Goal: Task Accomplishment & Management: Manage account settings

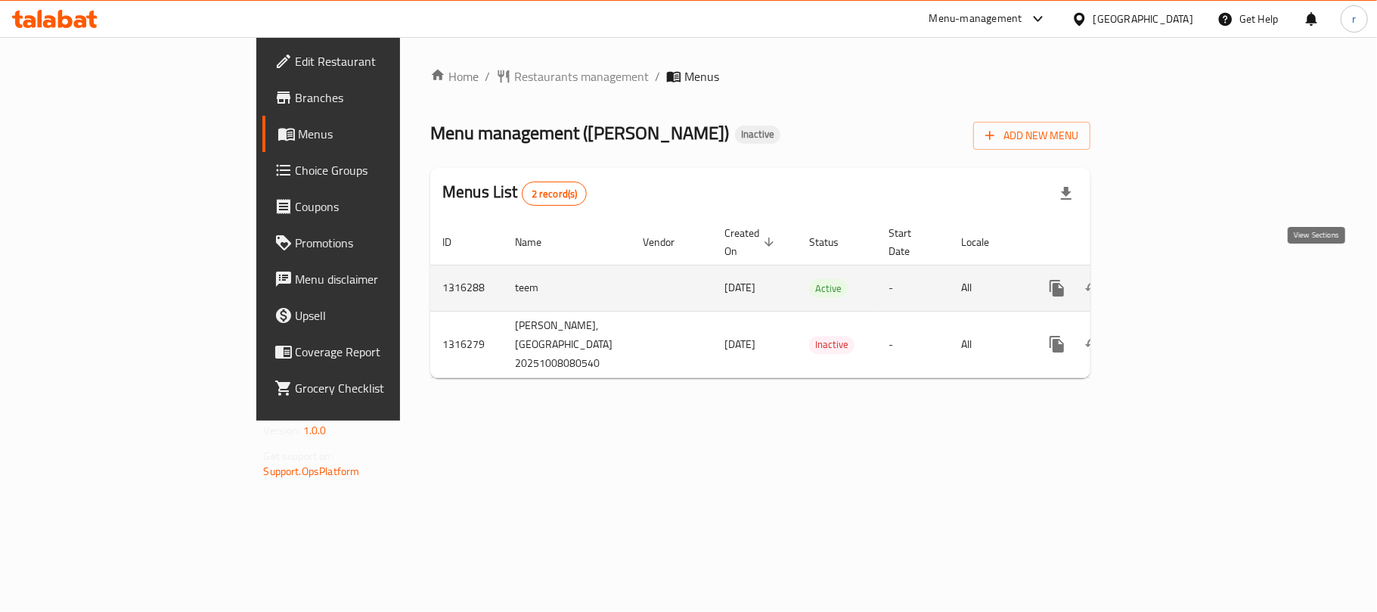
click at [1184, 270] on link "enhanced table" at bounding box center [1166, 288] width 36 height 36
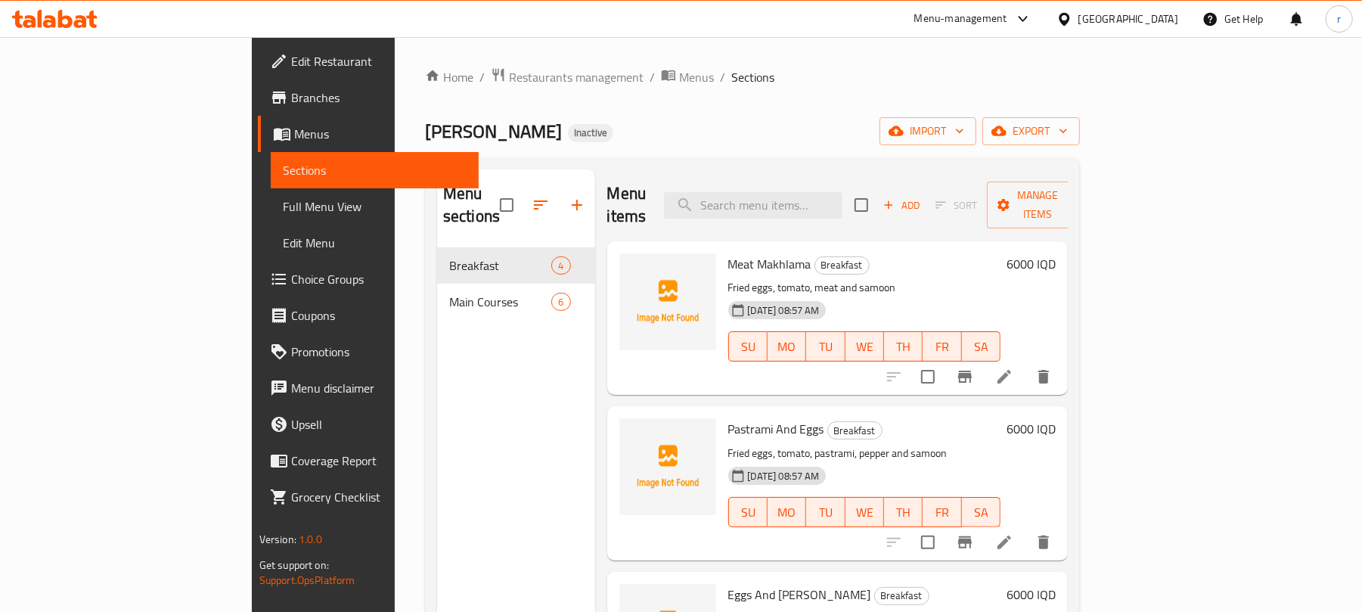
click at [283, 213] on span "Full Menu View" at bounding box center [375, 206] width 185 height 18
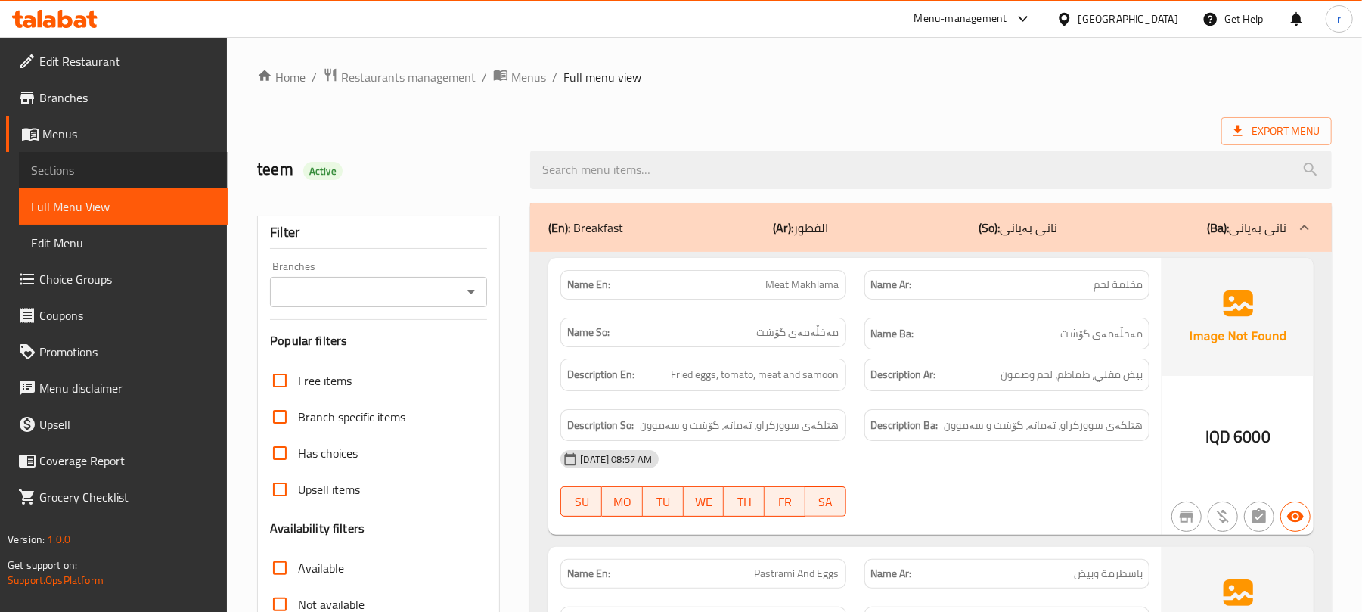
click at [79, 168] on span "Sections" at bounding box center [123, 170] width 185 height 18
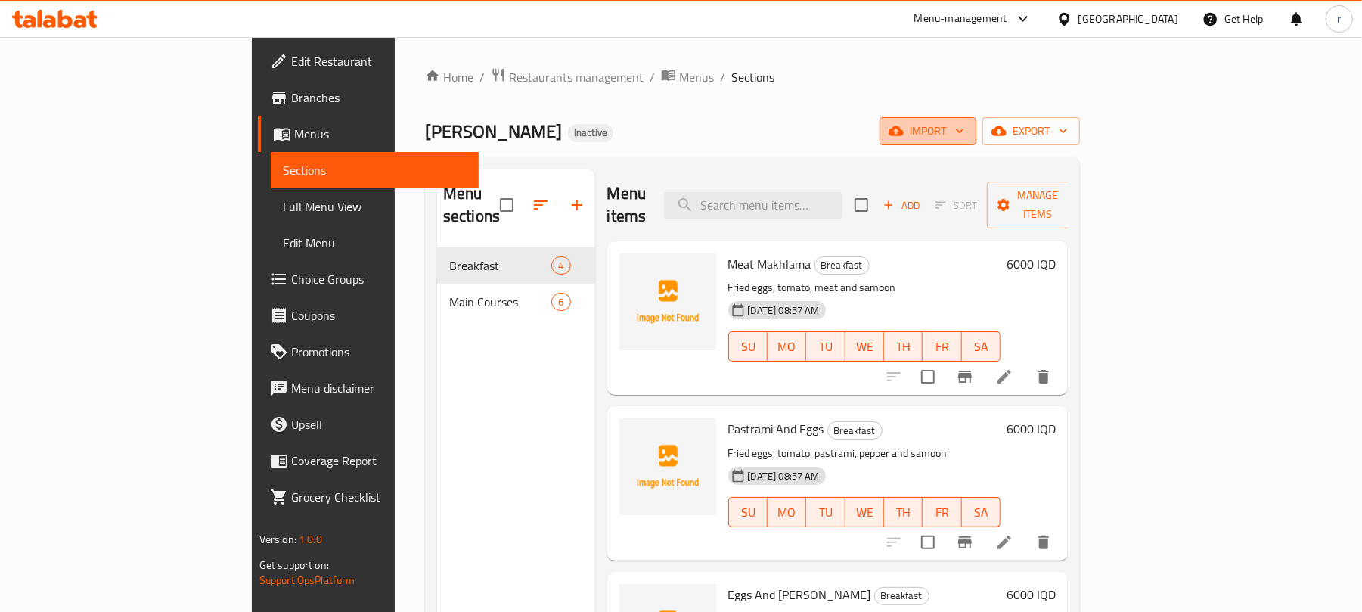
click at [964, 126] on span "import" at bounding box center [928, 131] width 73 height 19
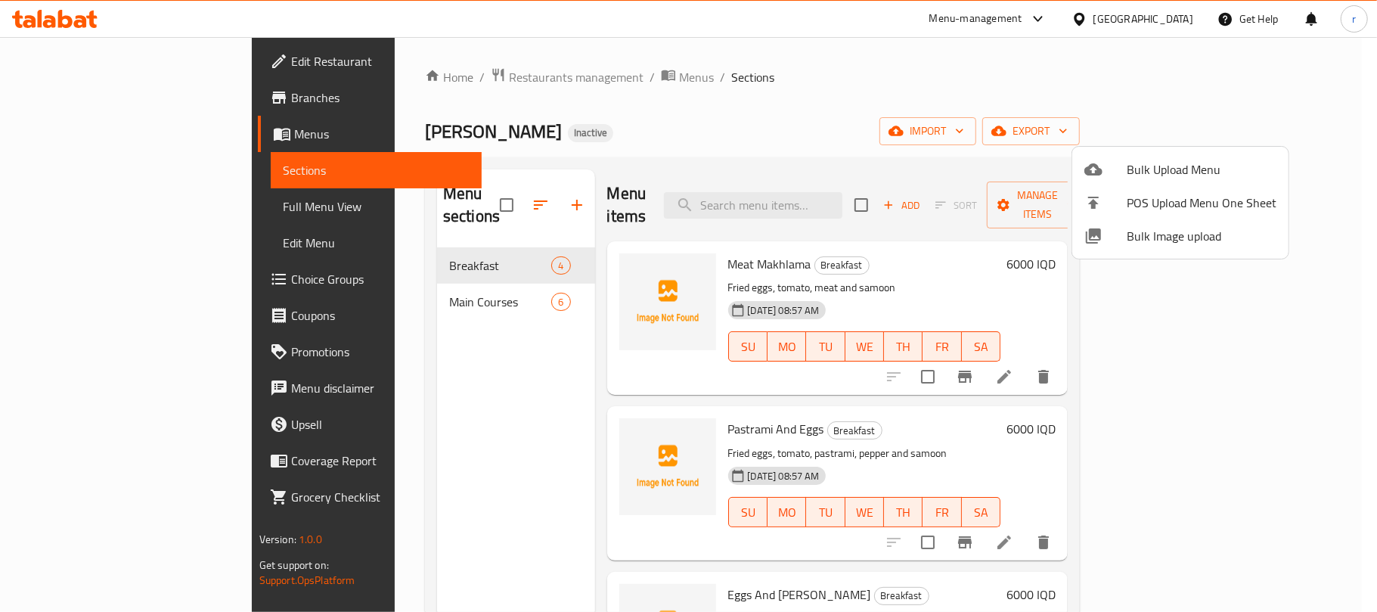
click at [1172, 234] on span "Bulk Image upload" at bounding box center [1202, 236] width 150 height 18
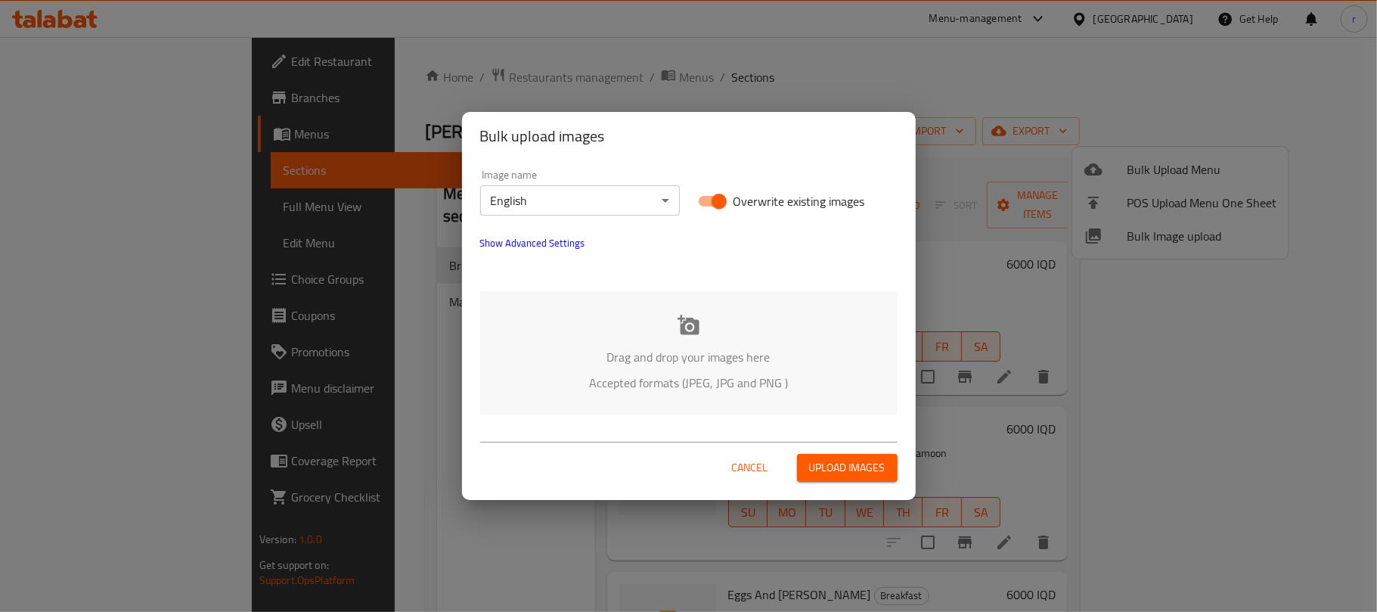
drag, startPoint x: 606, startPoint y: 153, endPoint x: 603, endPoint y: 167, distance: 14.7
click at [606, 156] on div "Bulk upload images" at bounding box center [689, 136] width 454 height 48
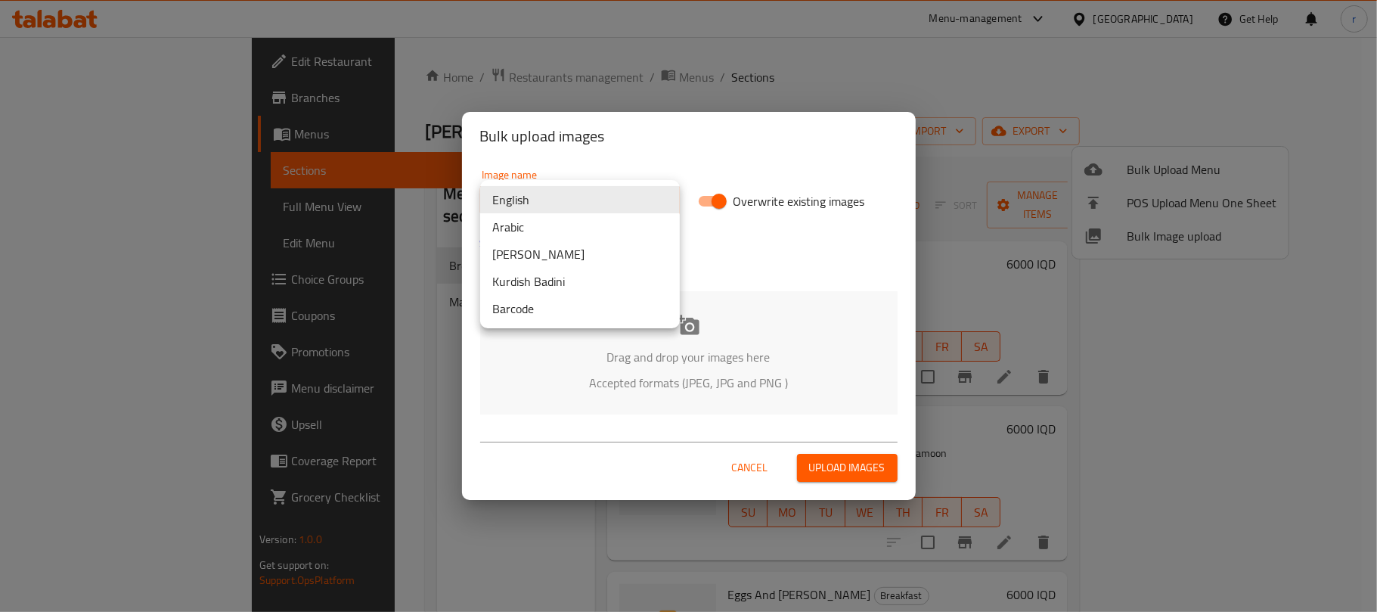
click at [612, 197] on body "​ Menu-management [GEOGRAPHIC_DATA] Get Help r Edit Restaurant Branches Menus S…" at bounding box center [688, 324] width 1377 height 575
click at [532, 231] on li "Arabic" at bounding box center [580, 226] width 200 height 27
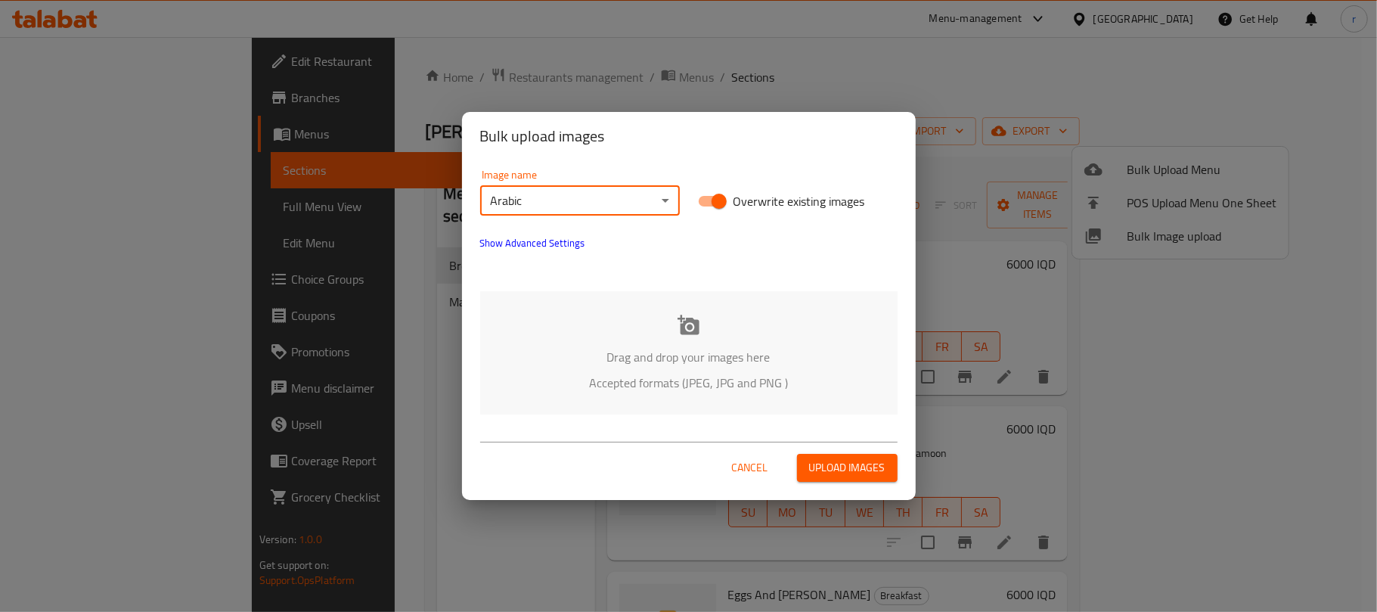
click at [681, 316] on icon at bounding box center [689, 325] width 22 height 20
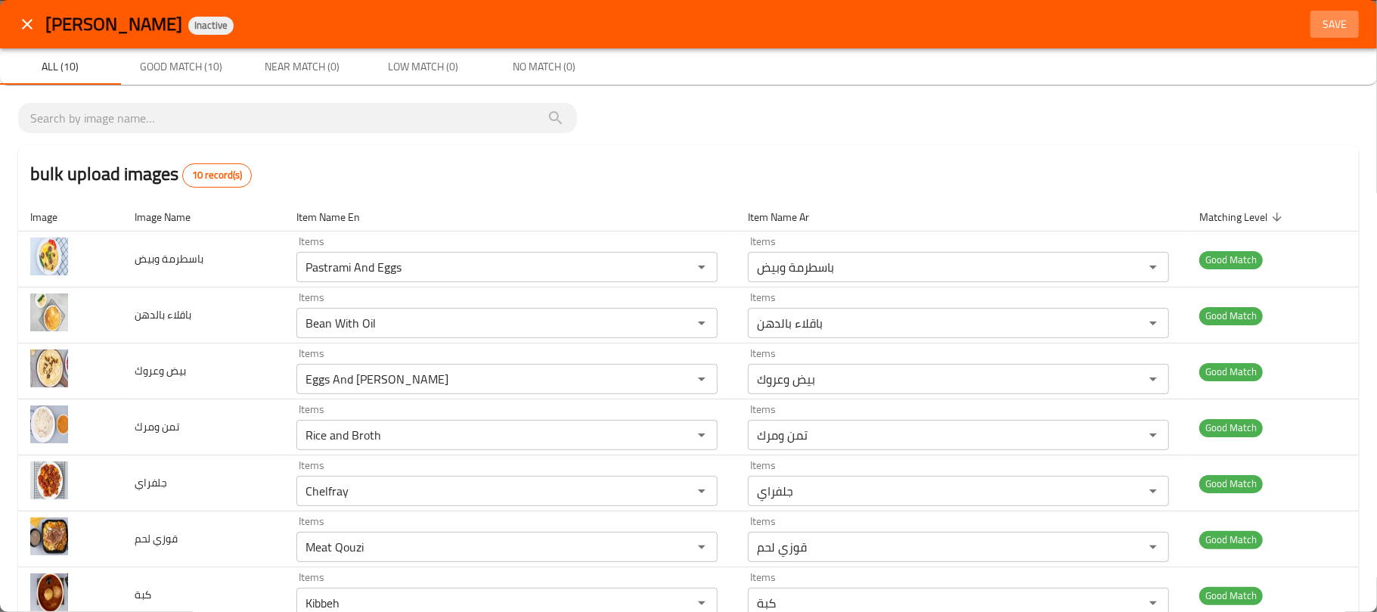
click at [1317, 19] on span "Save" at bounding box center [1335, 24] width 36 height 19
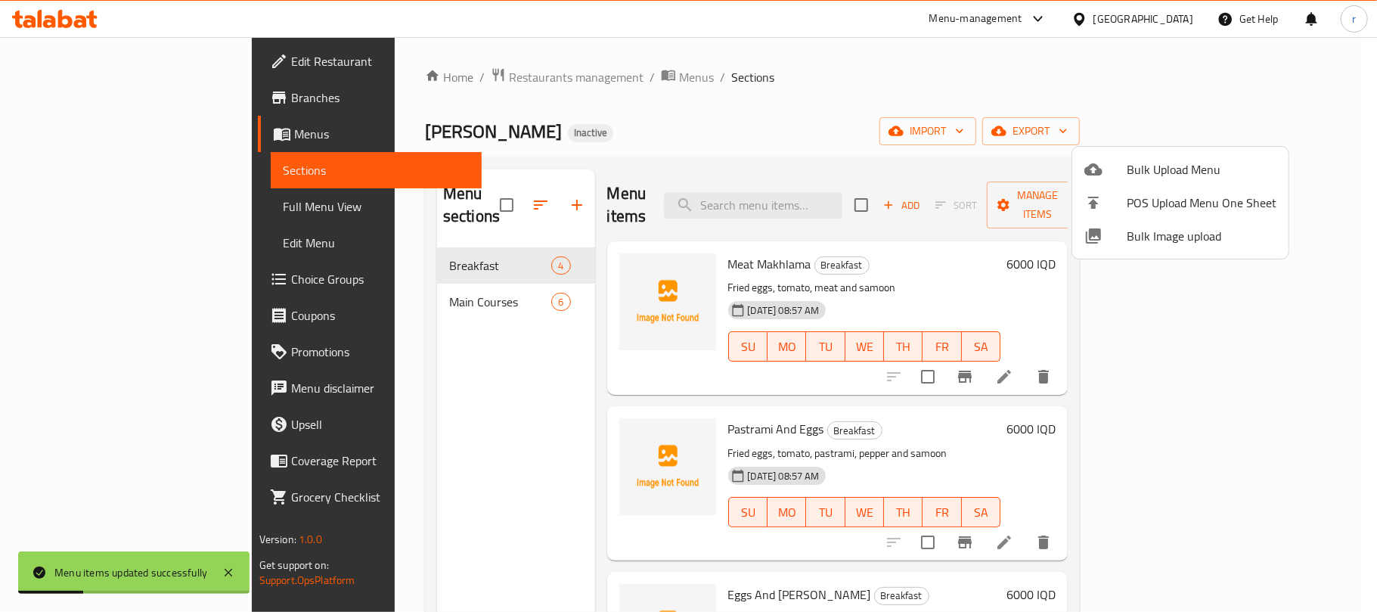
click at [788, 97] on div at bounding box center [688, 306] width 1377 height 612
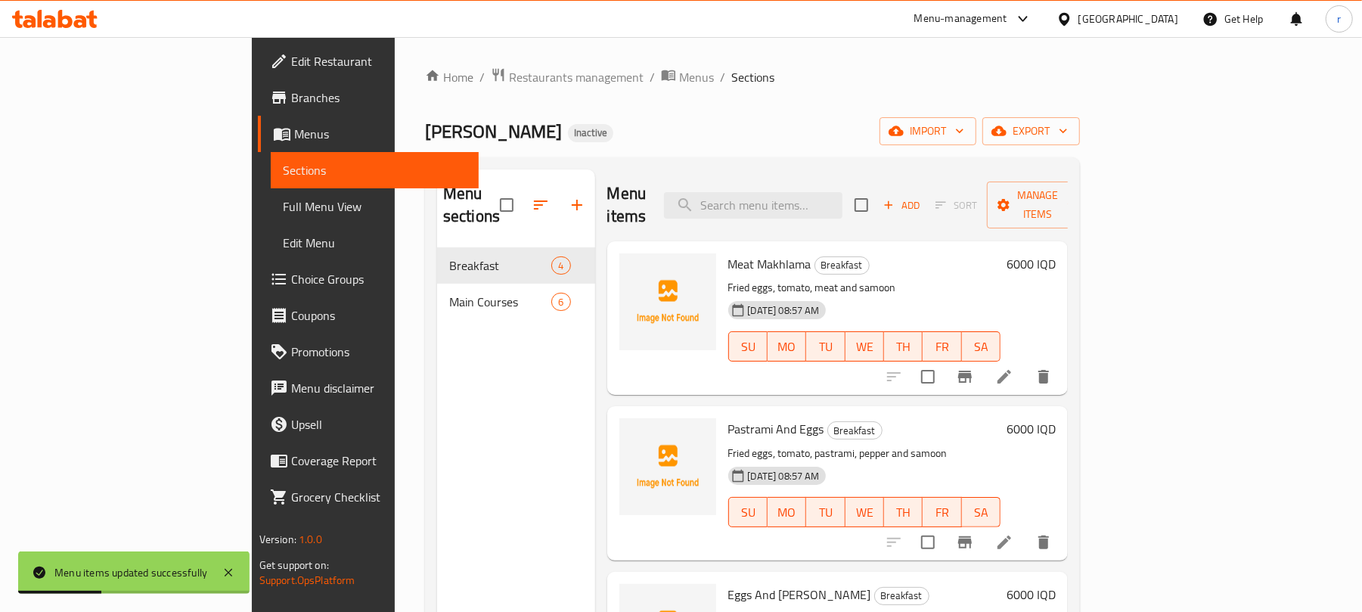
click at [283, 206] on span "Full Menu View" at bounding box center [375, 206] width 185 height 18
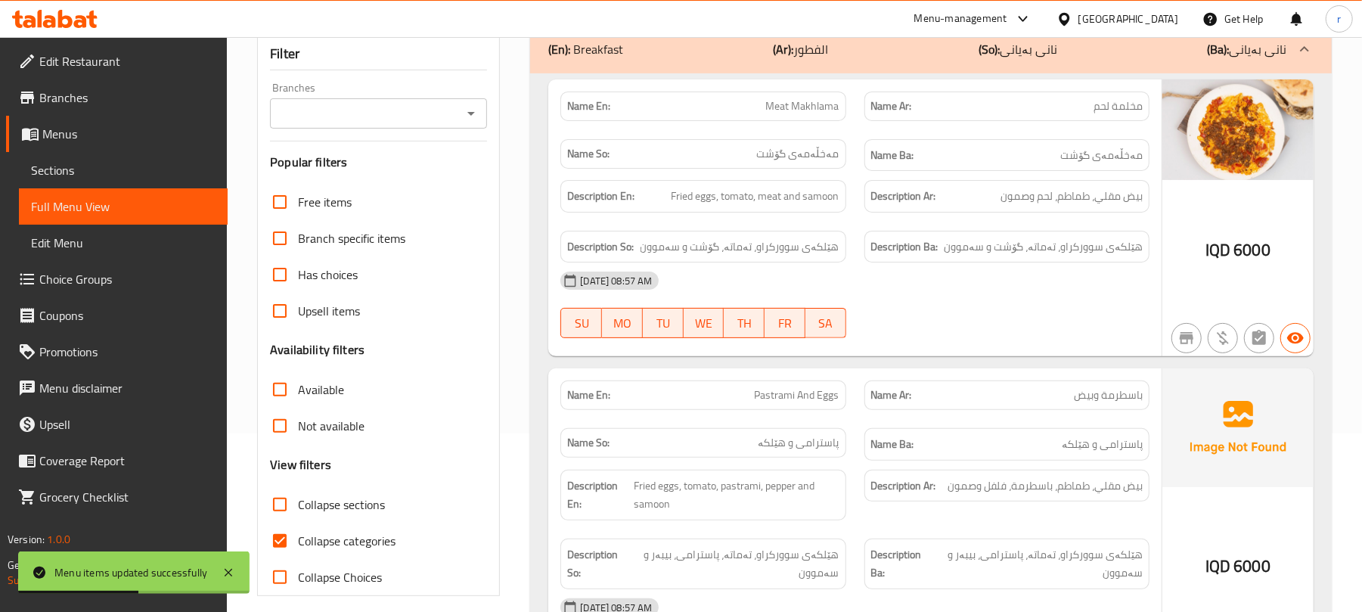
scroll to position [201, 0]
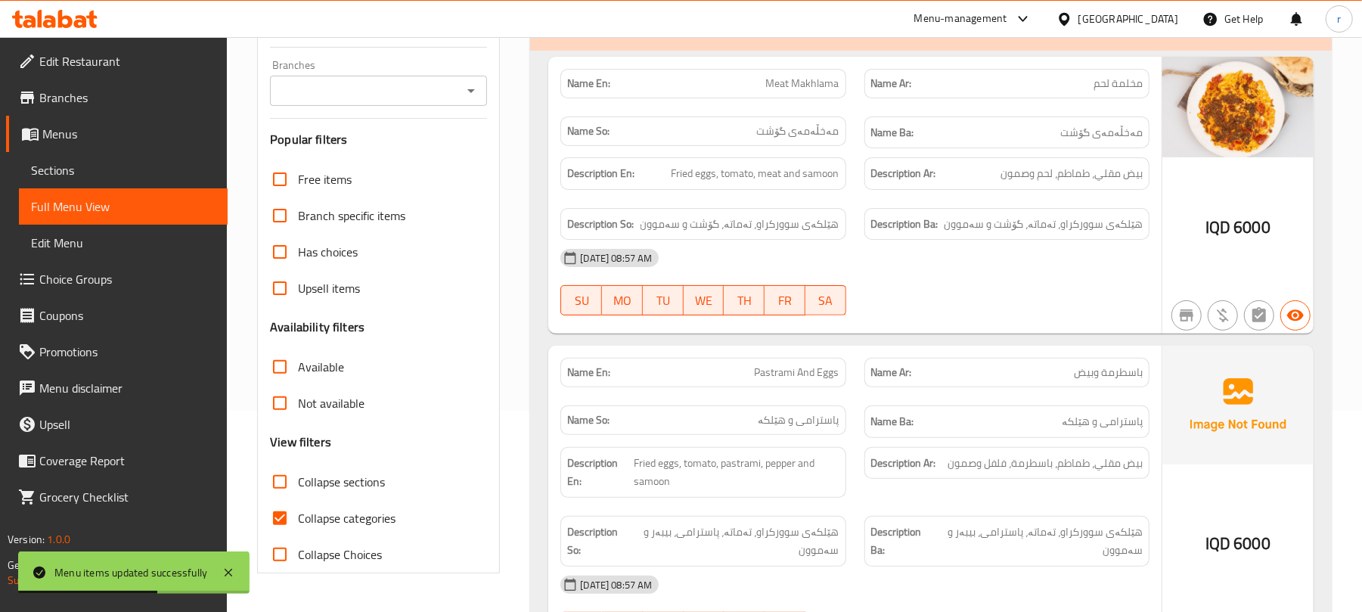
click at [476, 91] on icon "Open" at bounding box center [471, 91] width 18 height 18
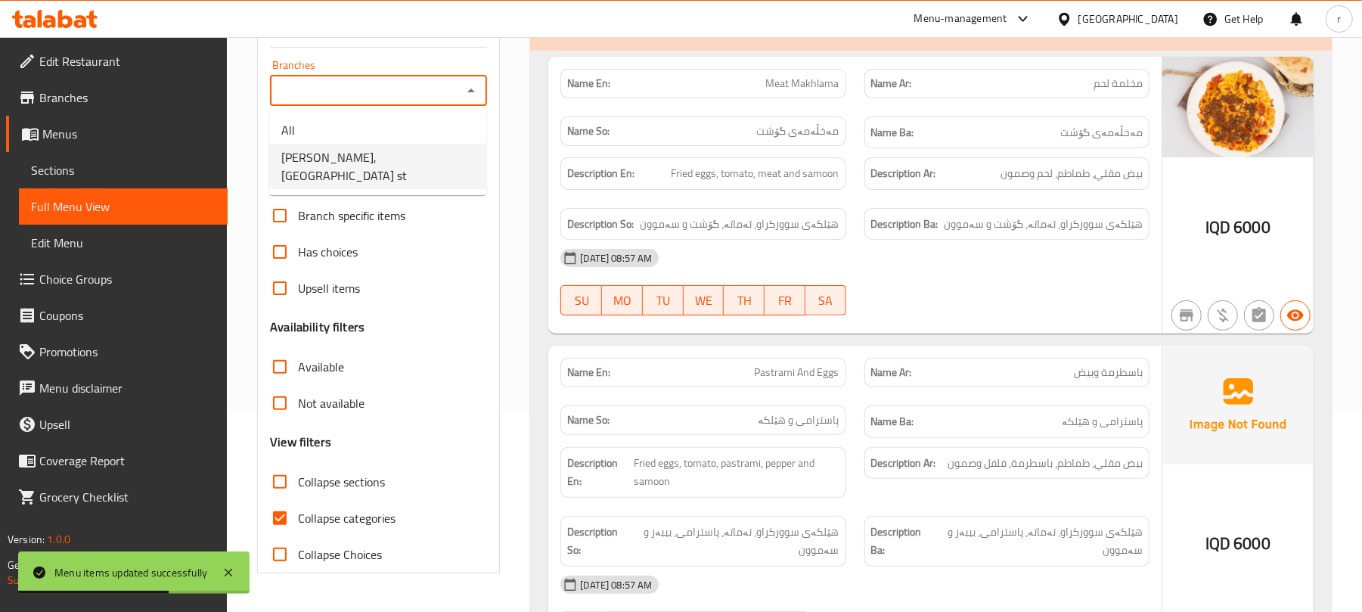
click at [365, 158] on span "[PERSON_NAME], [GEOGRAPHIC_DATA] st" at bounding box center [377, 166] width 193 height 36
type input "[PERSON_NAME], [GEOGRAPHIC_DATA] st"
click at [284, 516] on input "Collapse categories" at bounding box center [280, 518] width 36 height 36
checkbox input "false"
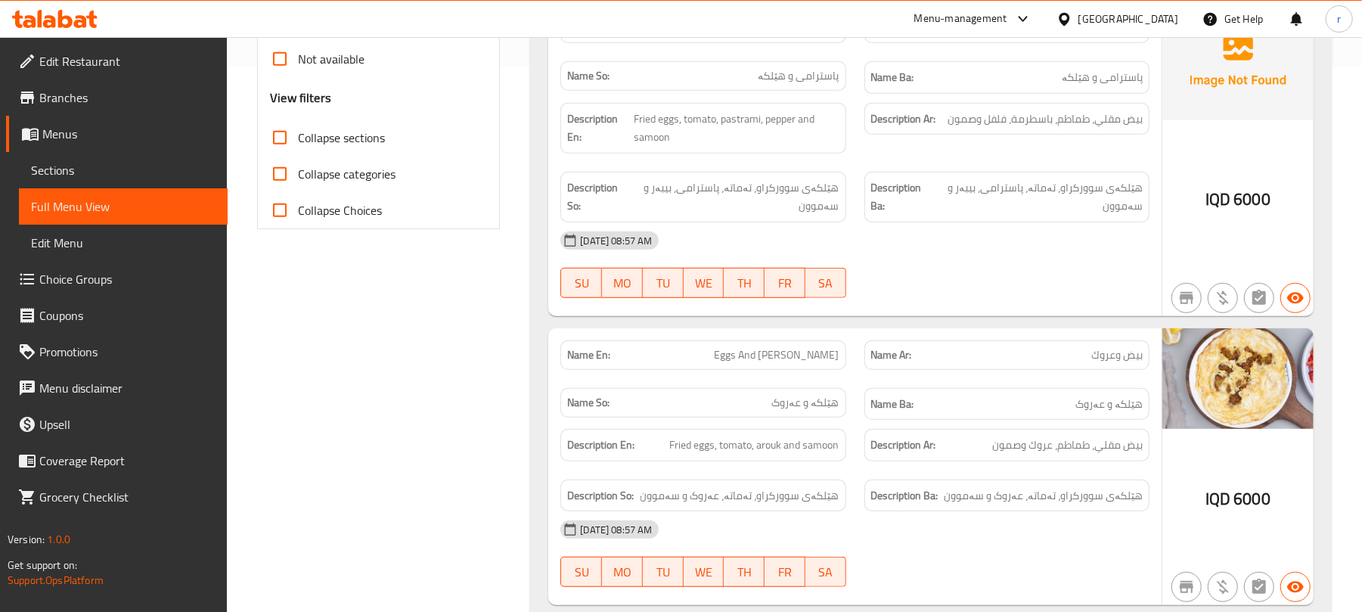
scroll to position [0, 0]
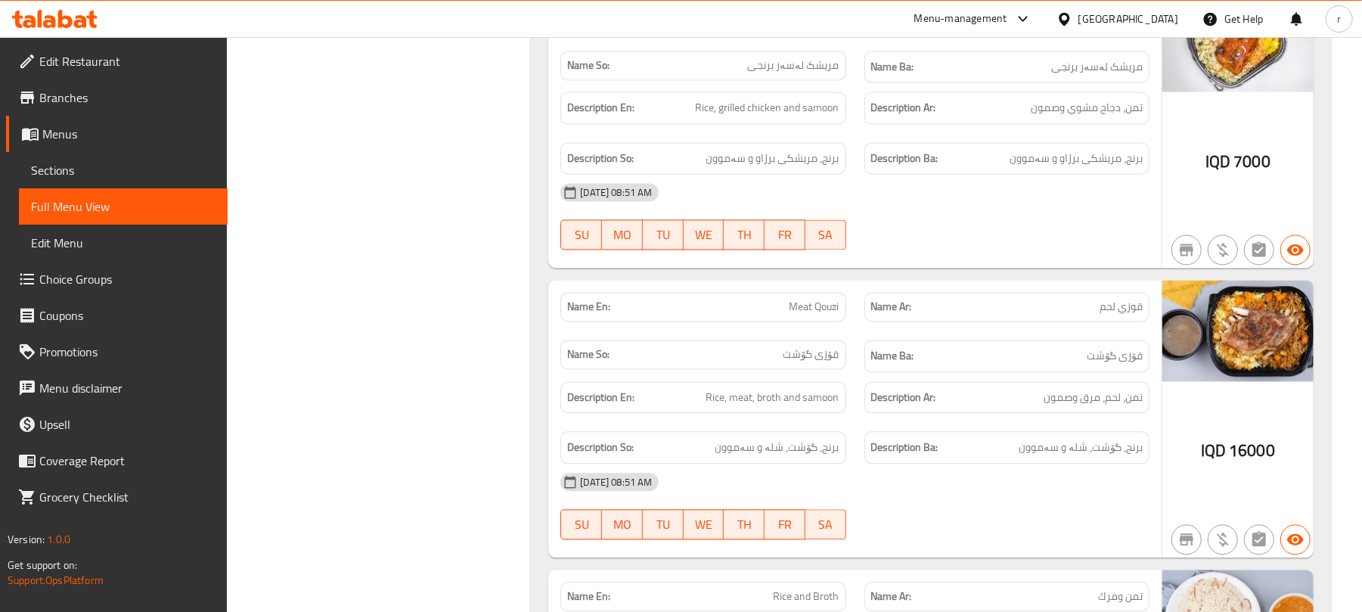
click at [70, 157] on link "Sections" at bounding box center [123, 170] width 209 height 36
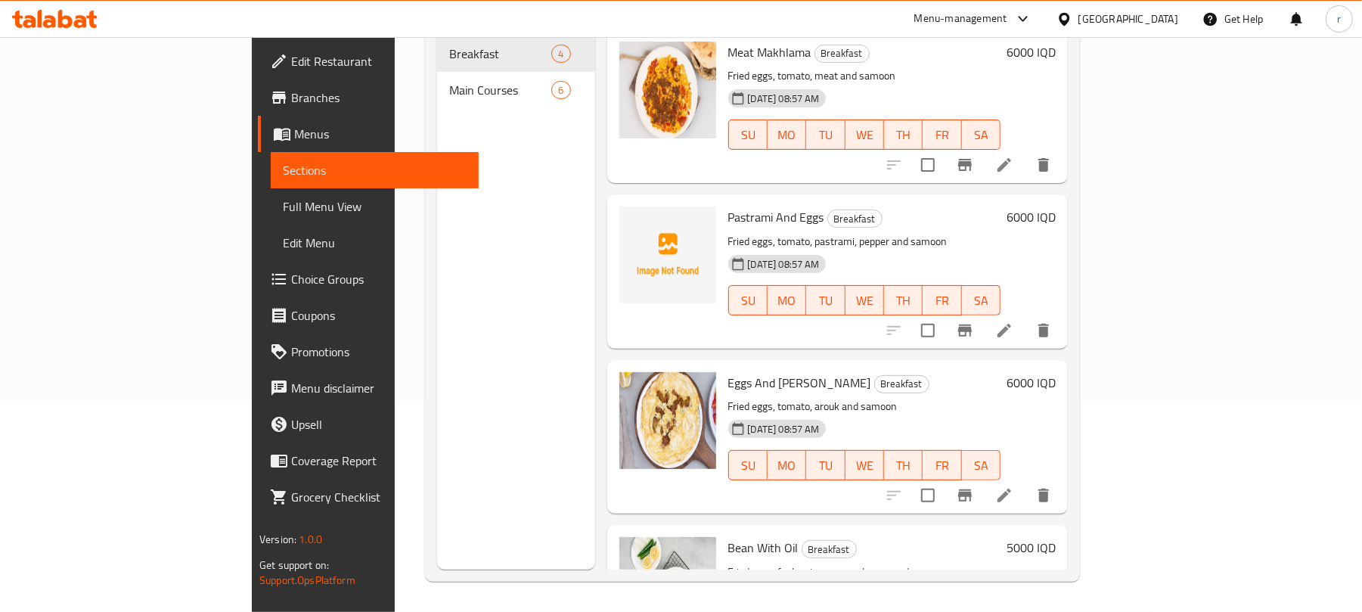
scroll to position [213, 0]
click at [633, 220] on icon "upload picture" at bounding box center [640, 227] width 15 height 14
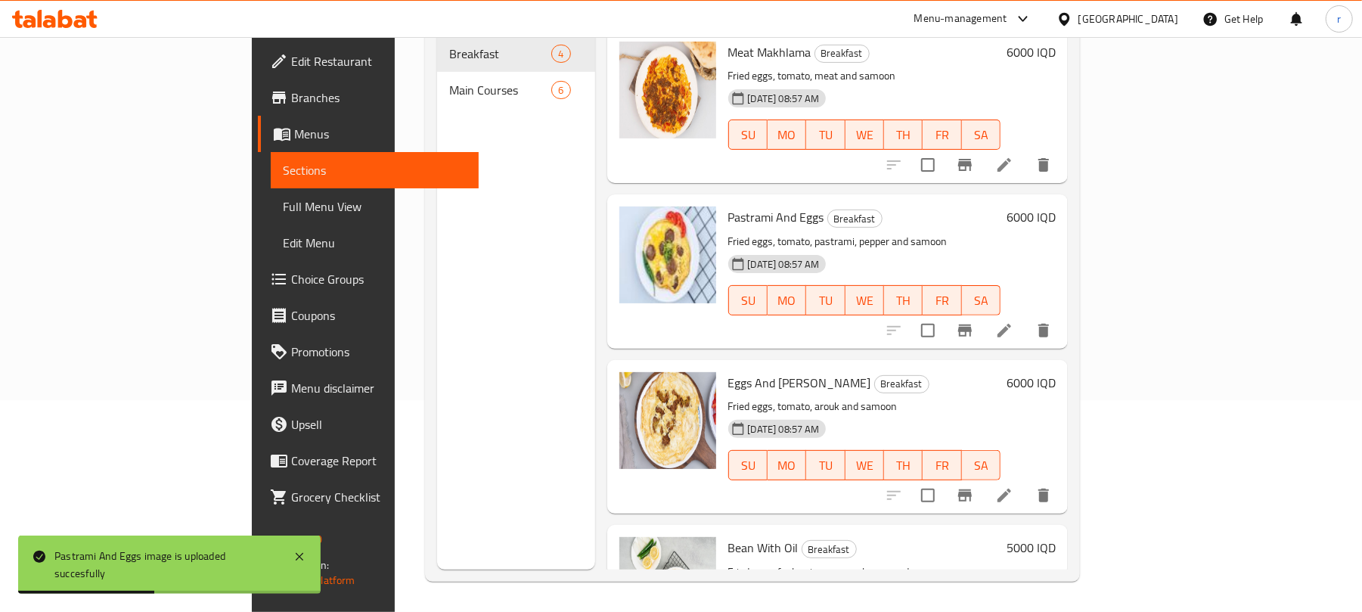
click at [283, 206] on span "Full Menu View" at bounding box center [375, 206] width 185 height 18
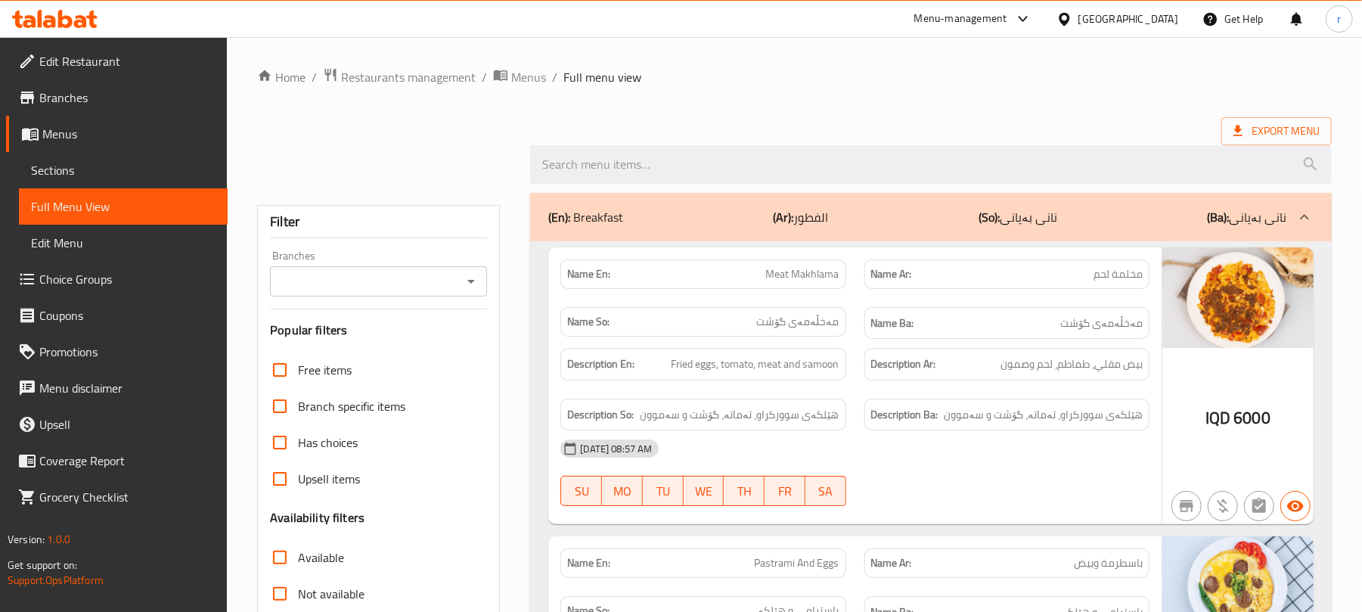
click at [469, 278] on icon "Open" at bounding box center [471, 281] width 18 height 18
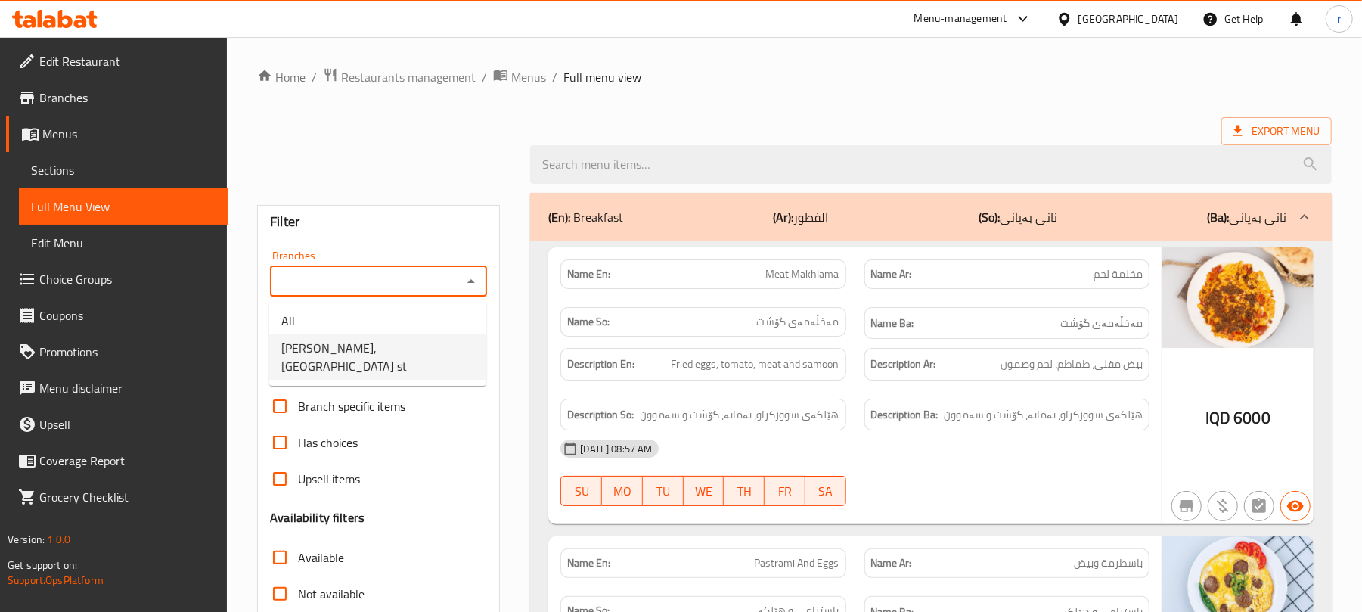
click at [382, 357] on span "[PERSON_NAME], [GEOGRAPHIC_DATA] st" at bounding box center [377, 357] width 193 height 36
type input "[PERSON_NAME], [GEOGRAPHIC_DATA] st"
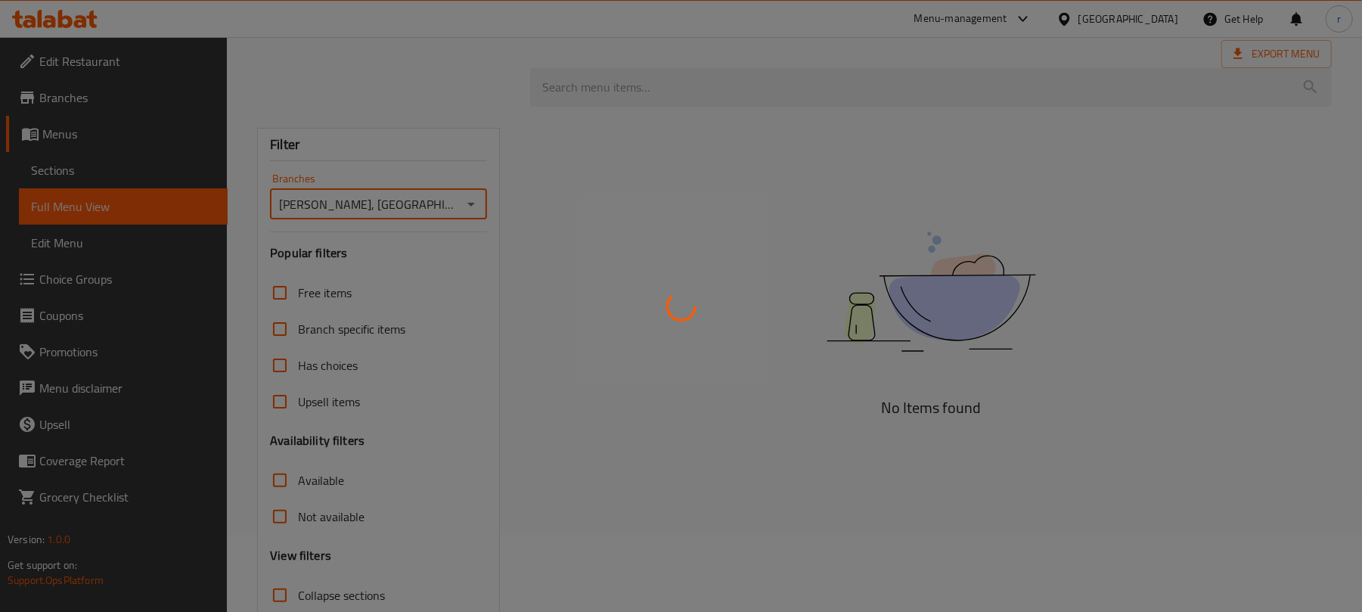
scroll to position [183, 0]
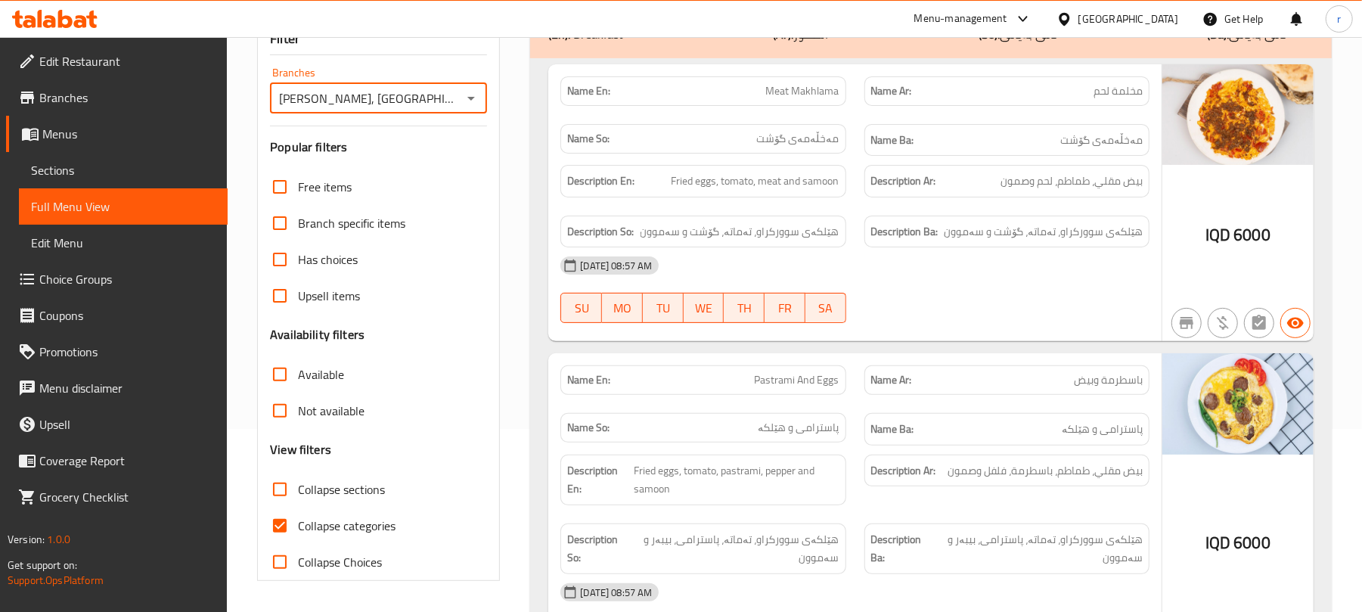
click at [282, 528] on input "Collapse categories" at bounding box center [280, 525] width 36 height 36
checkbox input "false"
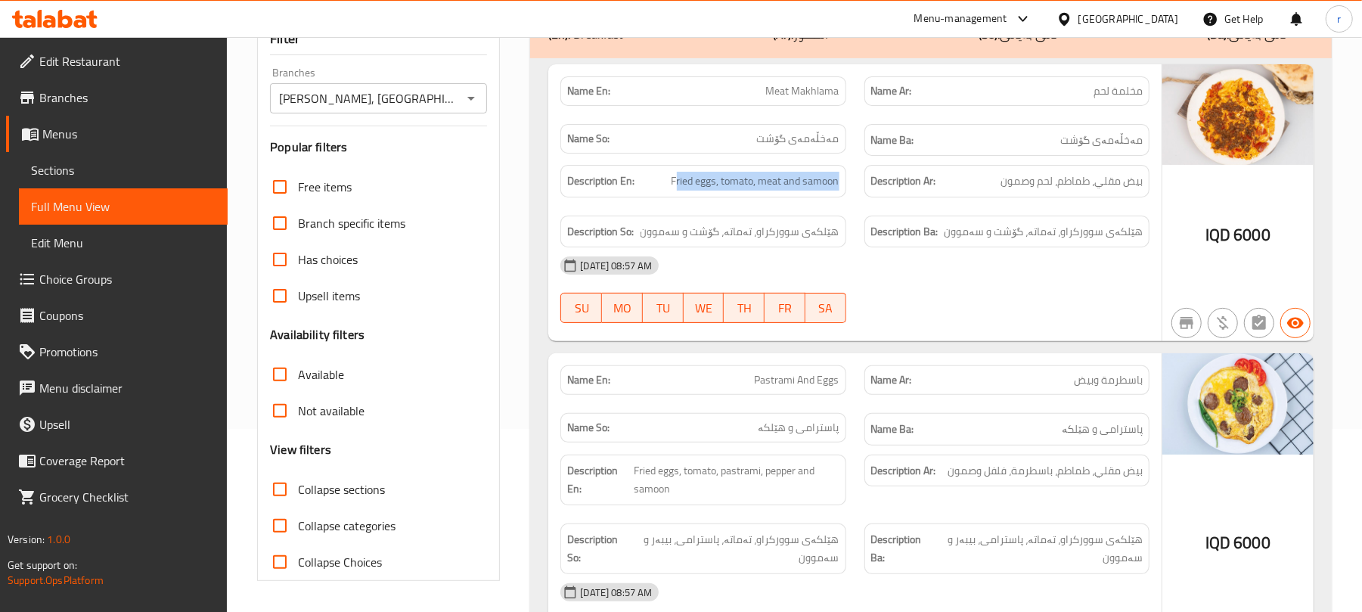
drag, startPoint x: 678, startPoint y: 178, endPoint x: 852, endPoint y: 182, distance: 174.0
click at [851, 182] on div "Description En: Fried eggs, tomato, meat and samoon" at bounding box center [702, 181] width 303 height 51
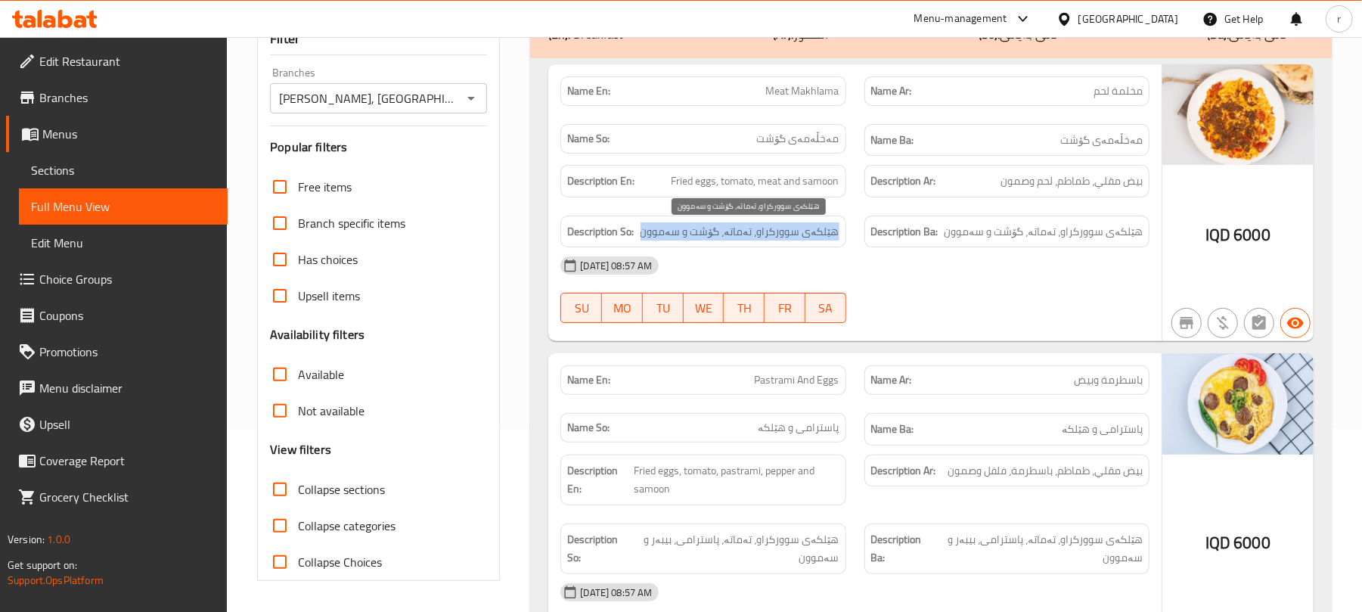
drag, startPoint x: 796, startPoint y: 231, endPoint x: 652, endPoint y: 225, distance: 144.6
click at [652, 225] on span "هێلکەی سوورکراو، تەماتە، گۆشت و سەموون" at bounding box center [740, 231] width 199 height 19
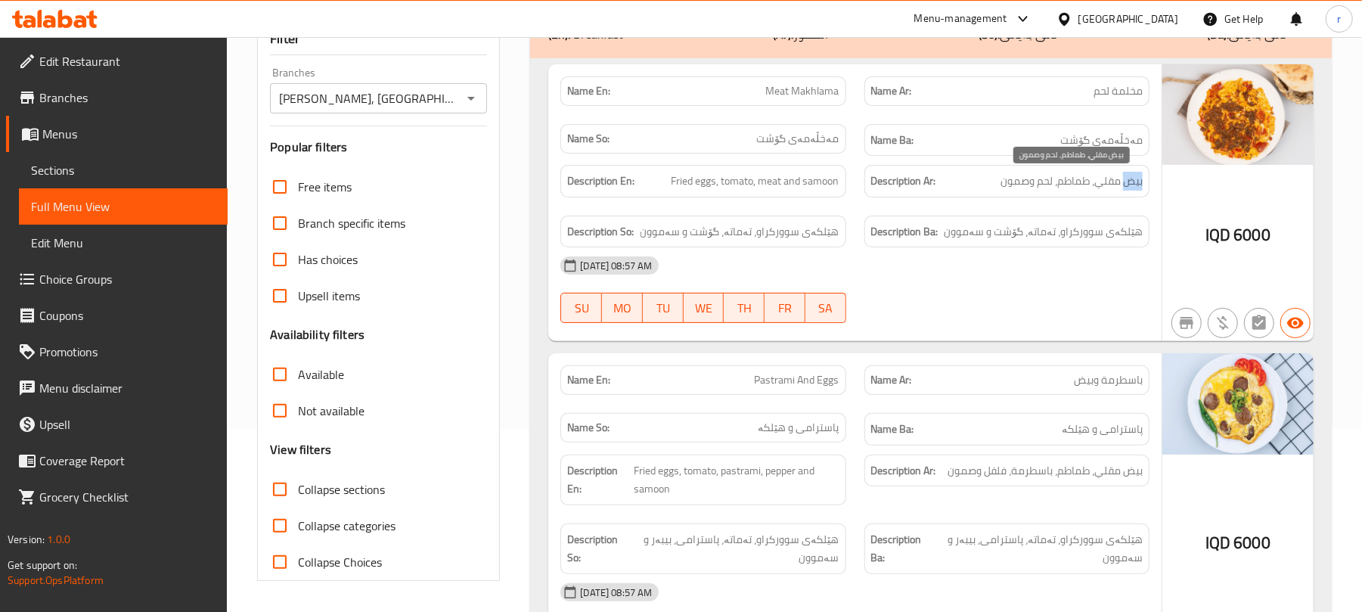
drag, startPoint x: 1054, startPoint y: 186, endPoint x: 956, endPoint y: 177, distance: 98.0
click at [956, 177] on h6 "Description Ar: بيض مقلي، طماطم، لحم وصمون" at bounding box center [1007, 181] width 272 height 19
drag, startPoint x: 1135, startPoint y: 92, endPoint x: 1077, endPoint y: 101, distance: 58.9
click at [1108, 94] on span "مخلمة لحم" at bounding box center [1118, 91] width 49 height 16
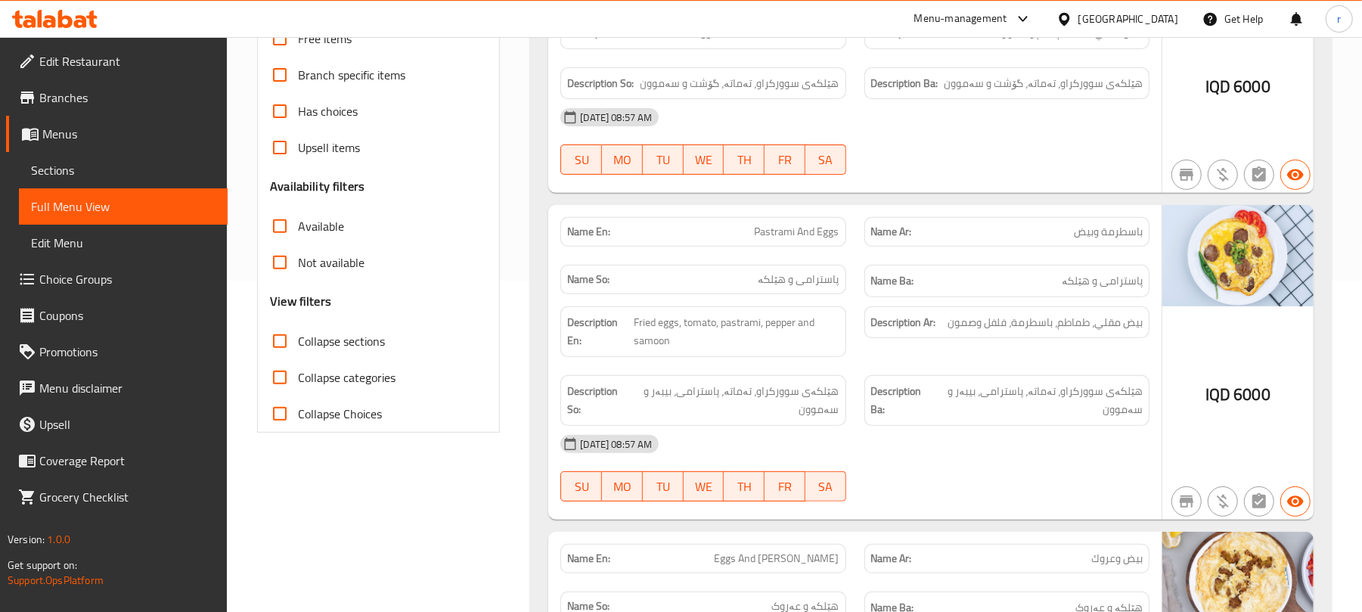
scroll to position [385, 0]
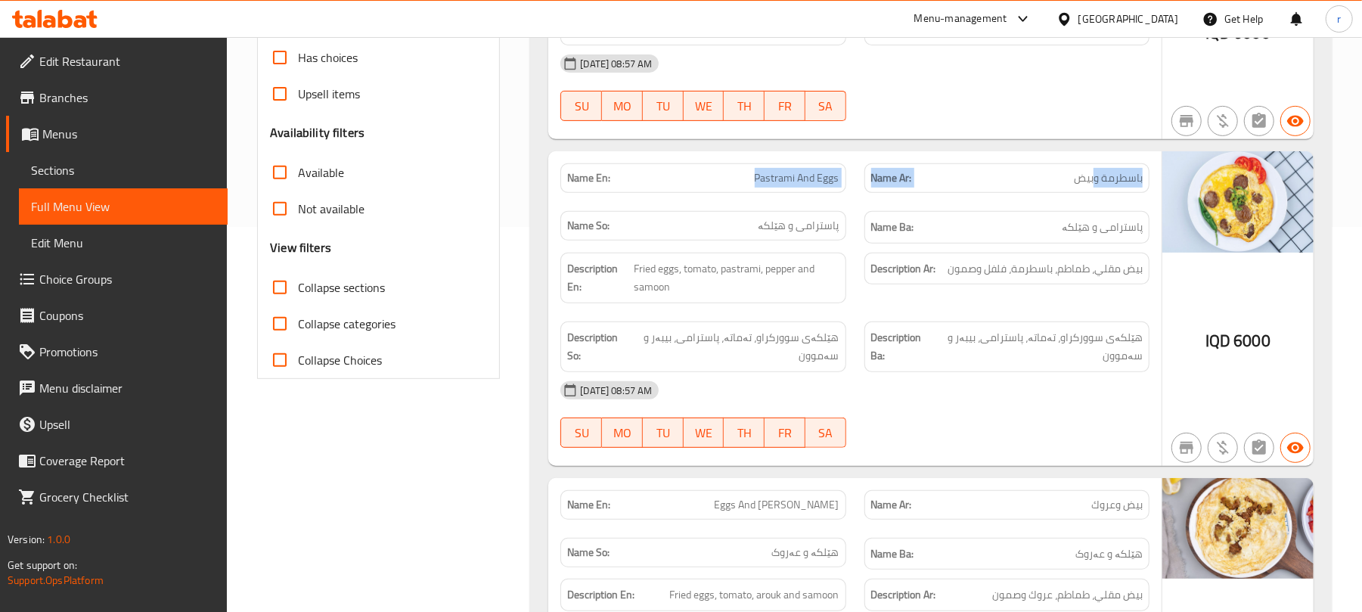
drag, startPoint x: 753, startPoint y: 170, endPoint x: 1093, endPoint y: 180, distance: 339.7
click at [1093, 180] on div "Name En: Pastrami And Eggs Name Ar: باسطرمة وبيض Name So: پاسترامی و هێلکە Name…" at bounding box center [854, 203] width 607 height 98
drag, startPoint x: 734, startPoint y: 228, endPoint x: 864, endPoint y: 228, distance: 130.1
click at [864, 228] on div "Name En: Pastrami And Eggs Name Ar: باسطرمة وبيض Name So: پاسترامی و هێلکە Name…" at bounding box center [854, 203] width 607 height 98
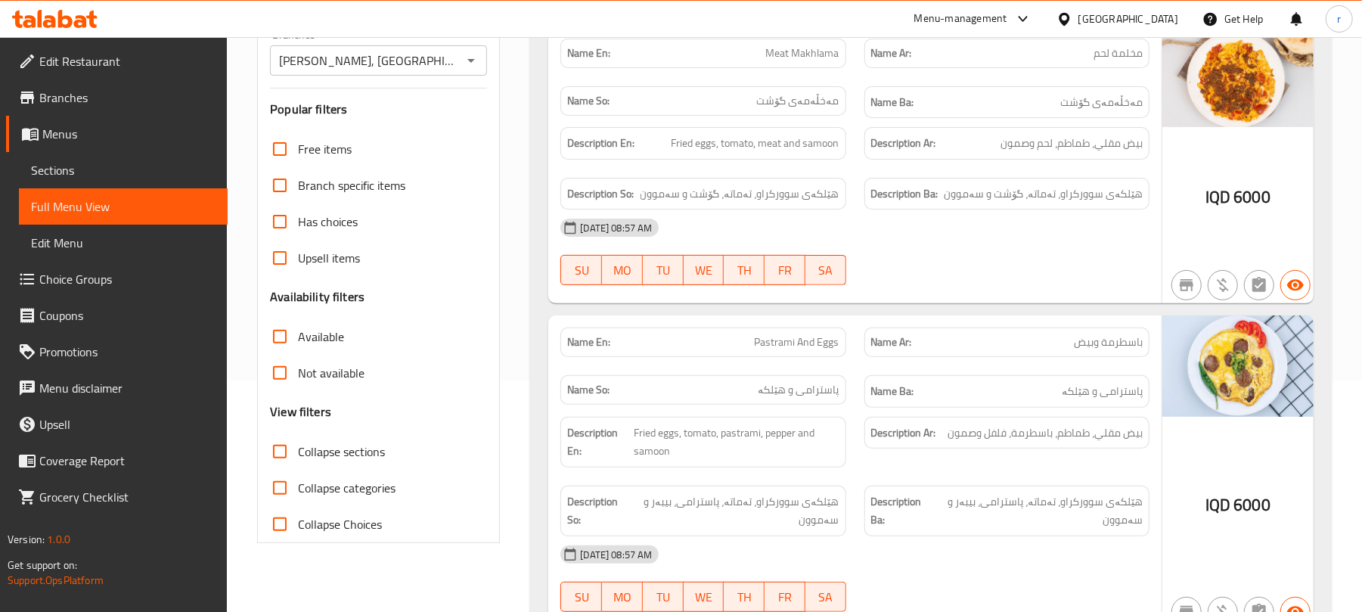
scroll to position [82, 0]
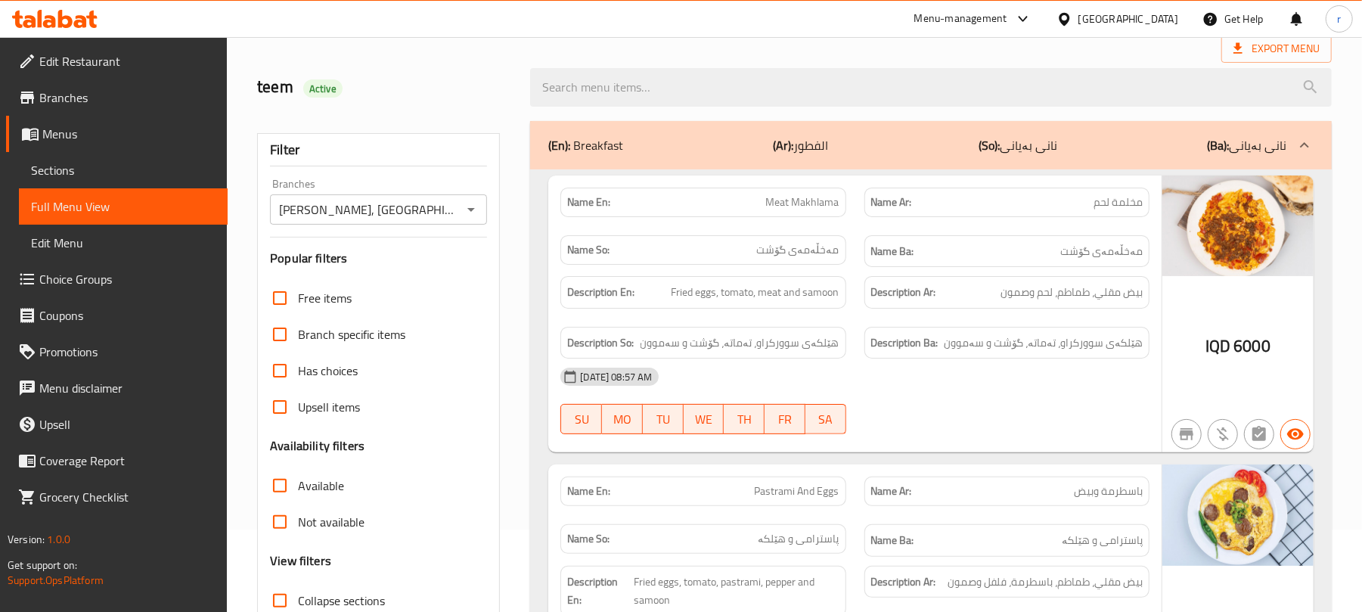
click at [926, 273] on div "Description Ar: بيض مقلي، طماطم، لحم وصمون" at bounding box center [1006, 292] width 303 height 51
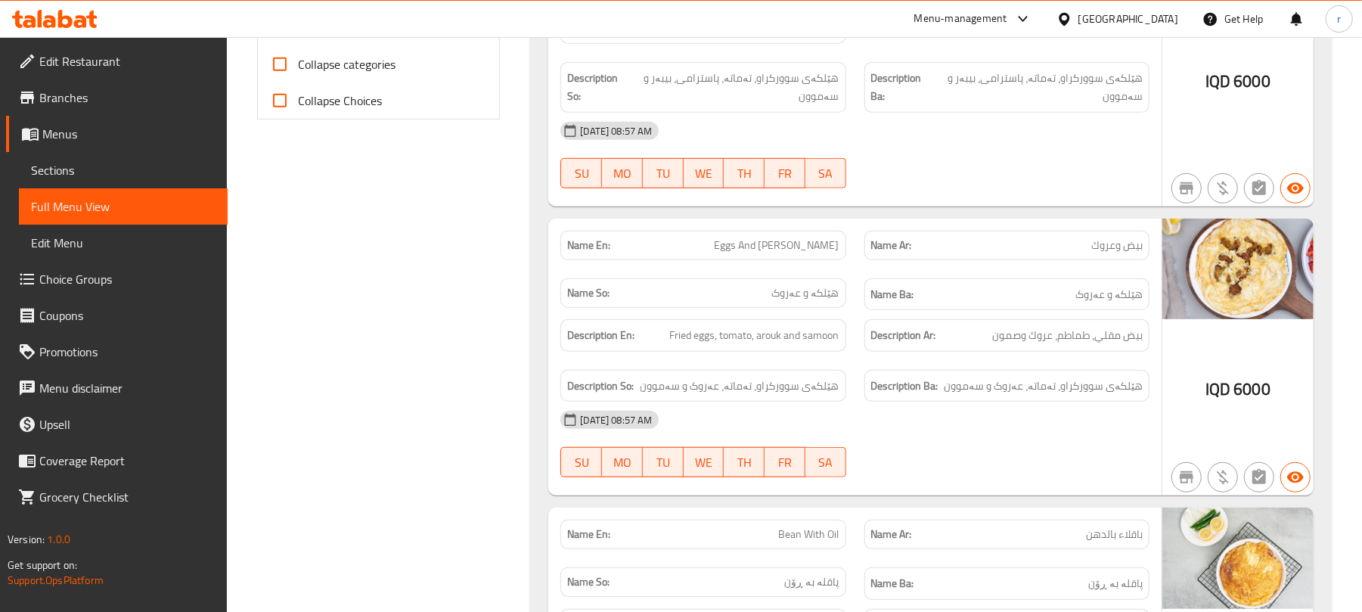
scroll to position [687, 0]
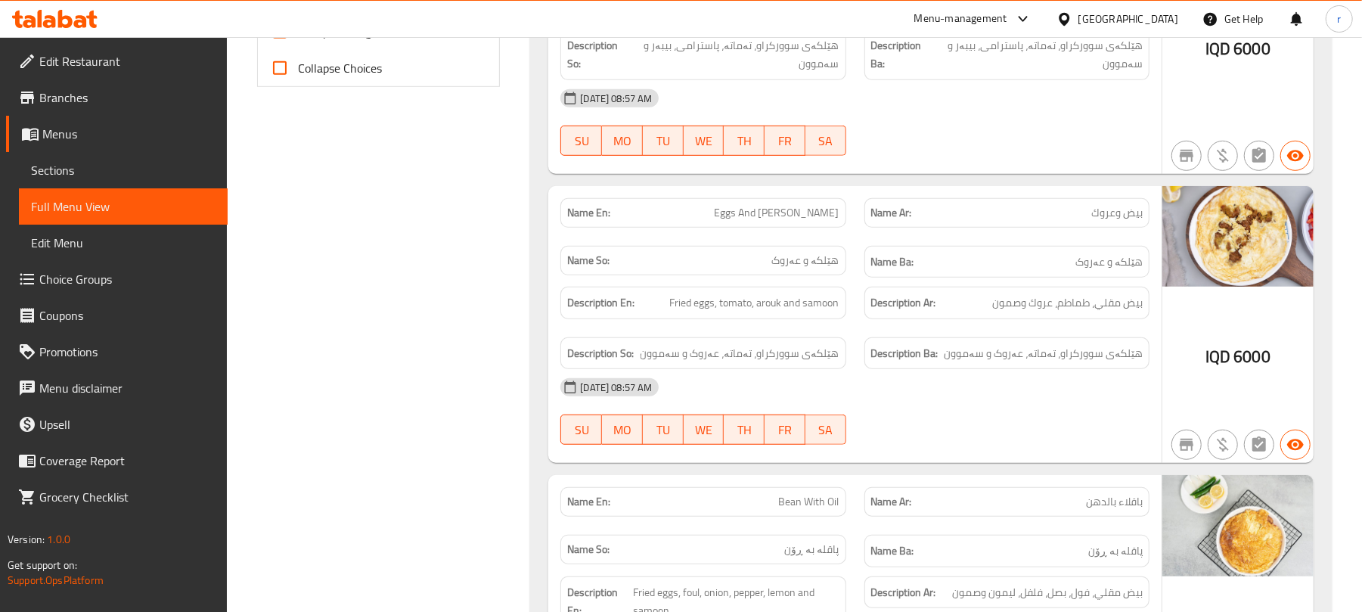
click at [73, 161] on span "Sections" at bounding box center [123, 170] width 185 height 18
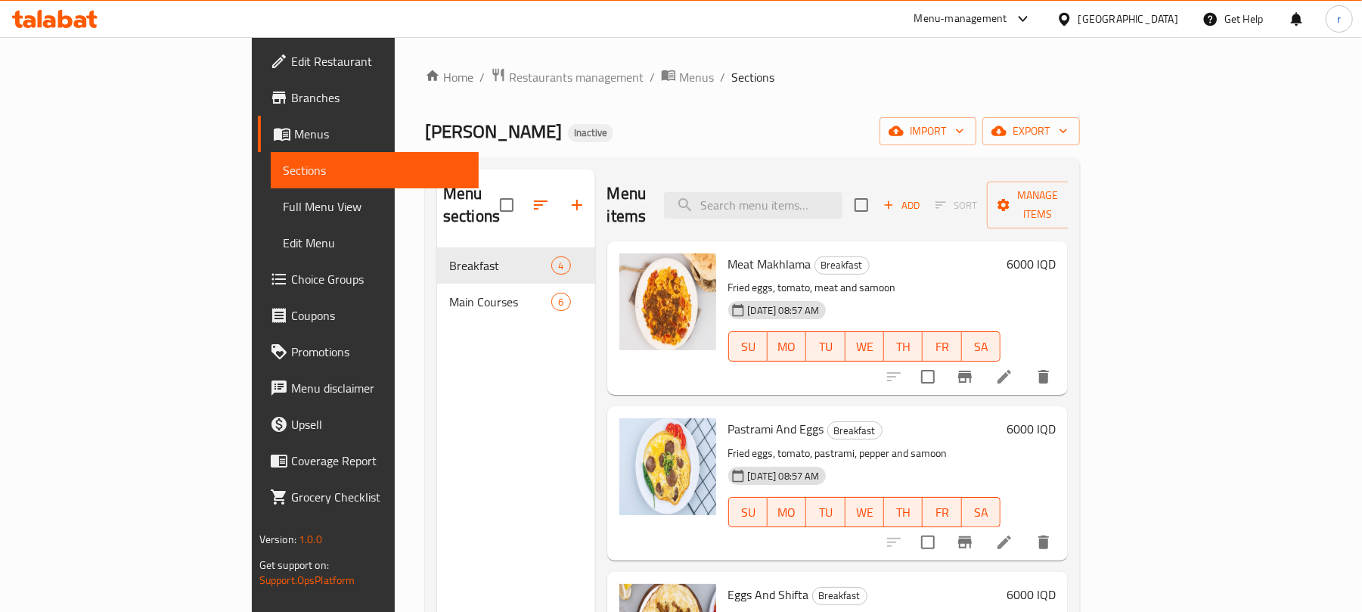
click at [283, 204] on span "Full Menu View" at bounding box center [375, 206] width 185 height 18
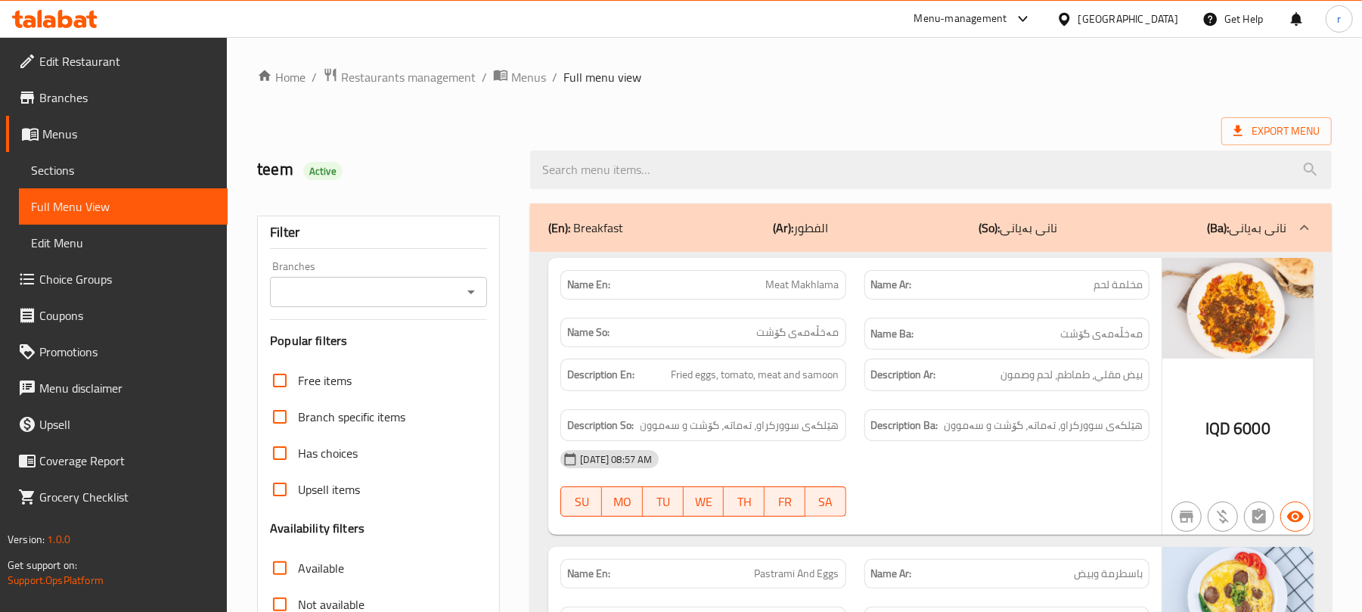
click at [476, 288] on icon "Open" at bounding box center [471, 292] width 18 height 18
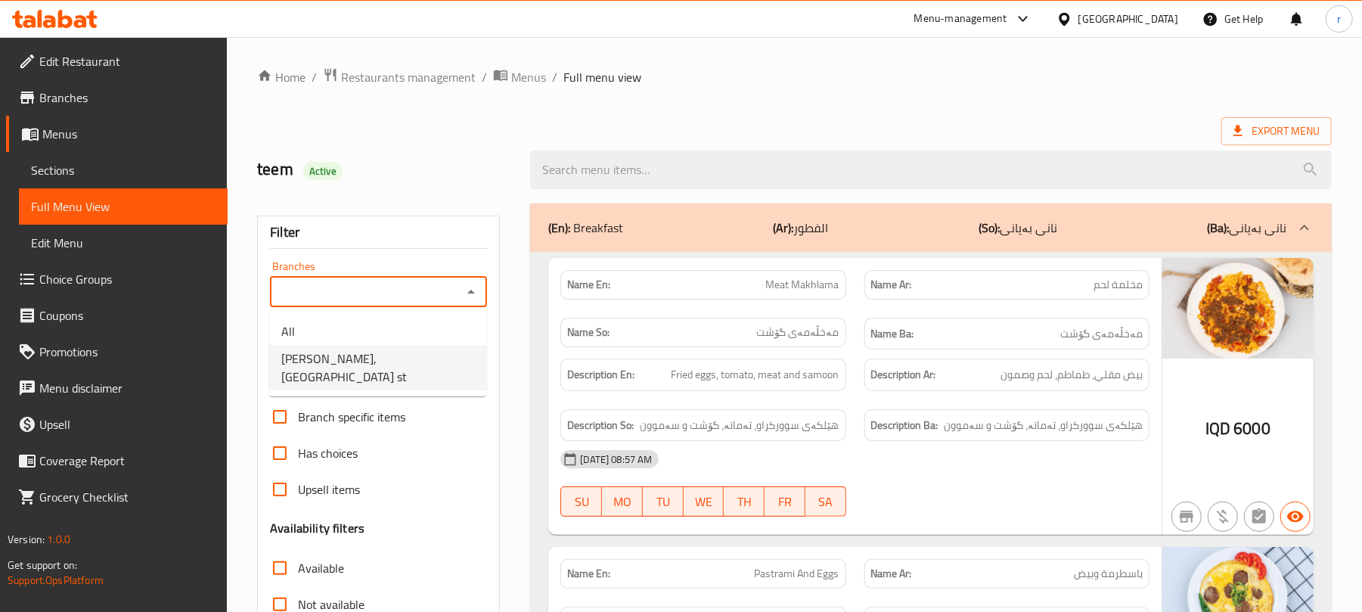
click at [366, 355] on span "[PERSON_NAME], [GEOGRAPHIC_DATA] st" at bounding box center [377, 367] width 193 height 36
type input "[PERSON_NAME], [GEOGRAPHIC_DATA] st"
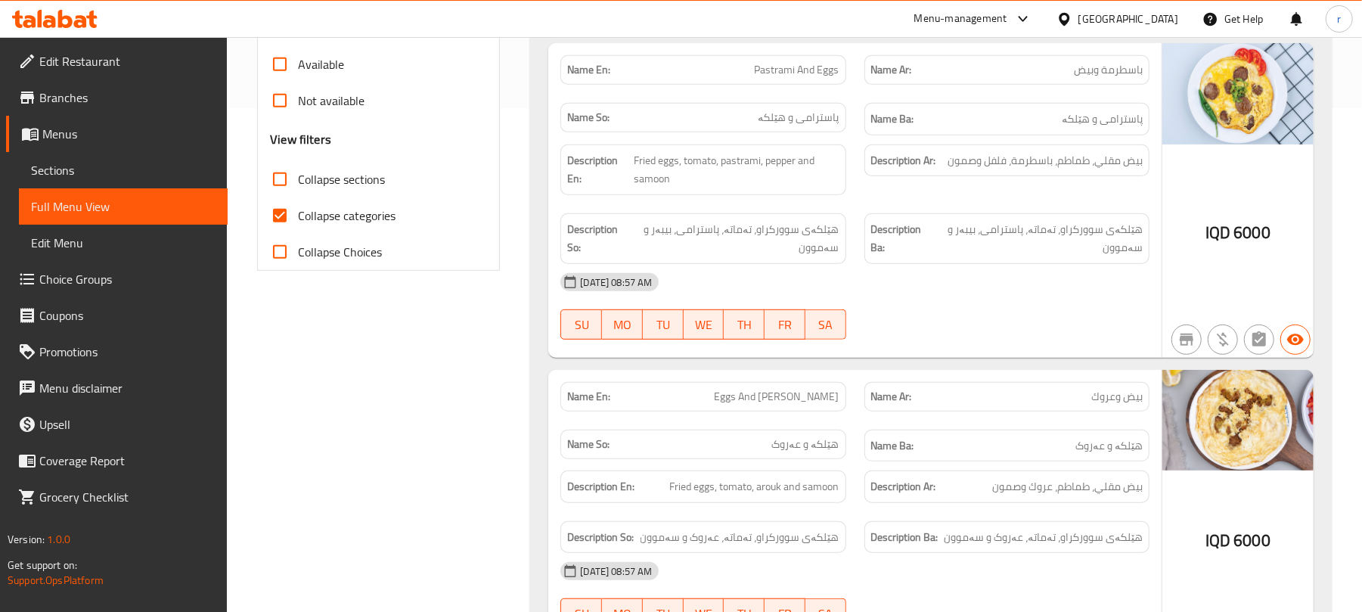
click at [351, 221] on span "Collapse categories" at bounding box center [347, 215] width 98 height 18
click at [298, 221] on input "Collapse categories" at bounding box center [280, 215] width 36 height 36
checkbox input "false"
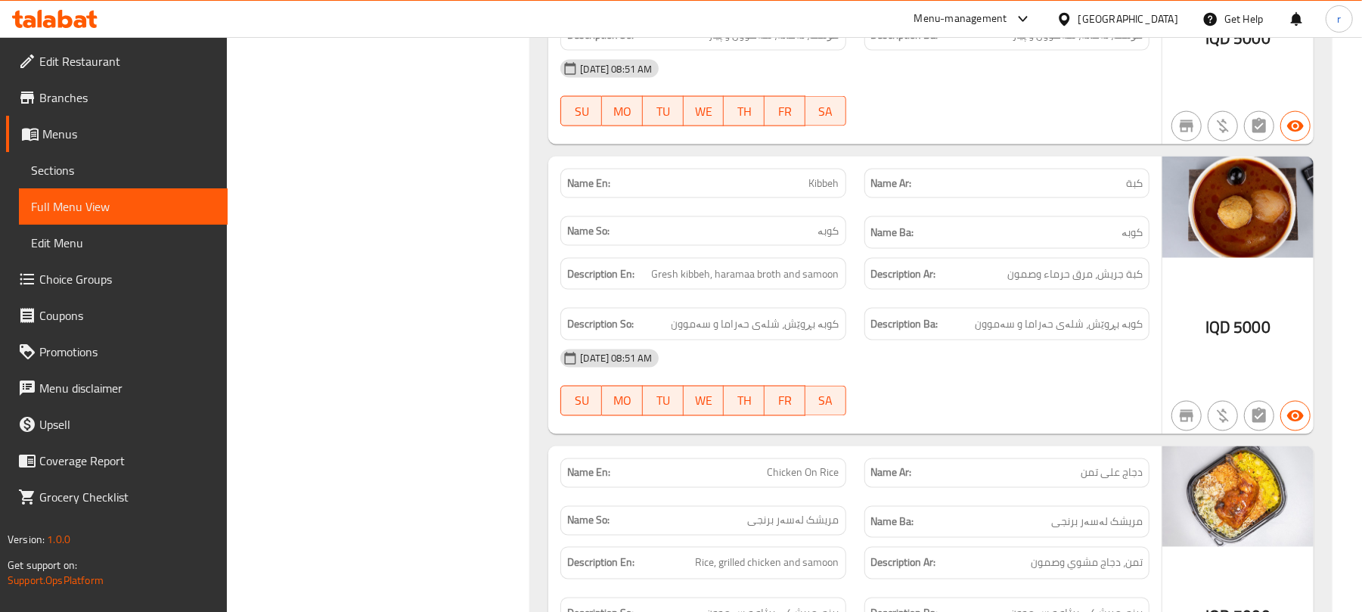
scroll to position [1714, 0]
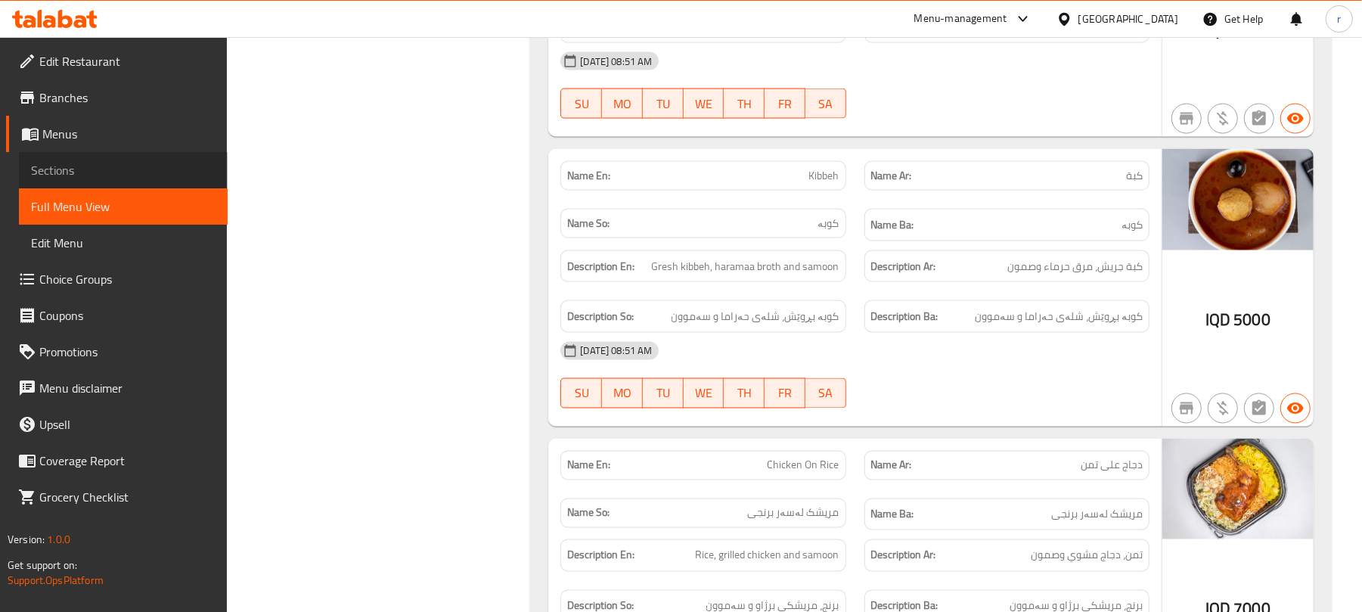
click at [55, 165] on span "Sections" at bounding box center [123, 170] width 185 height 18
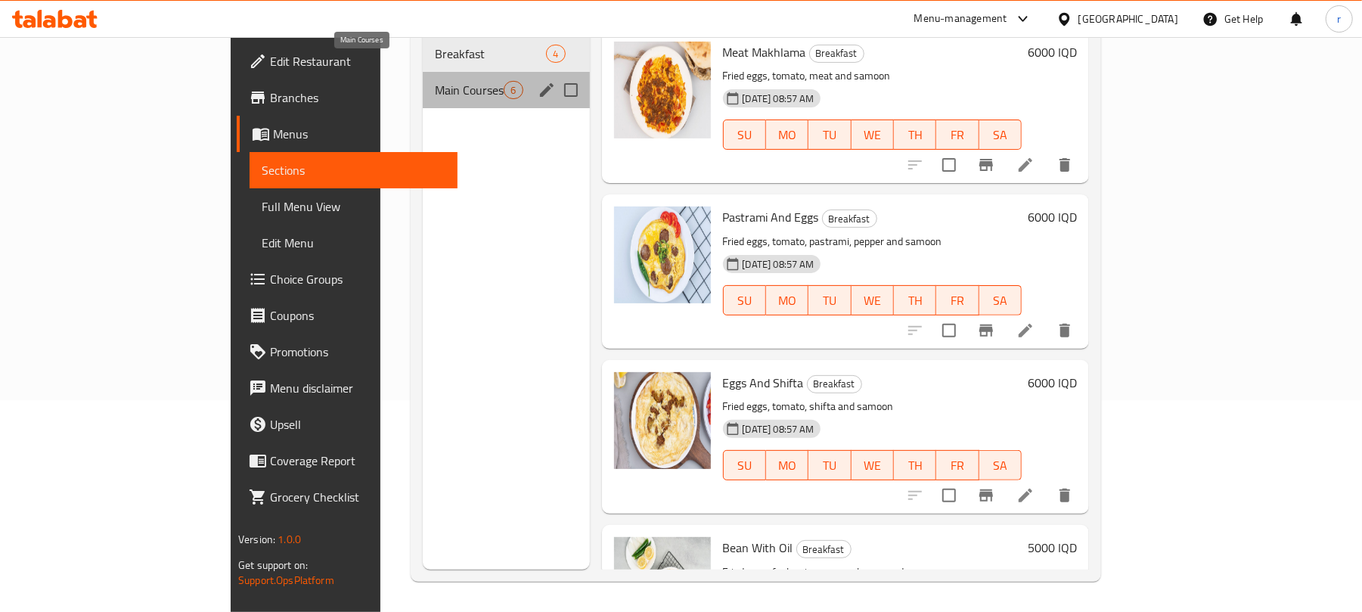
click at [435, 81] on span "Main Courses" at bounding box center [469, 90] width 69 height 18
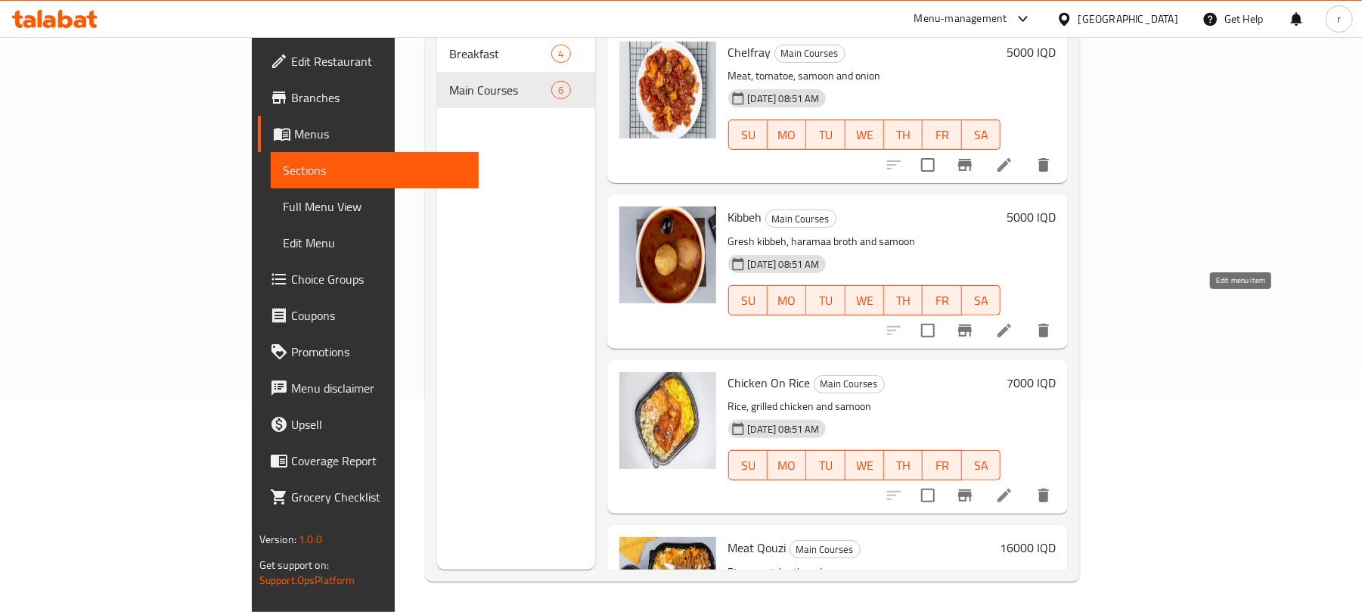
click at [1011, 324] on icon at bounding box center [1005, 331] width 14 height 14
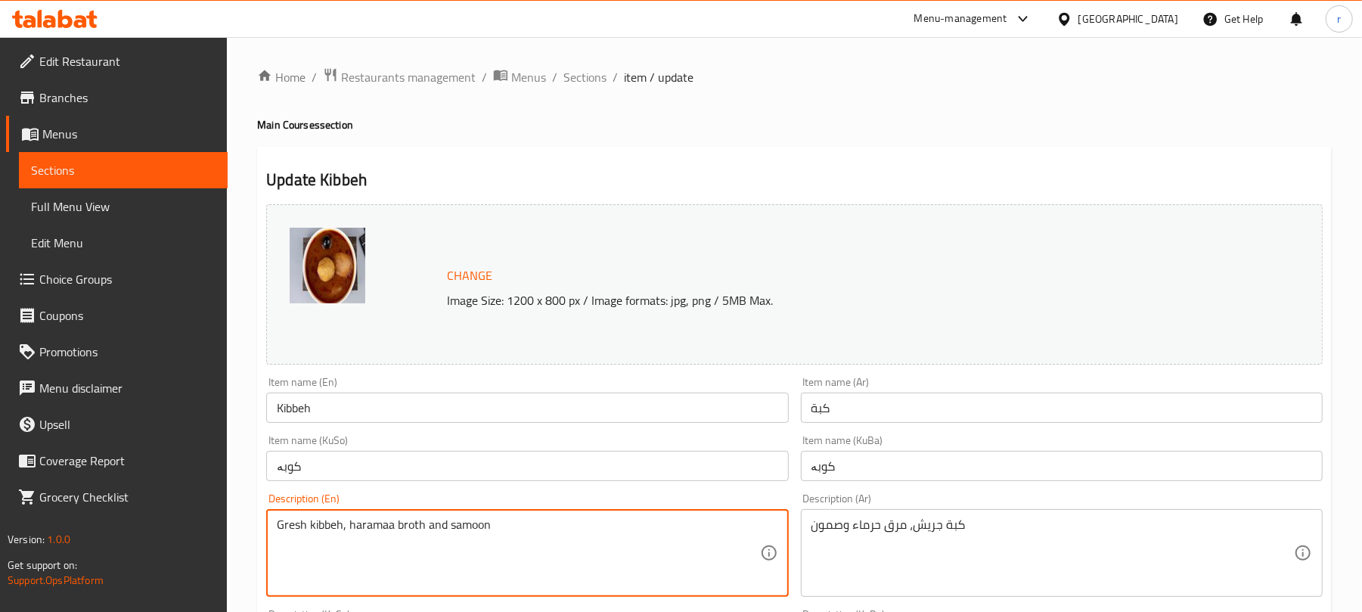
drag, startPoint x: 393, startPoint y: 523, endPoint x: 349, endPoint y: 524, distance: 44.6
type textarea "Gresh kibbeh, red broth and samoon"
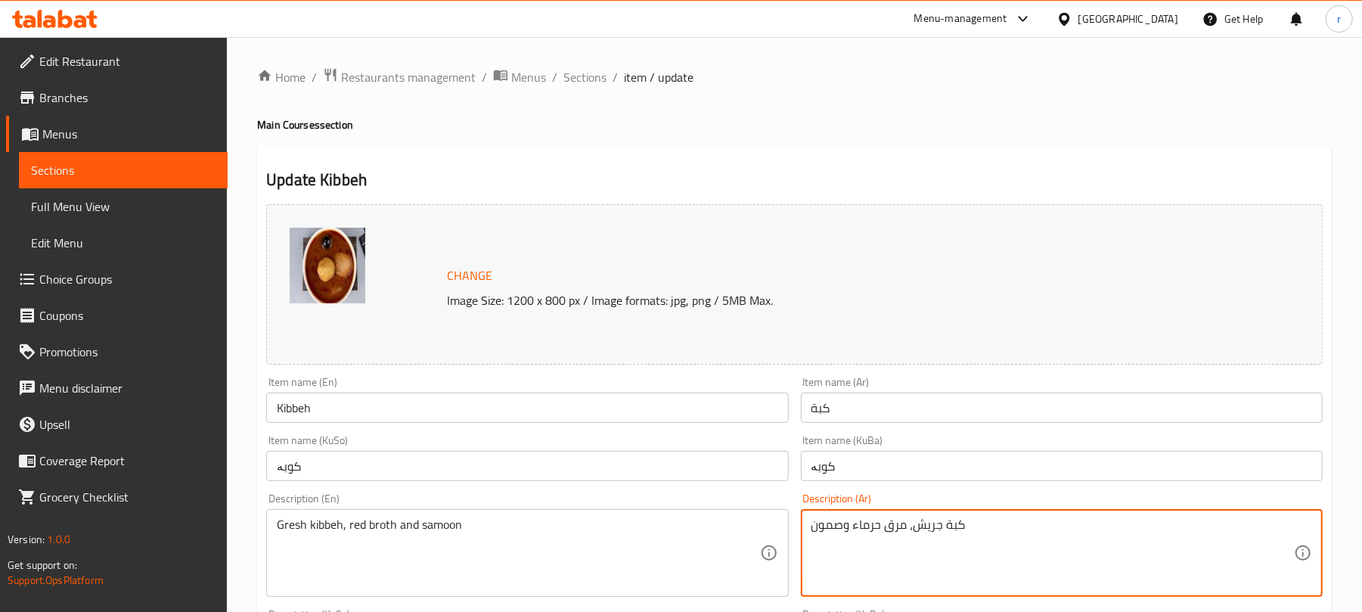
drag, startPoint x: 879, startPoint y: 528, endPoint x: 854, endPoint y: 527, distance: 25.0
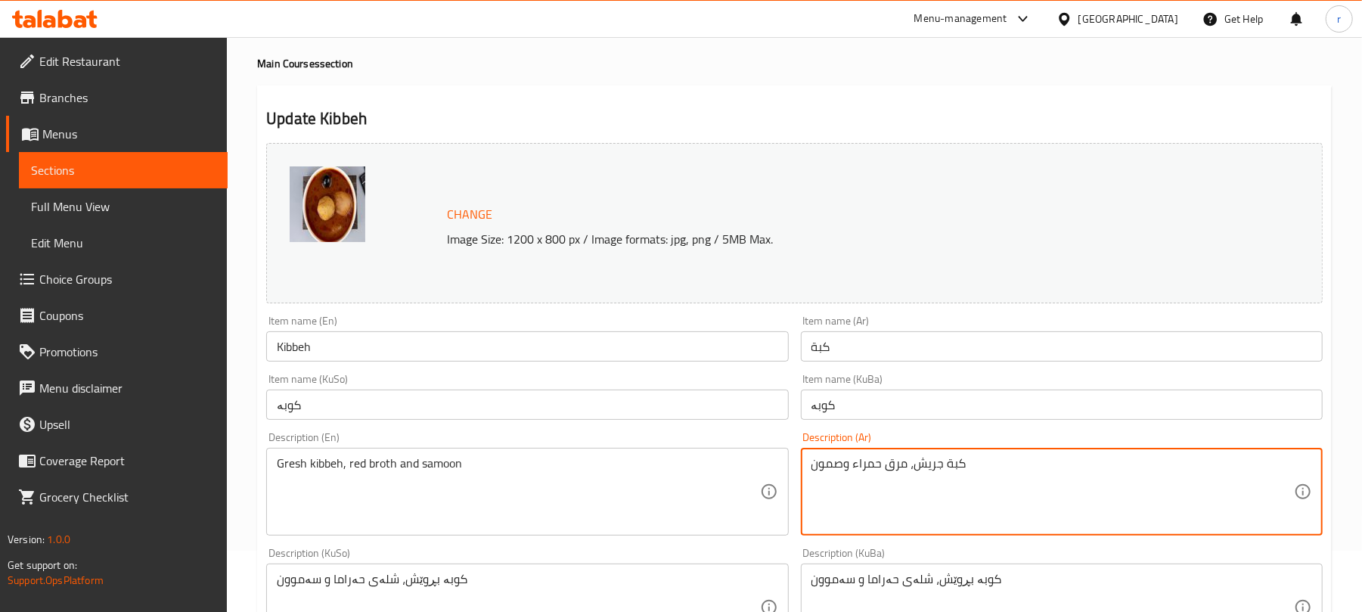
scroll to position [201, 0]
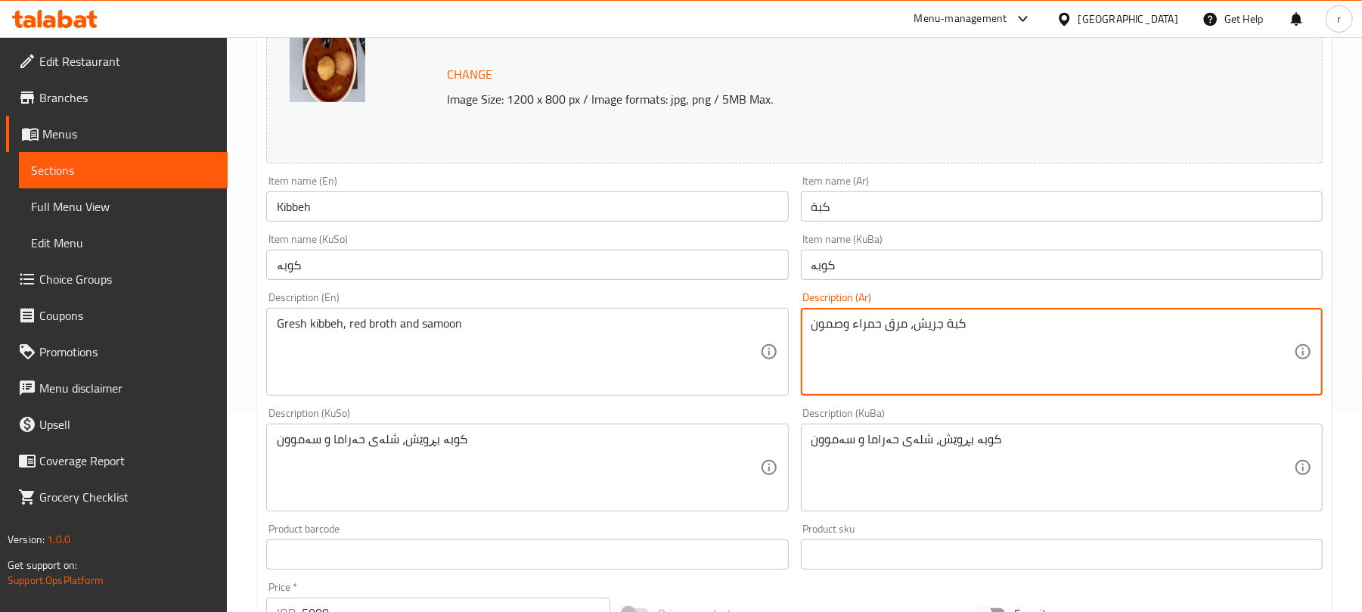
type textarea "كبة جريش، مرق حمراء وصمون"
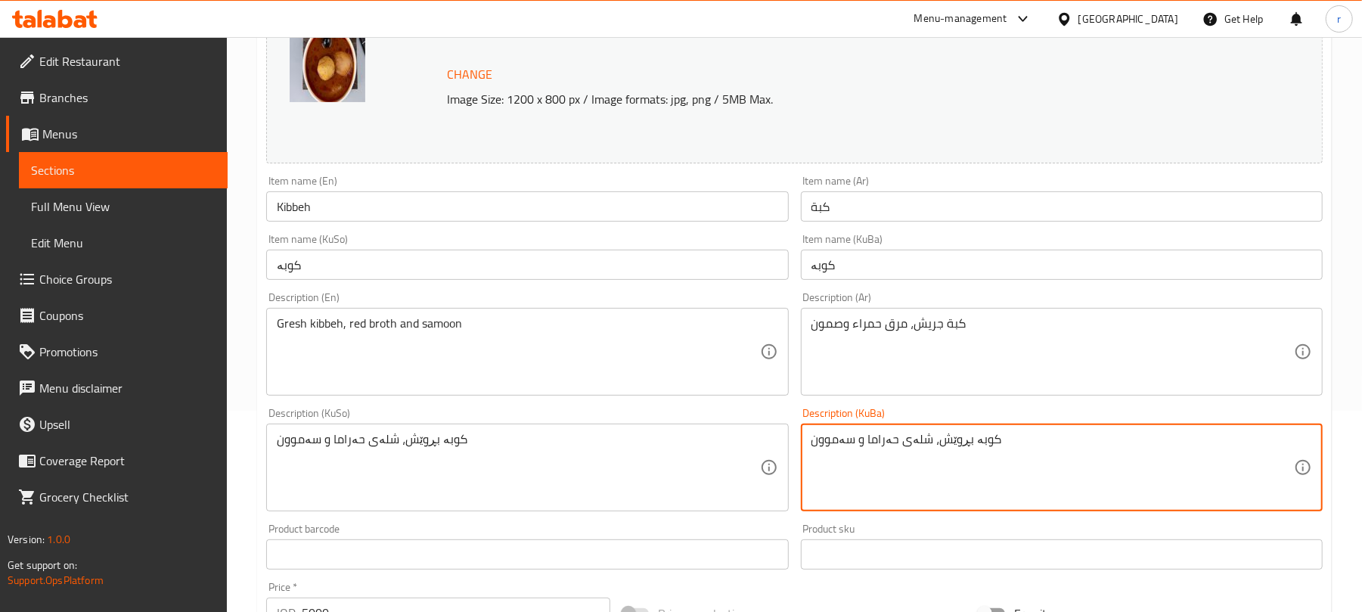
drag, startPoint x: 894, startPoint y: 439, endPoint x: 865, endPoint y: 436, distance: 28.9
type textarea "کوبە بڕوێش، شلەی سوور و سەموون"
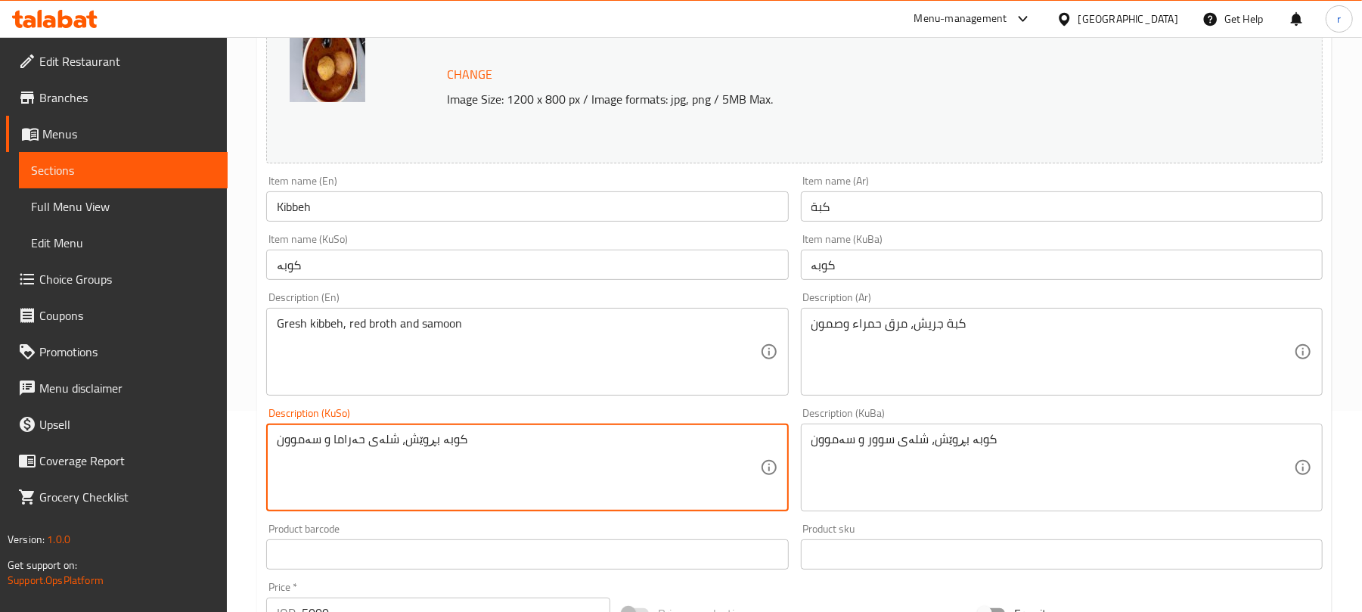
paste textarea "وور"
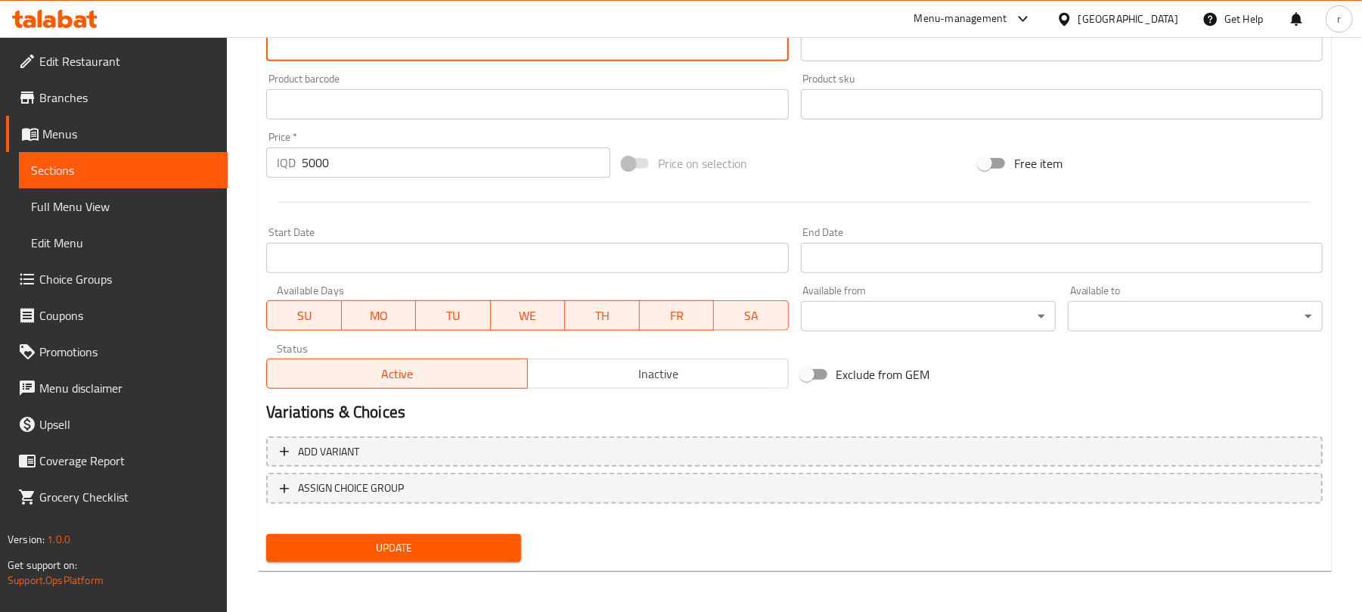
type textarea "کوبە بڕوێش، شلەی سوور و سەموون"
click at [452, 557] on button "Update" at bounding box center [393, 548] width 255 height 28
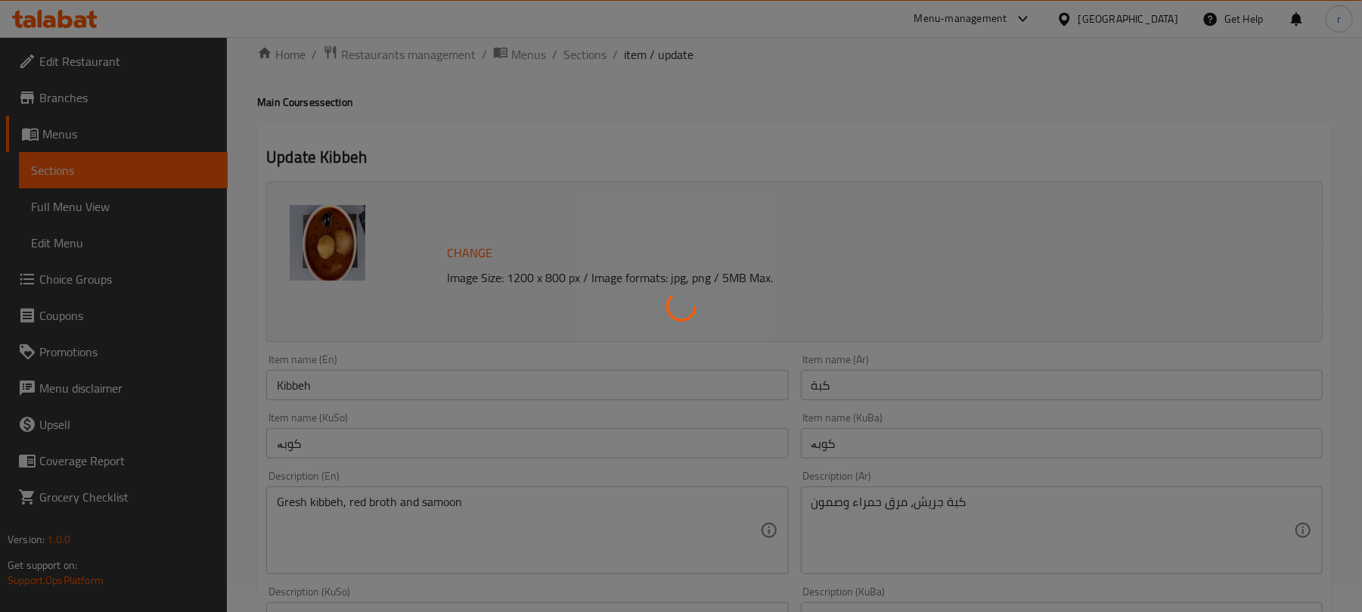
scroll to position [0, 0]
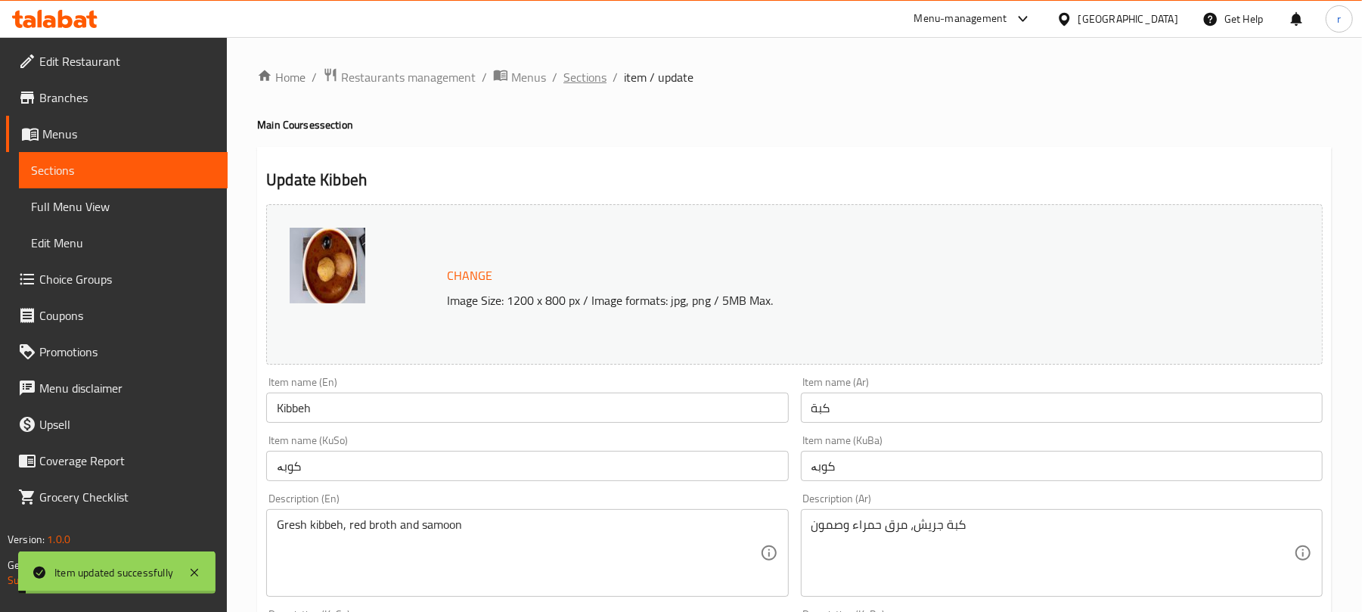
click at [585, 73] on span "Sections" at bounding box center [584, 77] width 43 height 18
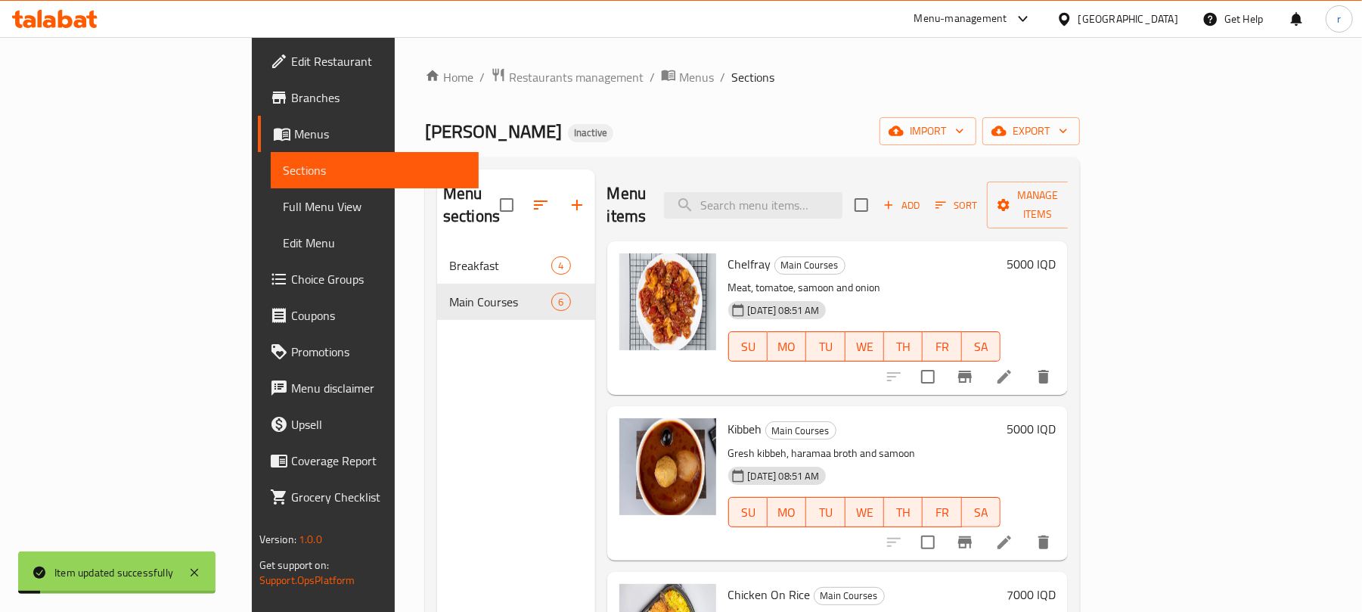
click at [283, 206] on span "Full Menu View" at bounding box center [375, 206] width 185 height 18
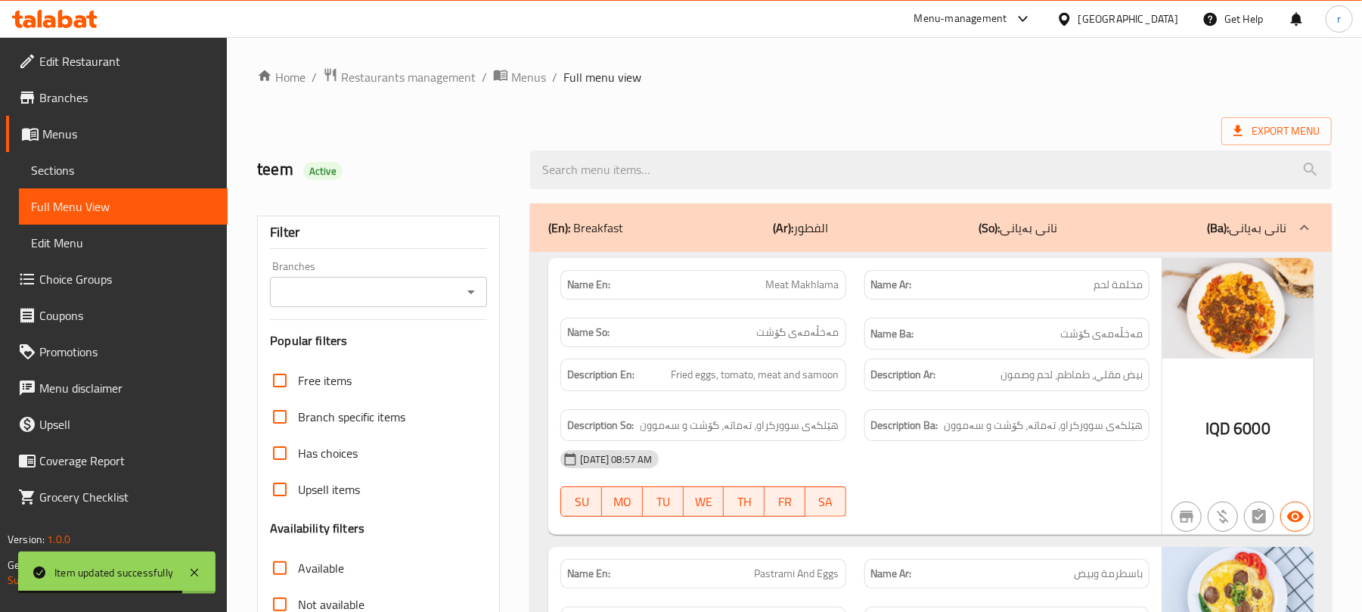
click at [467, 289] on icon "Open" at bounding box center [471, 292] width 18 height 18
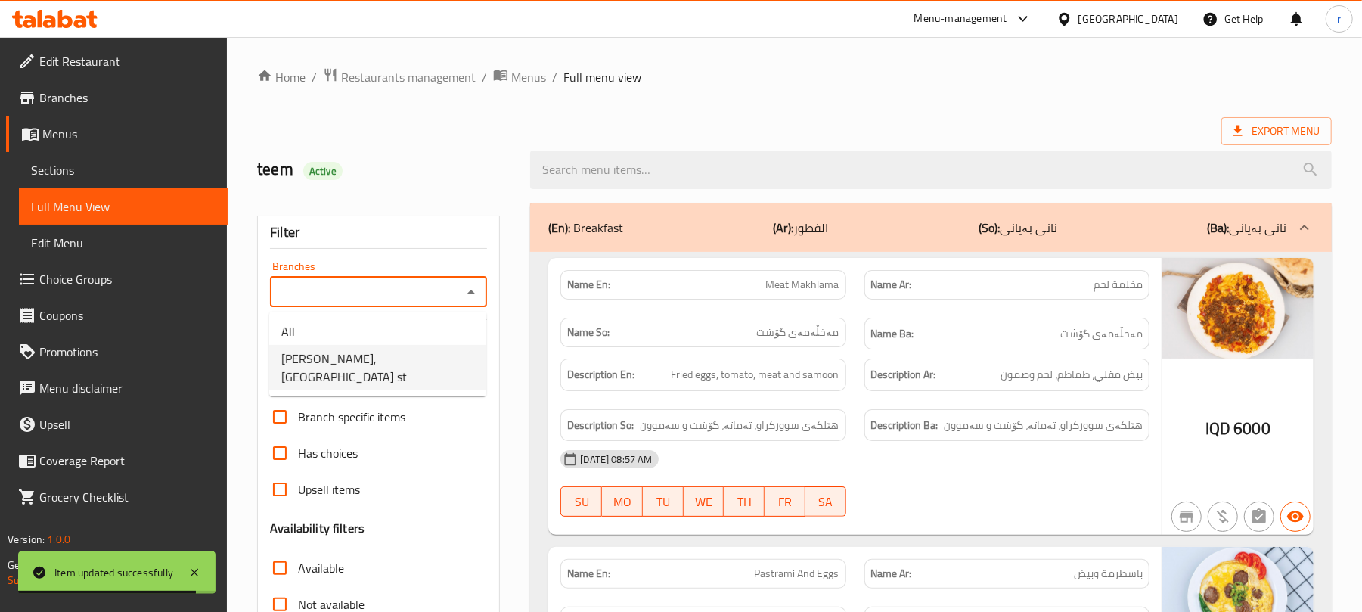
click at [361, 360] on span "[PERSON_NAME], [GEOGRAPHIC_DATA] st" at bounding box center [377, 367] width 193 height 36
type input "[PERSON_NAME], [GEOGRAPHIC_DATA] st"
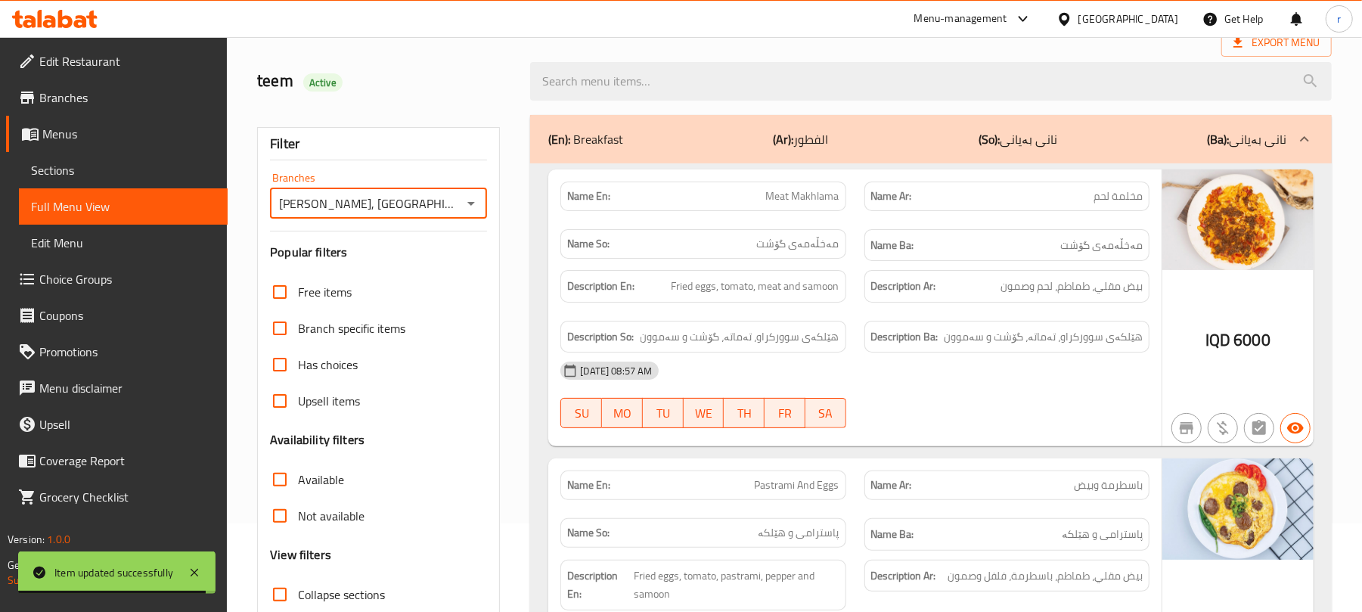
scroll to position [303, 0]
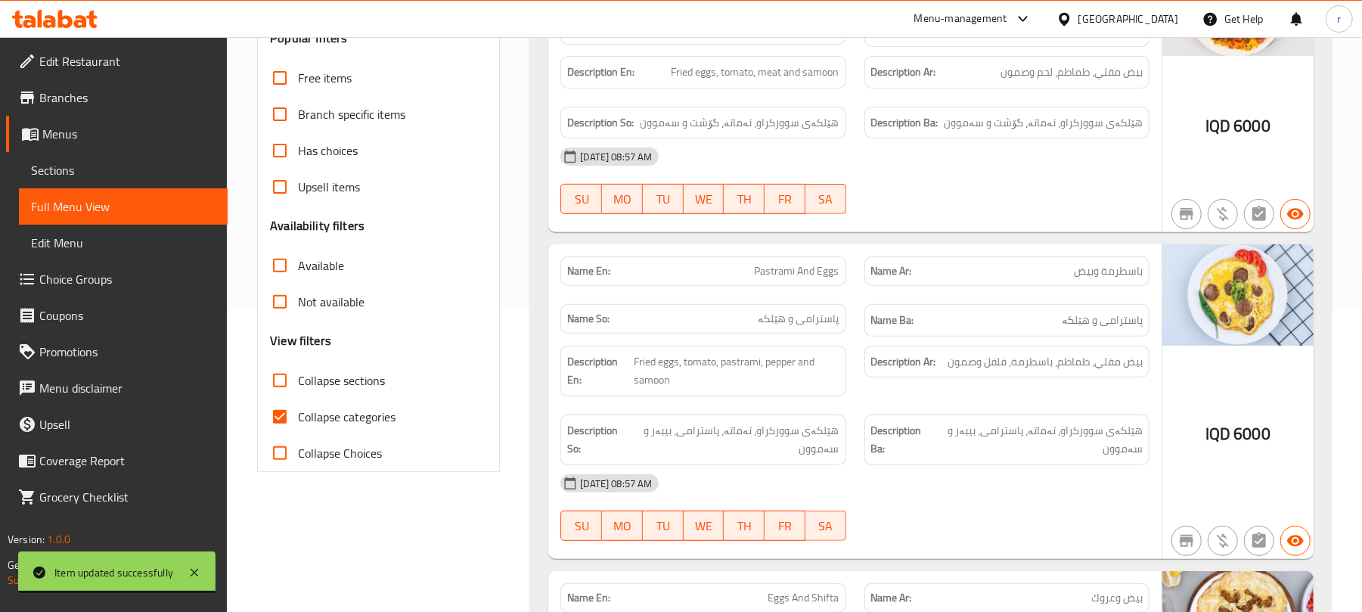
click at [280, 417] on input "Collapse categories" at bounding box center [280, 417] width 36 height 36
checkbox input "false"
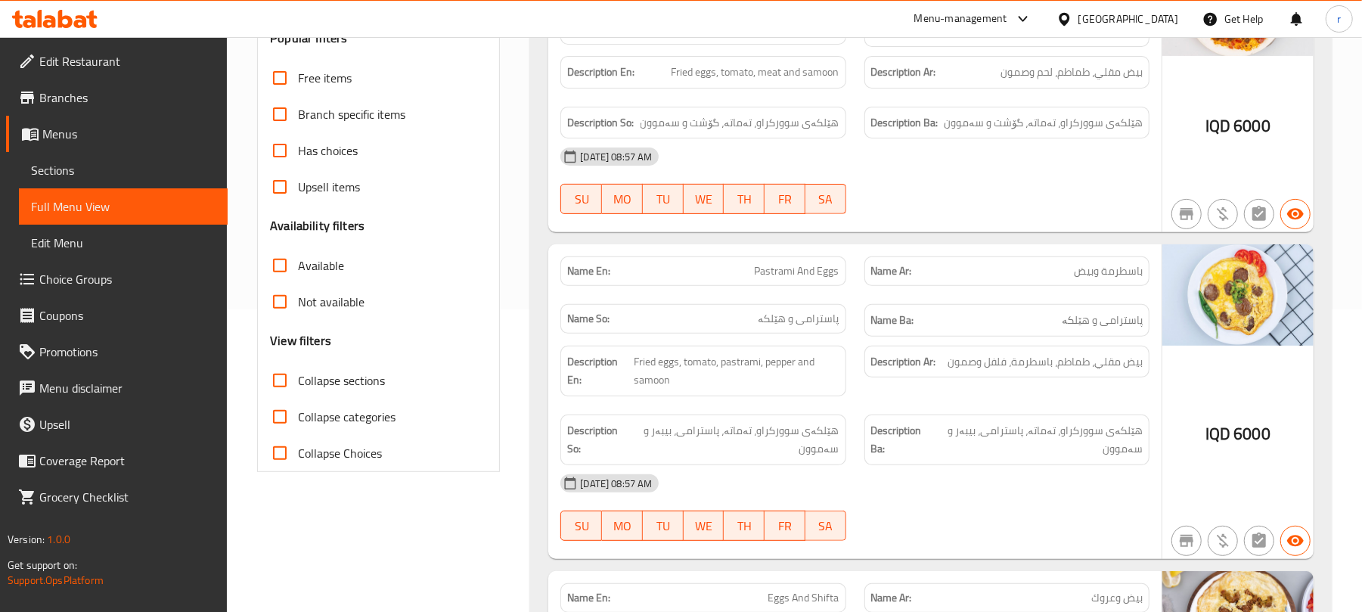
click at [286, 393] on input "Collapse sections" at bounding box center [280, 380] width 36 height 36
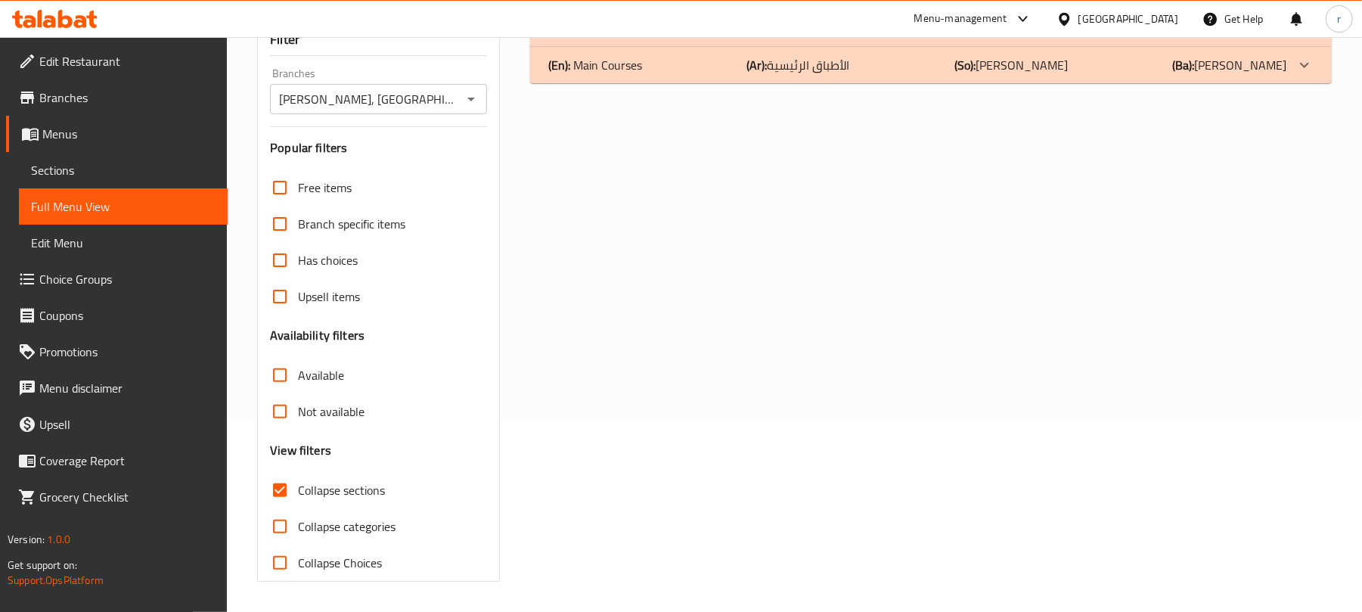
scroll to position [194, 0]
click at [648, 76] on div "(En): Main Courses (Ar): الأطباق الرئيسية (So): ژەمە سەرەکییەکان (Ba): ژەمە سەر…" at bounding box center [931, 65] width 802 height 36
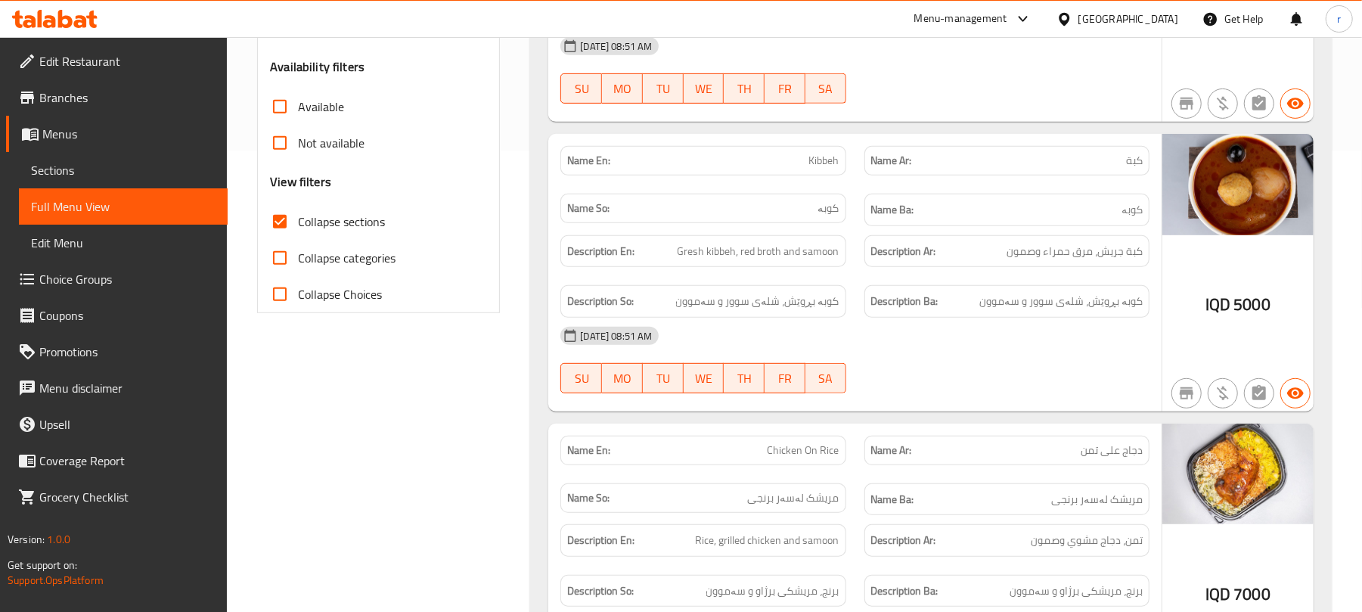
scroll to position [497, 0]
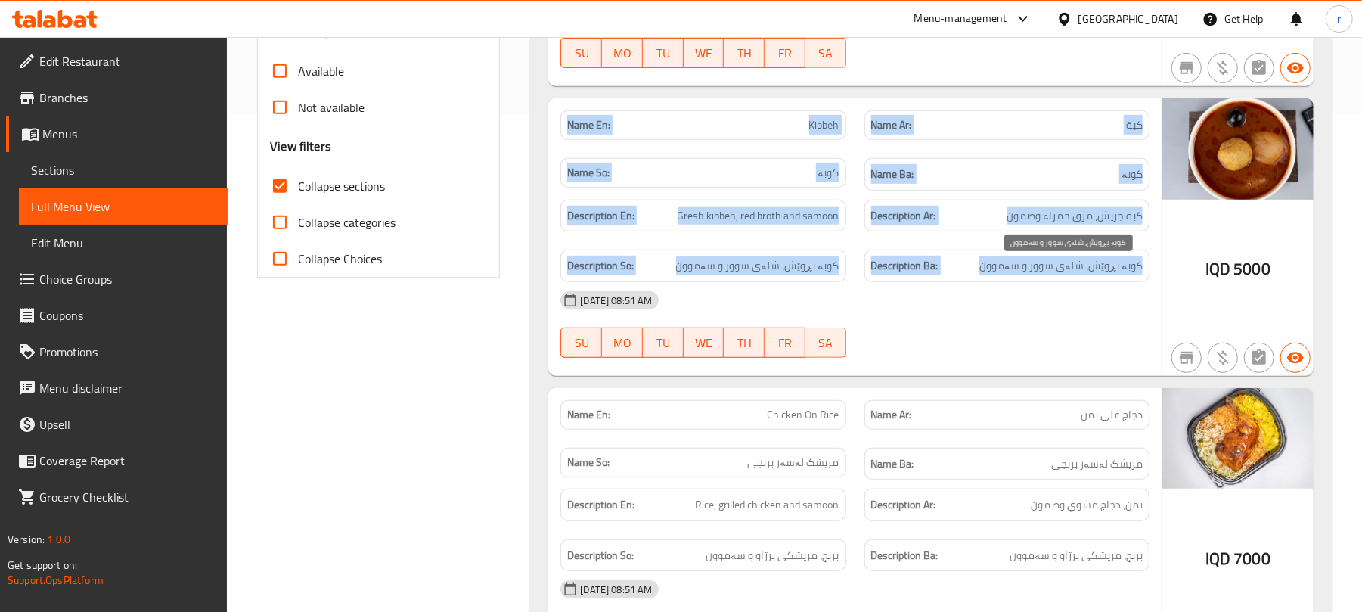
drag, startPoint x: 566, startPoint y: 125, endPoint x: 994, endPoint y: 265, distance: 450.4
click at [992, 264] on div "Name En: Kibbeh Name Ar: كبة Name So: کوبە Name Ba: کوبە Description En: Gresh …" at bounding box center [854, 237] width 613 height 278
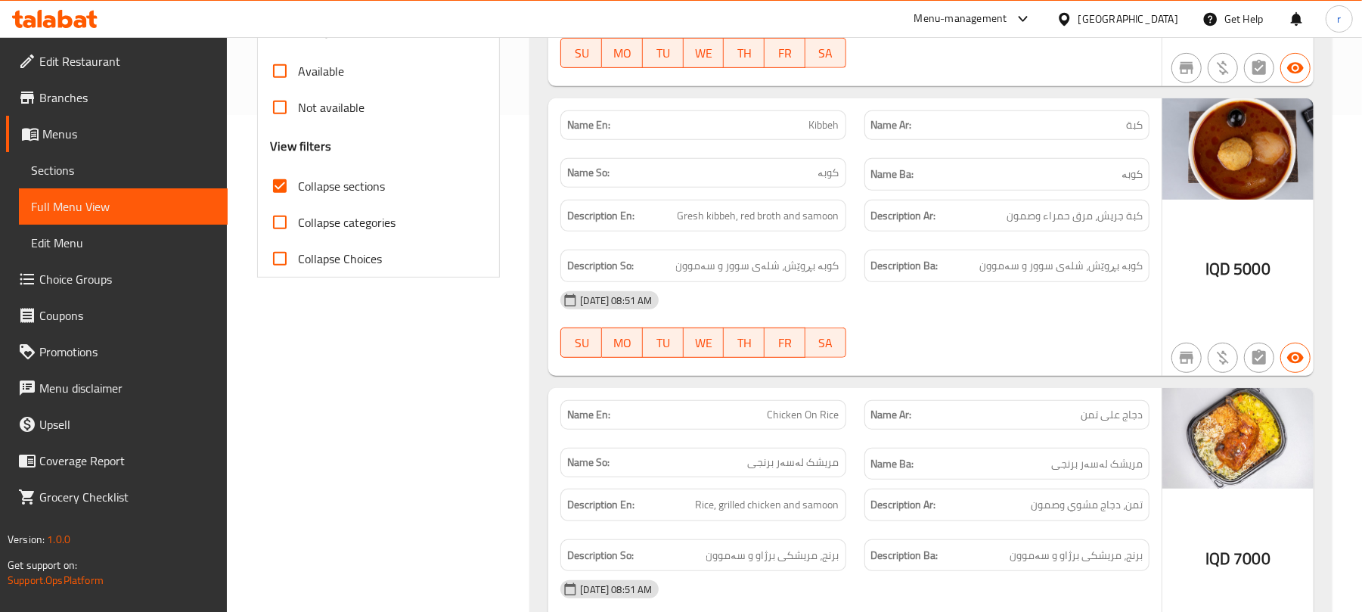
click at [903, 331] on div "08-10-2025 08:51 AM SU MO TU WE TH FR SA" at bounding box center [854, 324] width 607 height 85
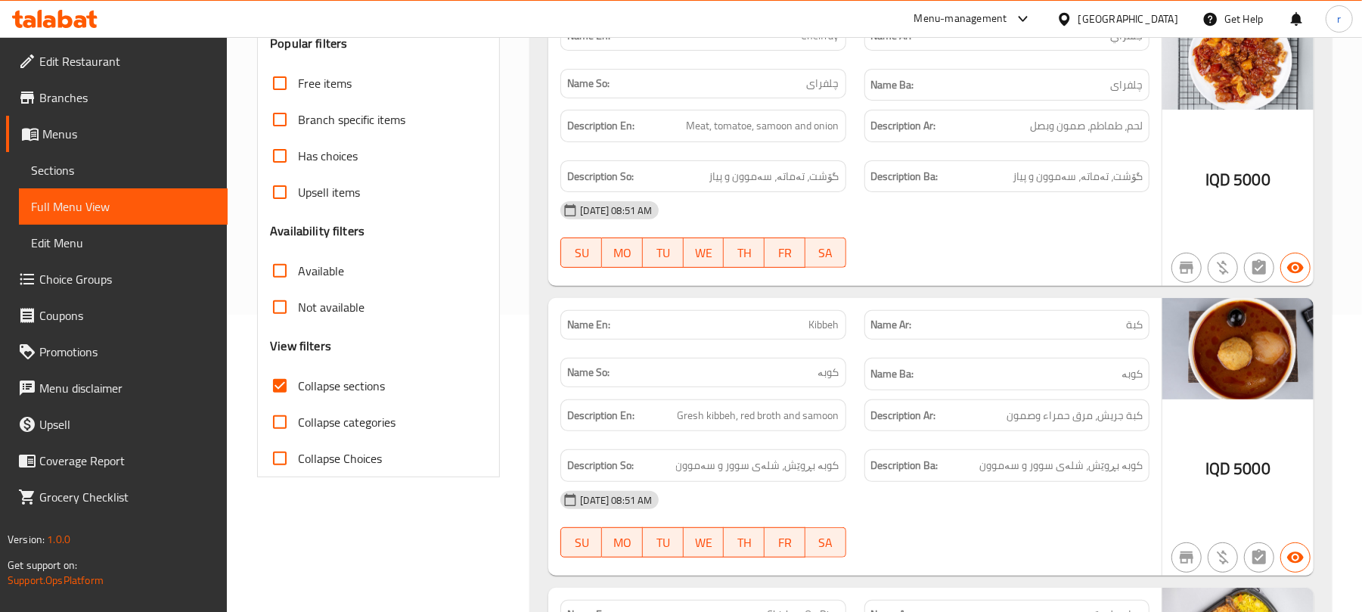
scroll to position [303, 0]
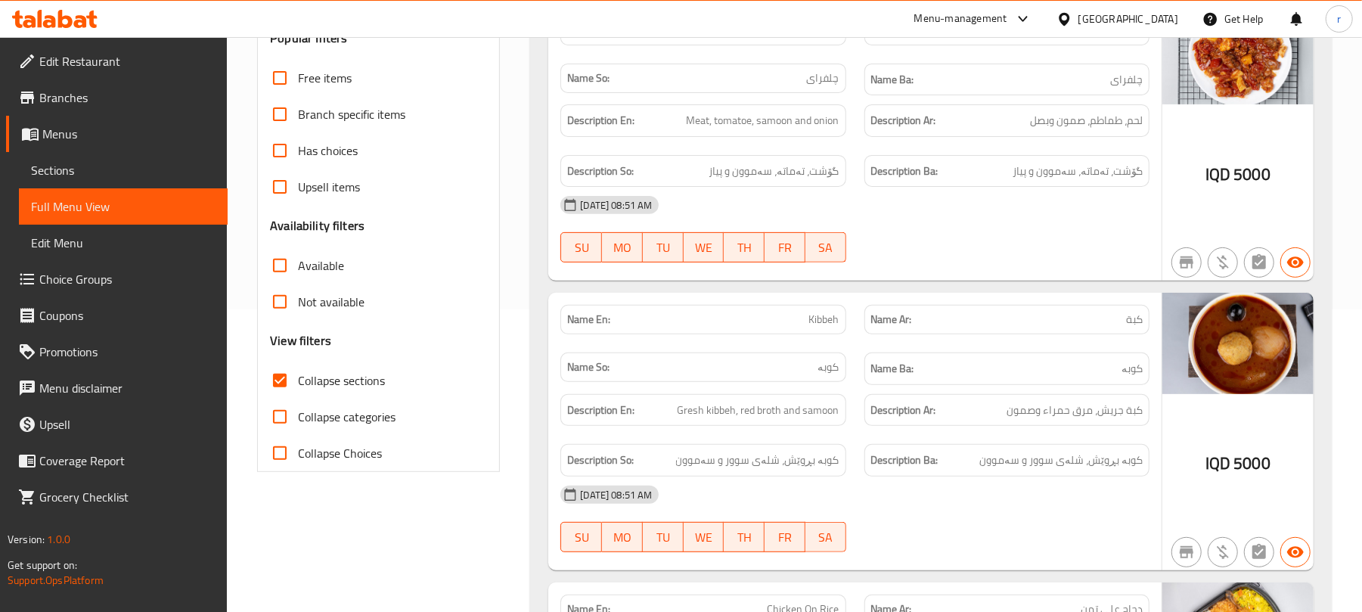
click at [361, 389] on span "Collapse sections" at bounding box center [341, 380] width 87 height 18
click at [298, 389] on input "Collapse sections" at bounding box center [280, 380] width 36 height 36
checkbox input "false"
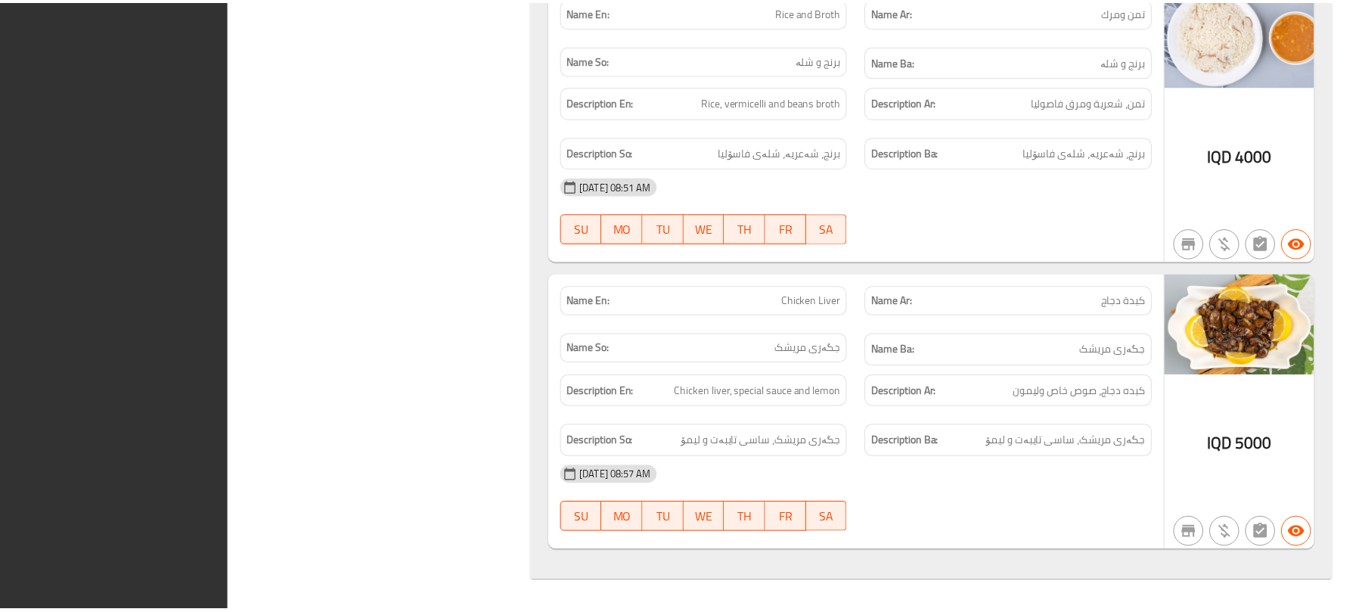
scroll to position [2767, 0]
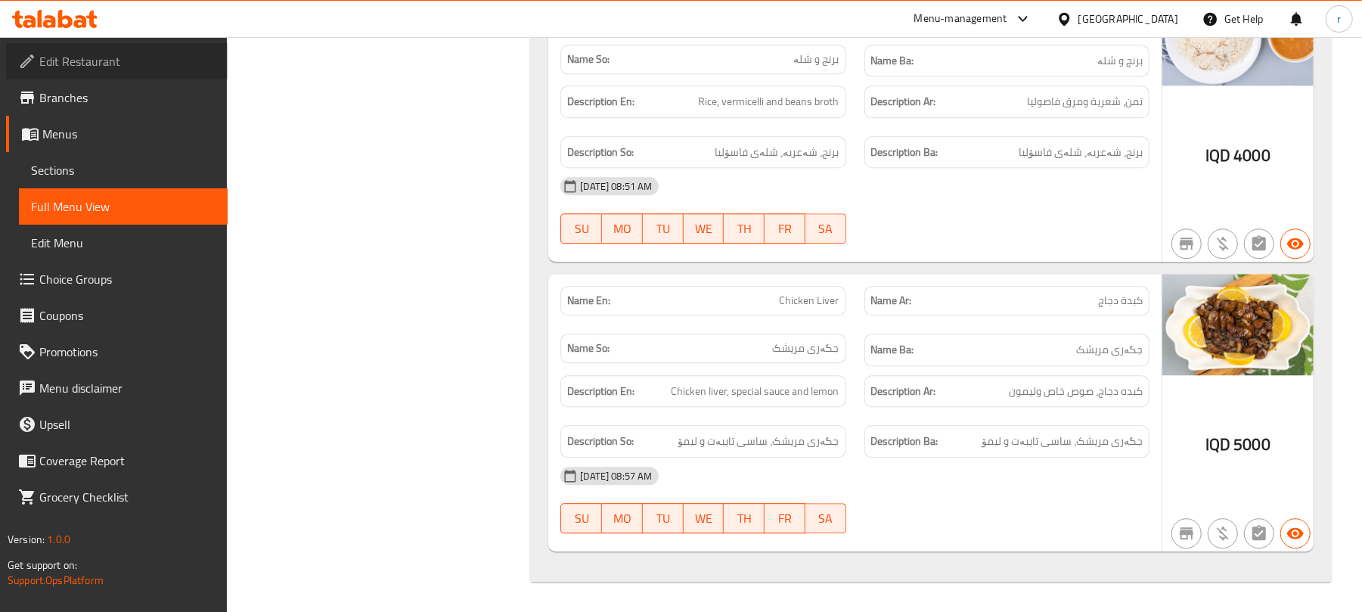
click at [110, 64] on span "Edit Restaurant" at bounding box center [127, 61] width 176 height 18
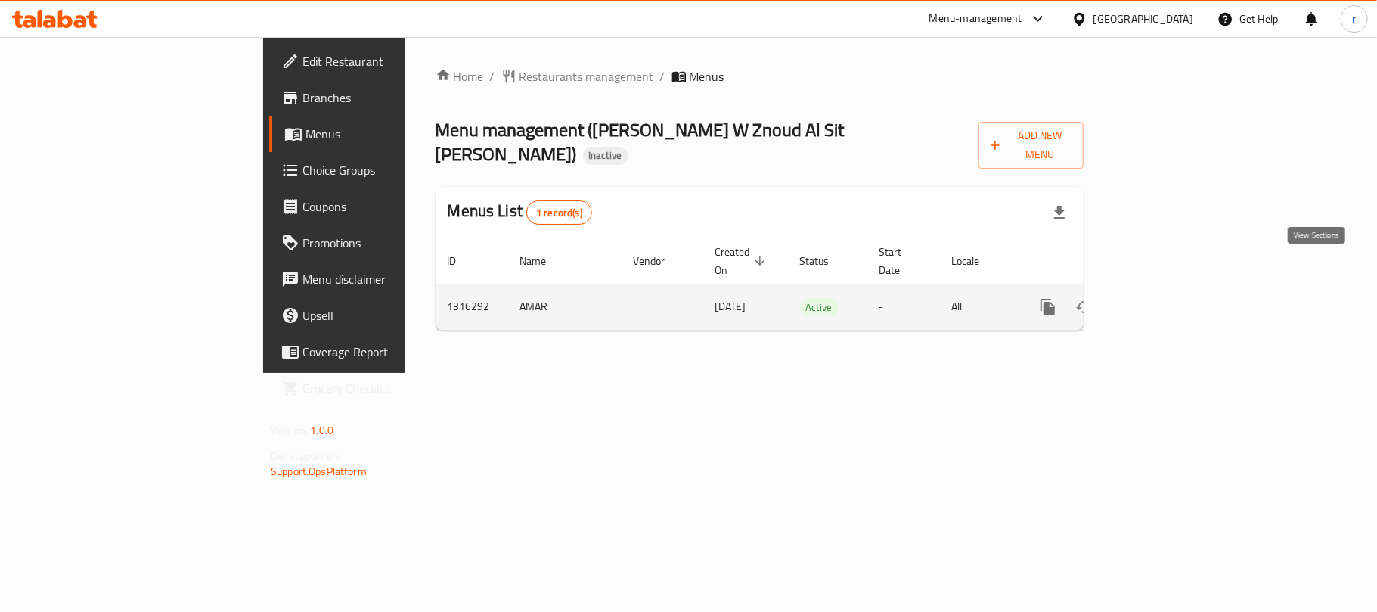
click at [1166, 298] on icon "enhanced table" at bounding box center [1157, 307] width 18 height 18
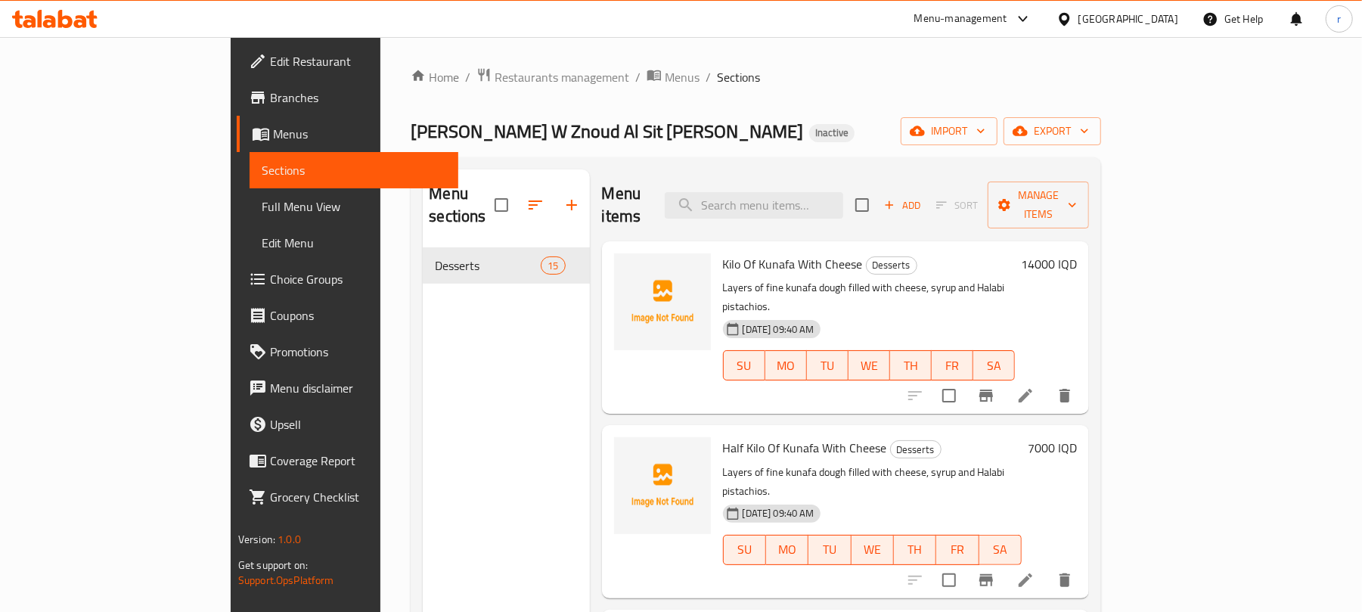
click at [262, 201] on span "Full Menu View" at bounding box center [354, 206] width 185 height 18
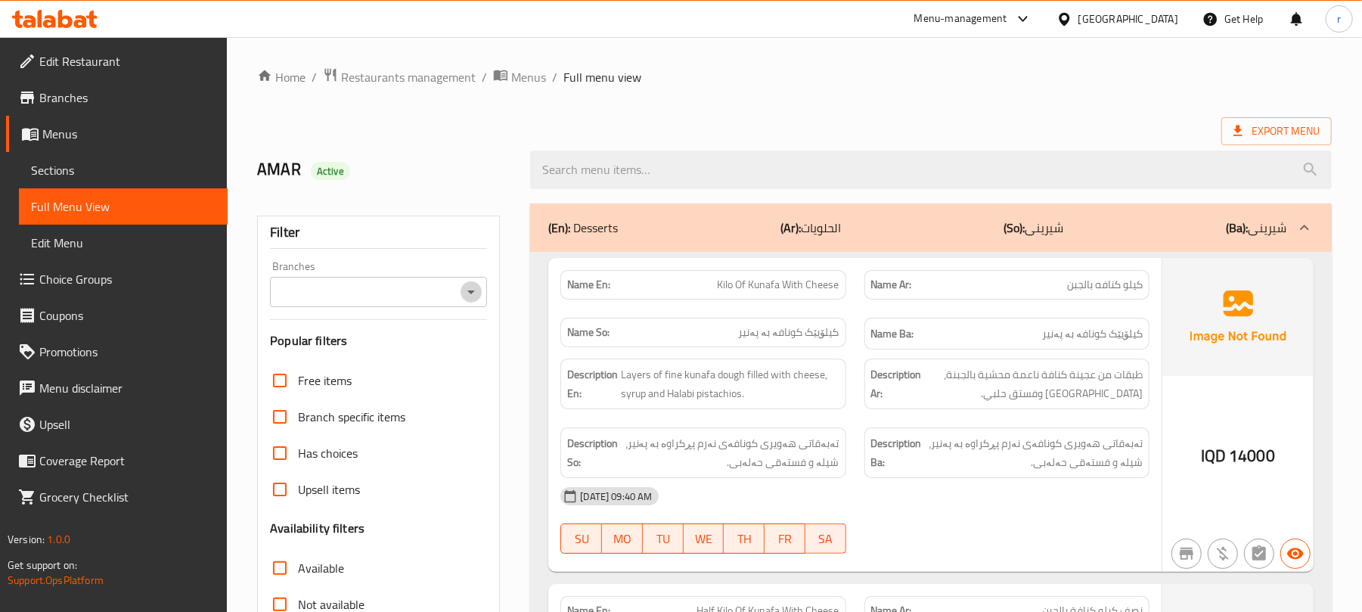
click at [467, 290] on icon "Open" at bounding box center [471, 292] width 18 height 18
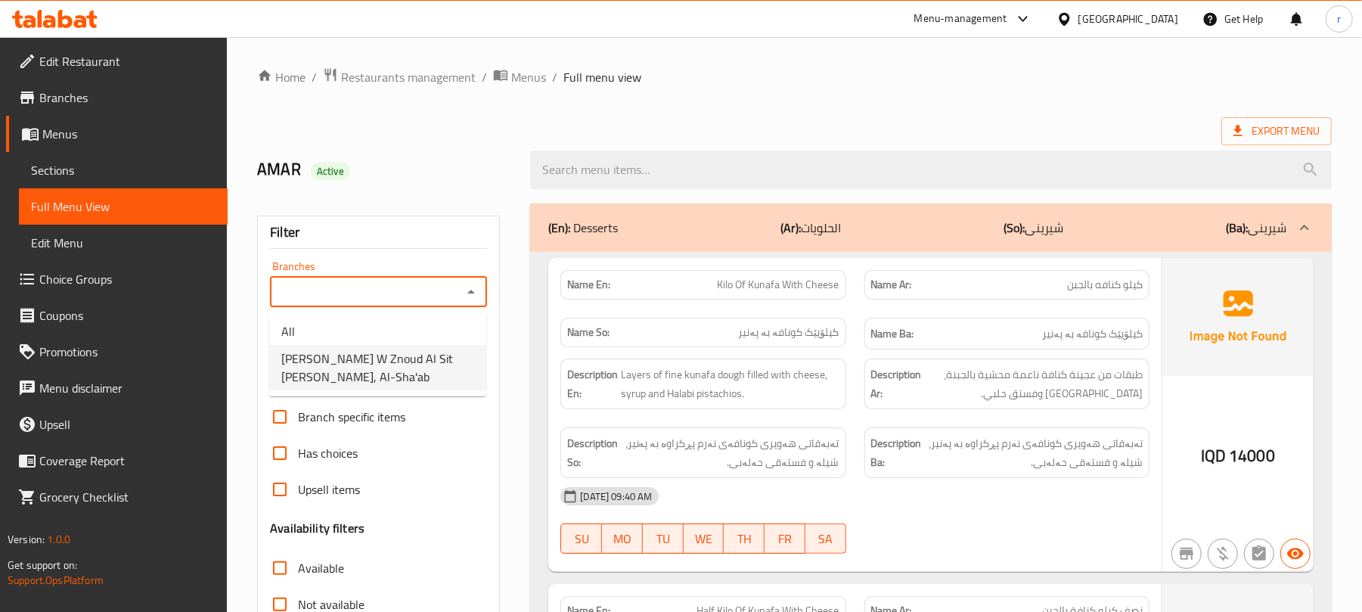
click at [380, 355] on span "Kunafa W Znoud Al Sit Ali Alagha, Al-Sha'ab" at bounding box center [377, 367] width 193 height 36
type input "Kunafa W Znoud Al Sit Ali Alagha, Al-Sha'ab"
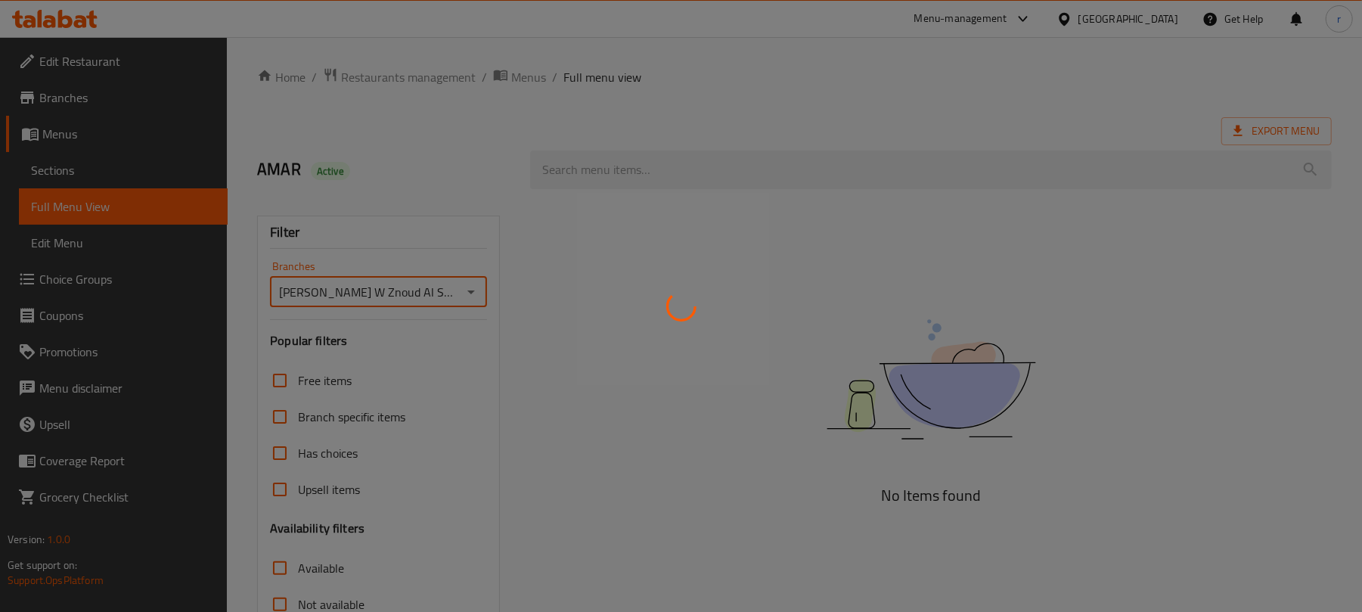
scroll to position [194, 0]
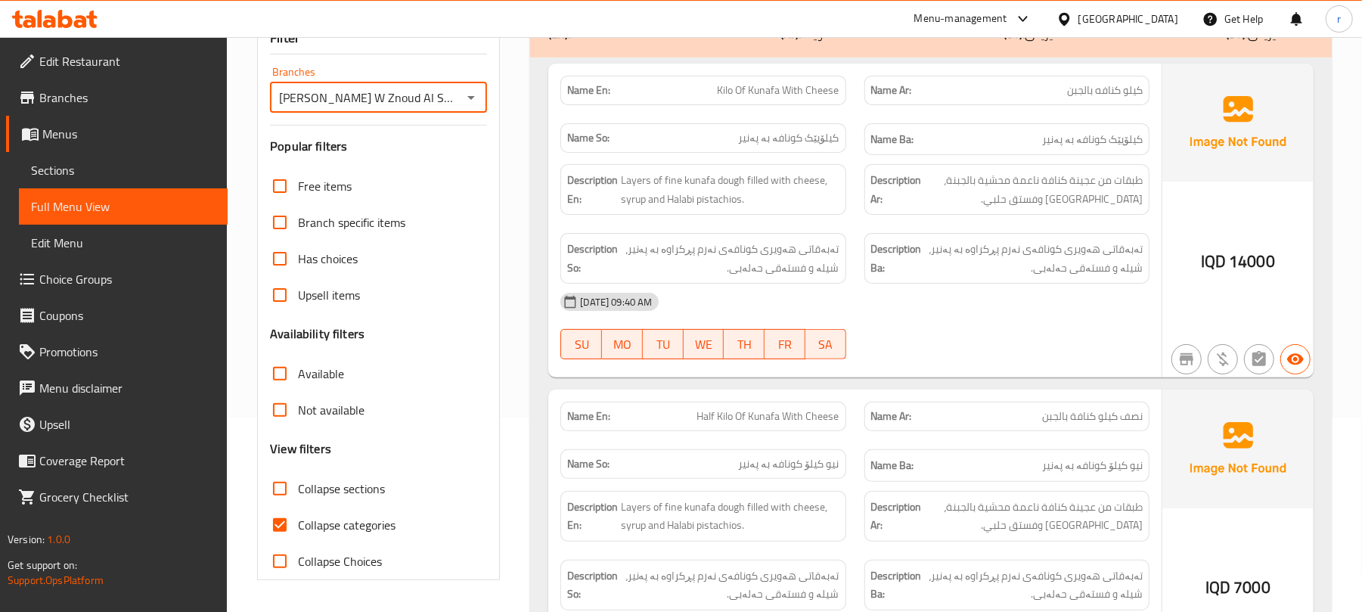
click at [280, 530] on input "Collapse categories" at bounding box center [280, 525] width 36 height 36
checkbox input "false"
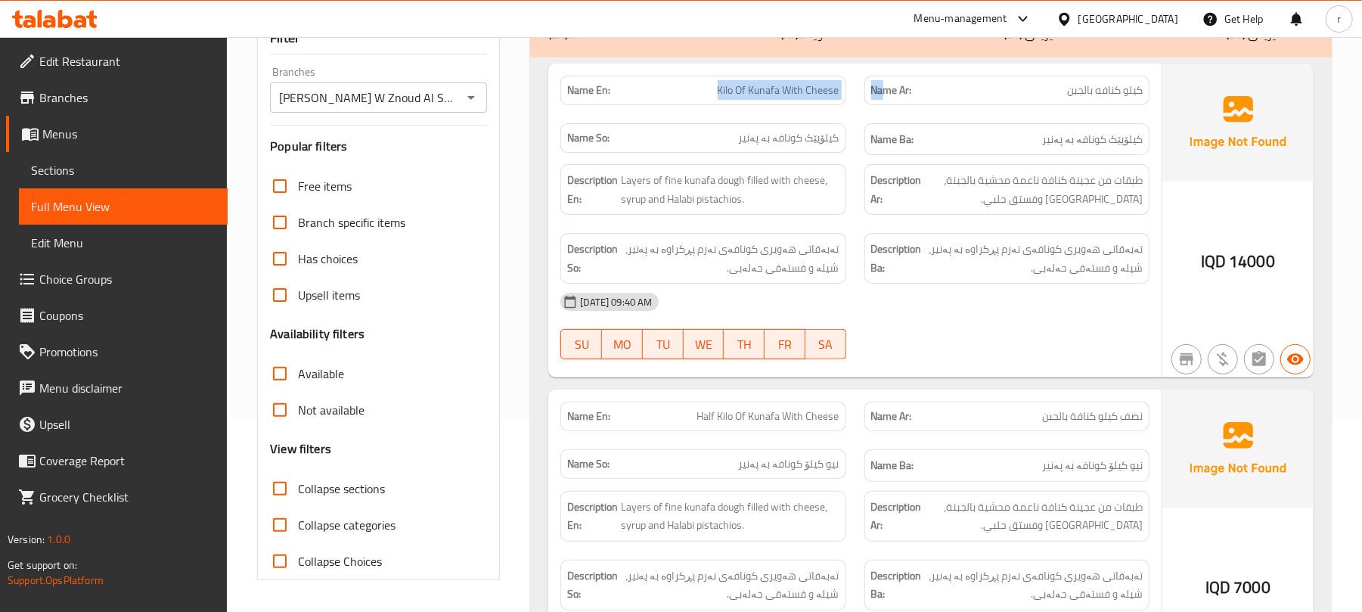
drag, startPoint x: 679, startPoint y: 83, endPoint x: 905, endPoint y: 89, distance: 226.2
click at [895, 89] on div "Name En: Kilo Of Kunafa With Cheese Name Ar: كيلو كنافه بالجبن Name So: کیلۆیێک…" at bounding box center [854, 116] width 607 height 98
drag, startPoint x: 745, startPoint y: 137, endPoint x: 1030, endPoint y: 101, distance: 287.4
click at [948, 125] on div "Name En: Kilo Of Kunafa With Cheese Name Ar: كيلو كنافه بالجبن Name So: کیلۆیێک…" at bounding box center [854, 116] width 607 height 98
drag, startPoint x: 1038, startPoint y: 82, endPoint x: 1137, endPoint y: 92, distance: 100.4
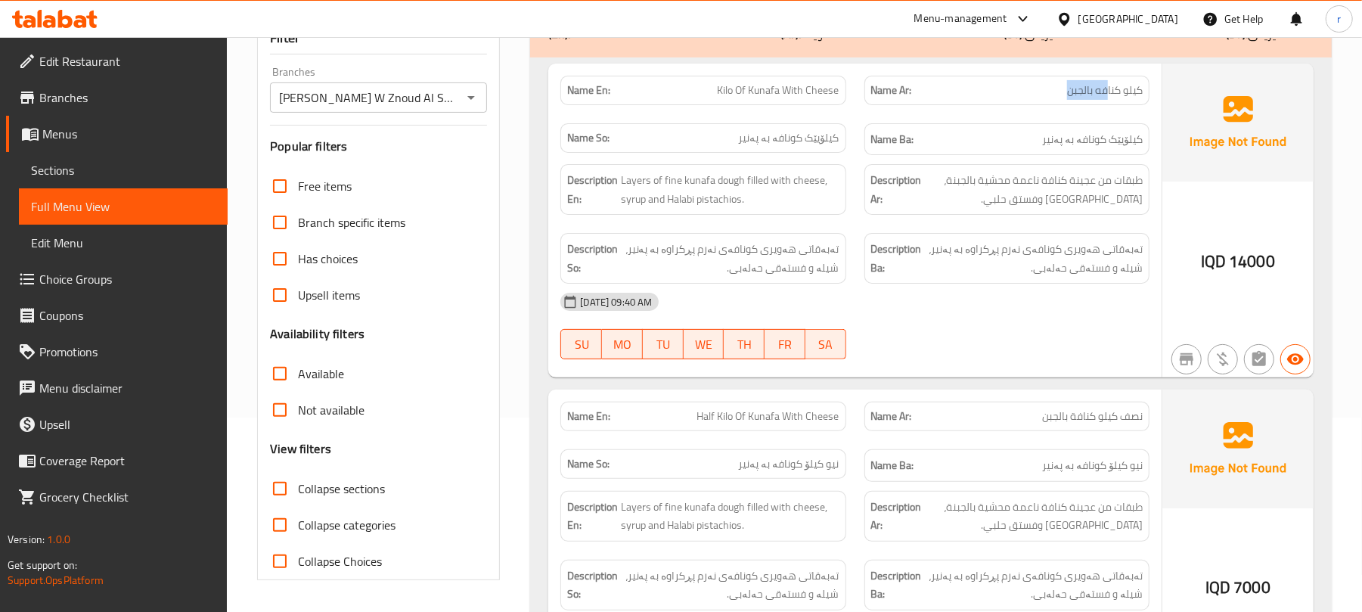
click at [1137, 92] on div "Name Ar: كيلو كنافه بالجبن" at bounding box center [1006, 90] width 285 height 29
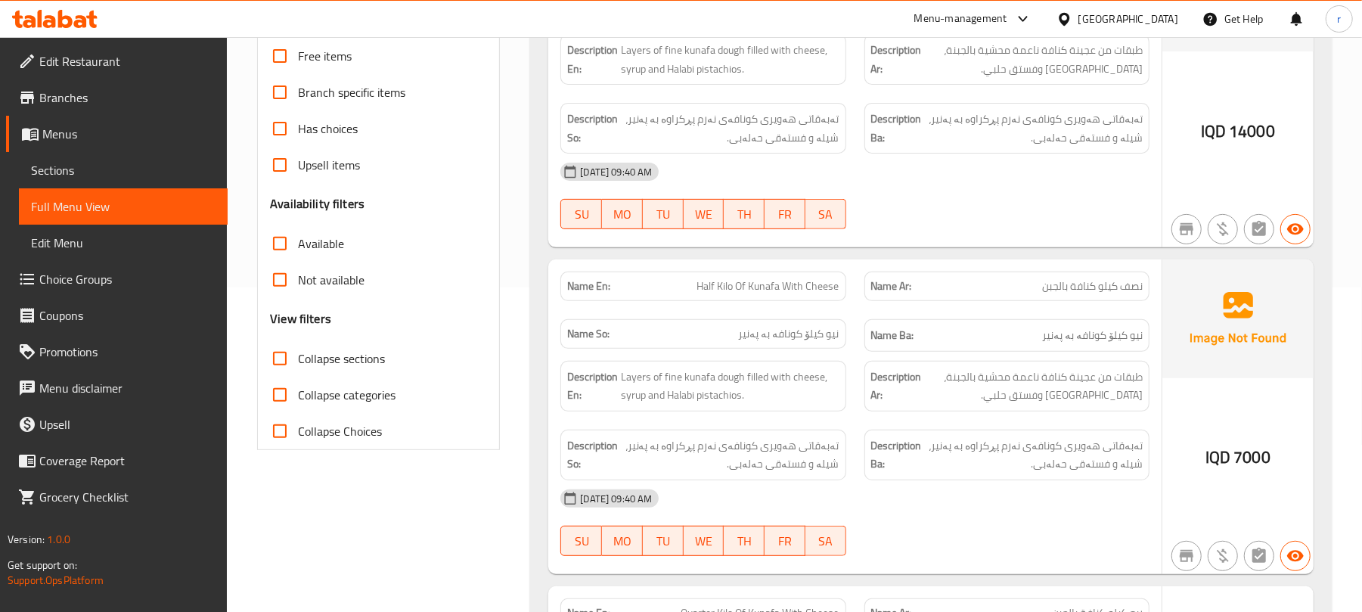
scroll to position [497, 0]
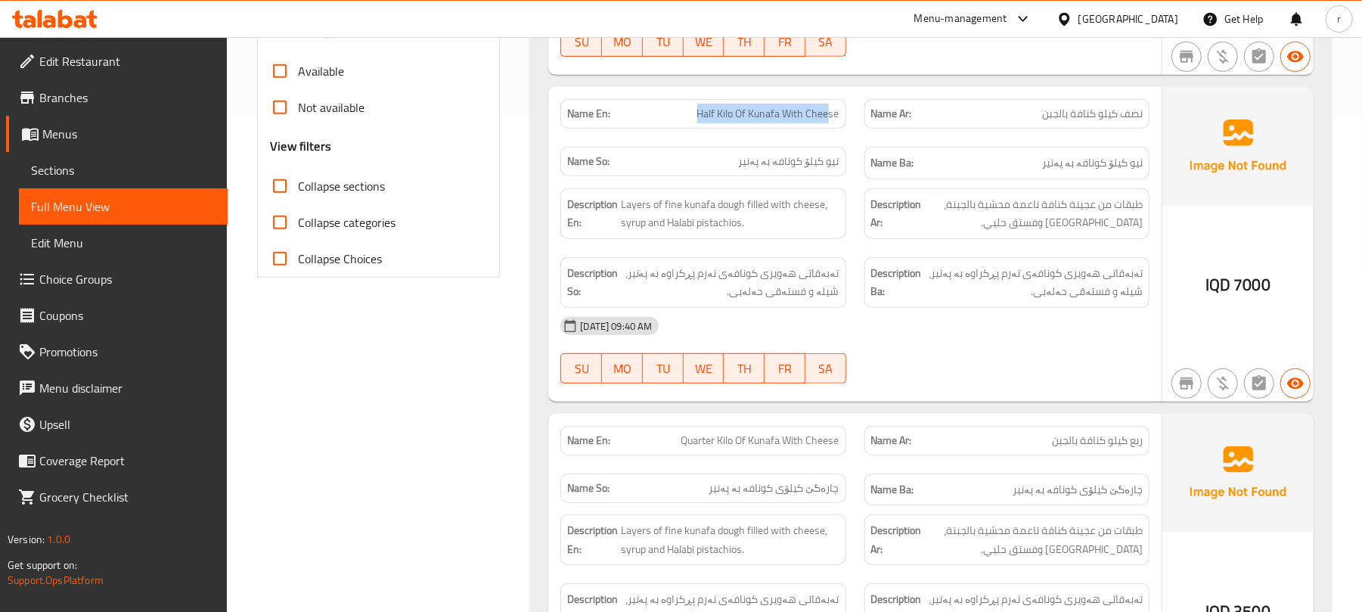
drag, startPoint x: 694, startPoint y: 119, endPoint x: 840, endPoint y: 119, distance: 146.0
click at [840, 119] on div "Name En: Half Kilo Of Kunafa With Cheese" at bounding box center [702, 113] width 285 height 29
drag, startPoint x: 739, startPoint y: 170, endPoint x: 1017, endPoint y: 115, distance: 283.7
click at [935, 136] on div "Name En: Half Kilo Of Kunafa With Cheese Name Ar: نصف كيلو كنافة بالجبن Name So…" at bounding box center [854, 139] width 607 height 98
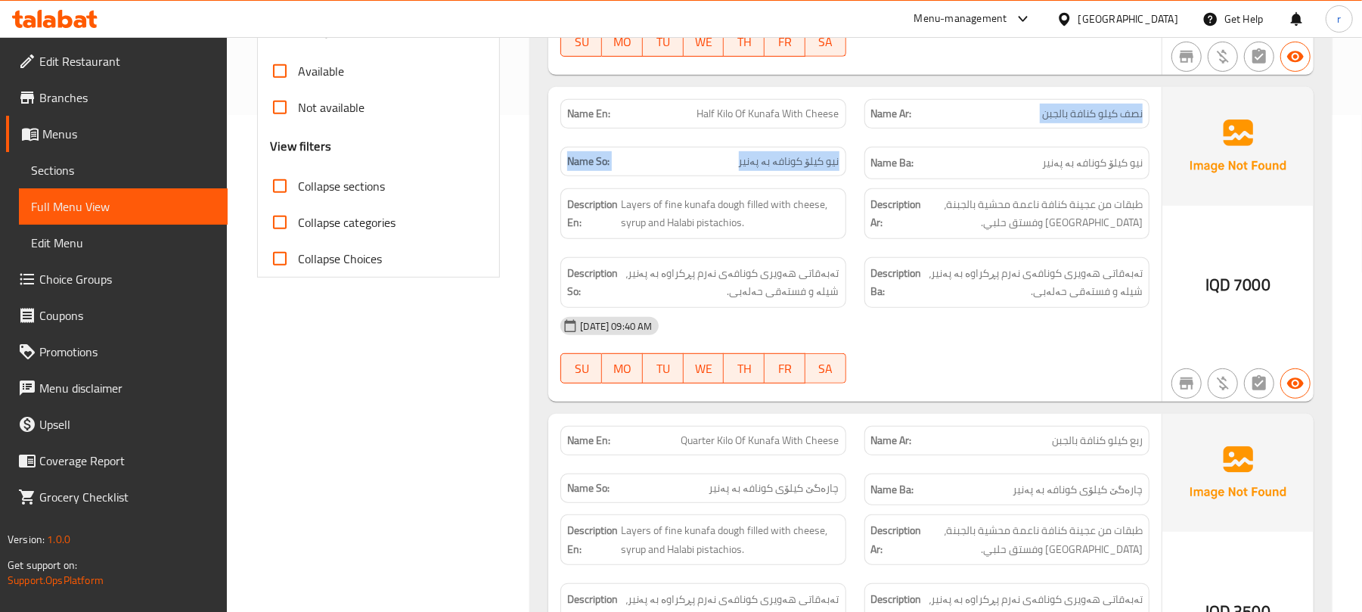
click at [1026, 110] on p "Name Ar: نصف كيلو كنافة بالجبن" at bounding box center [1007, 114] width 272 height 16
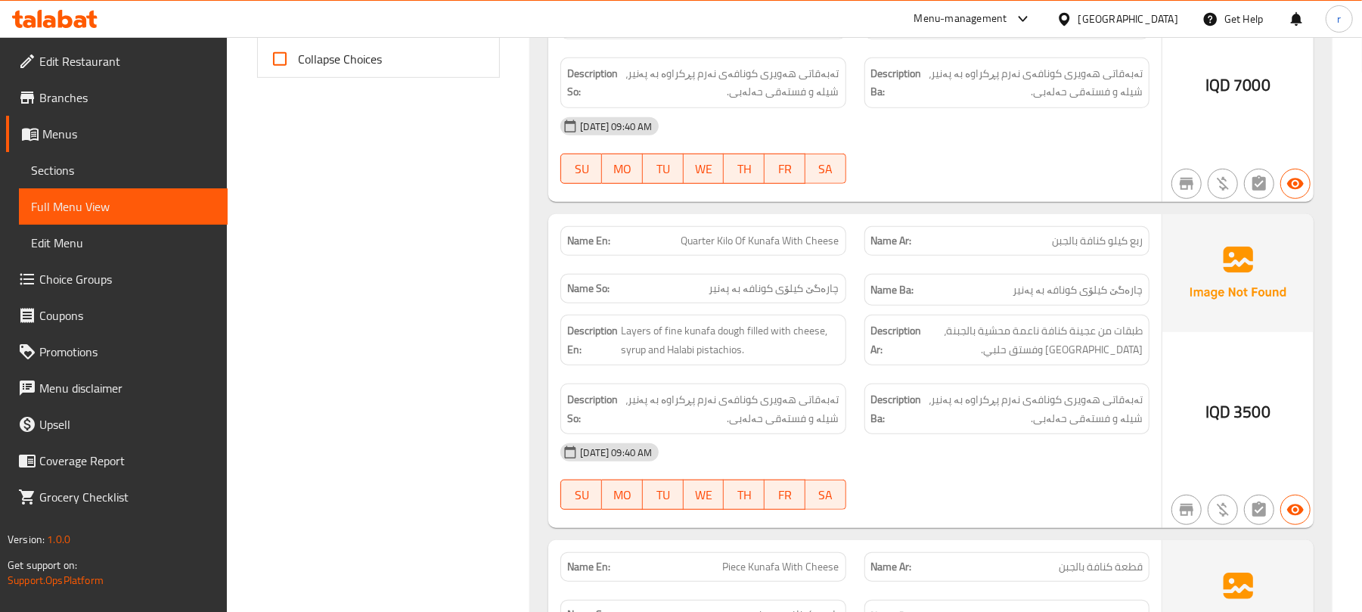
scroll to position [799, 0]
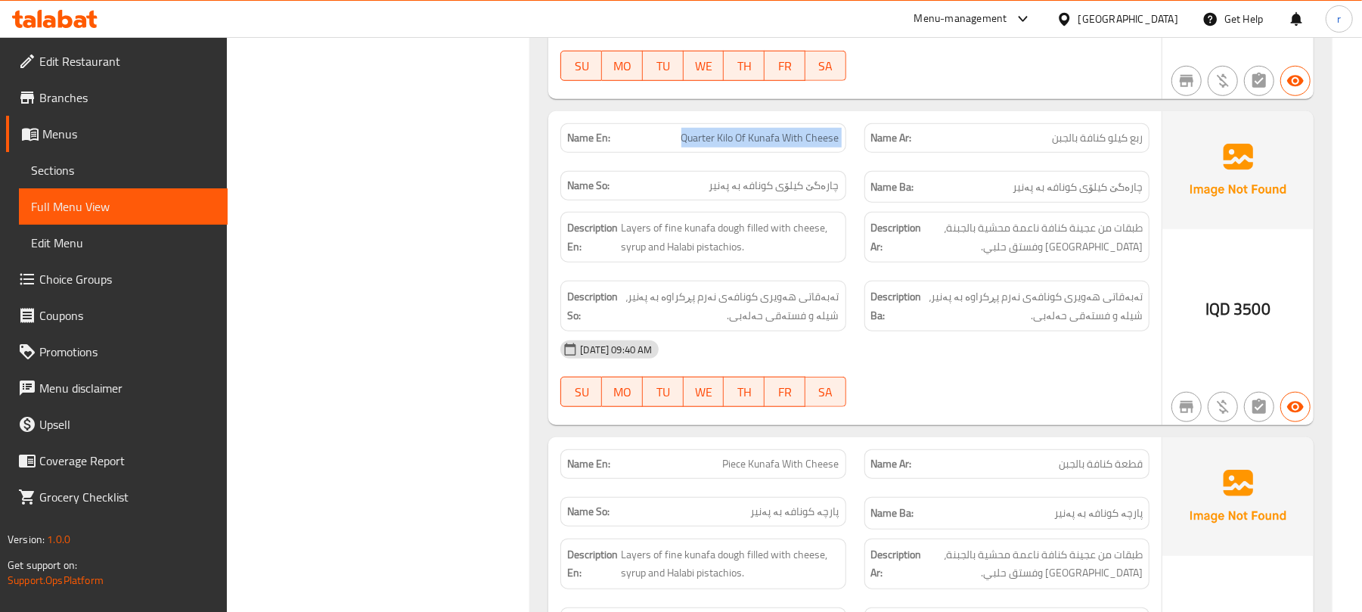
drag, startPoint x: 667, startPoint y: 142, endPoint x: 979, endPoint y: 131, distance: 311.8
click at [866, 138] on div "Name En: Quarter Kilo Of Kunafa With Cheese Name Ar: ربع كيلو كنافة بالجبن Name…" at bounding box center [854, 163] width 607 height 98
drag, startPoint x: 1065, startPoint y: 144, endPoint x: 1150, endPoint y: 140, distance: 85.5
click at [1150, 140] on div "Name Ar: ربع كيلو كنافة بالجبن" at bounding box center [1006, 138] width 303 height 48
drag, startPoint x: 712, startPoint y: 194, endPoint x: 862, endPoint y: 191, distance: 149.8
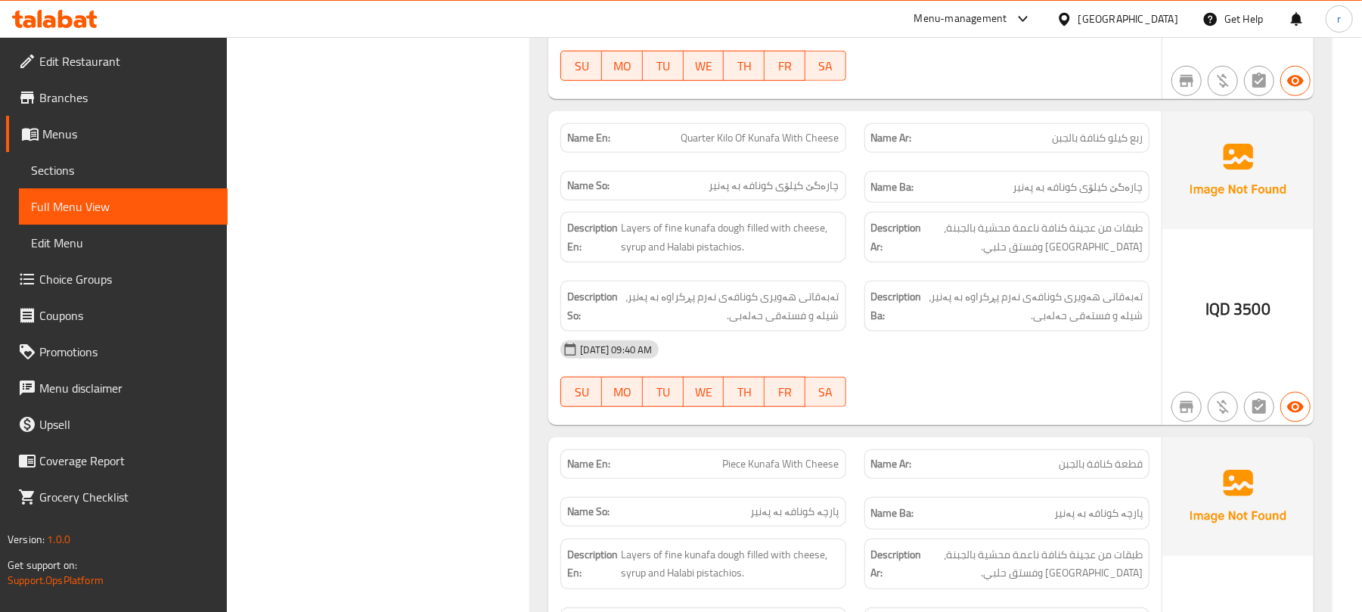
click at [862, 191] on div "Name En: Quarter Kilo Of Kunafa With Cheese Name Ar: ربع كيلو كنافة بالجبن Name…" at bounding box center [854, 163] width 607 height 98
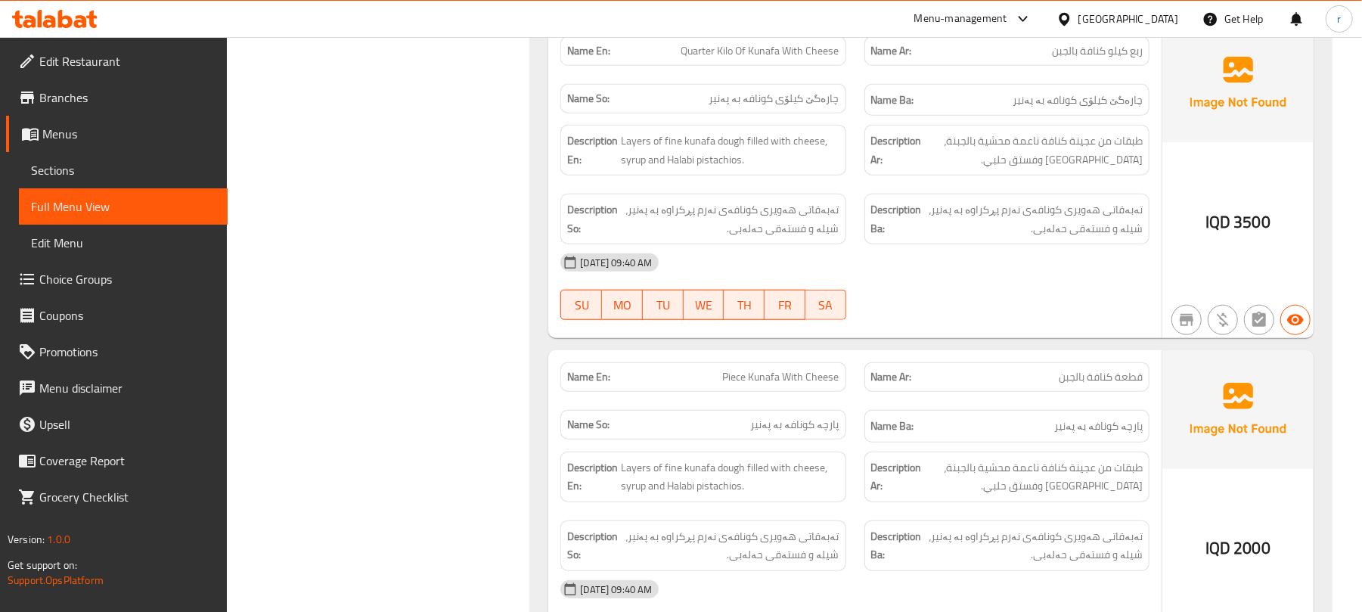
scroll to position [1102, 0]
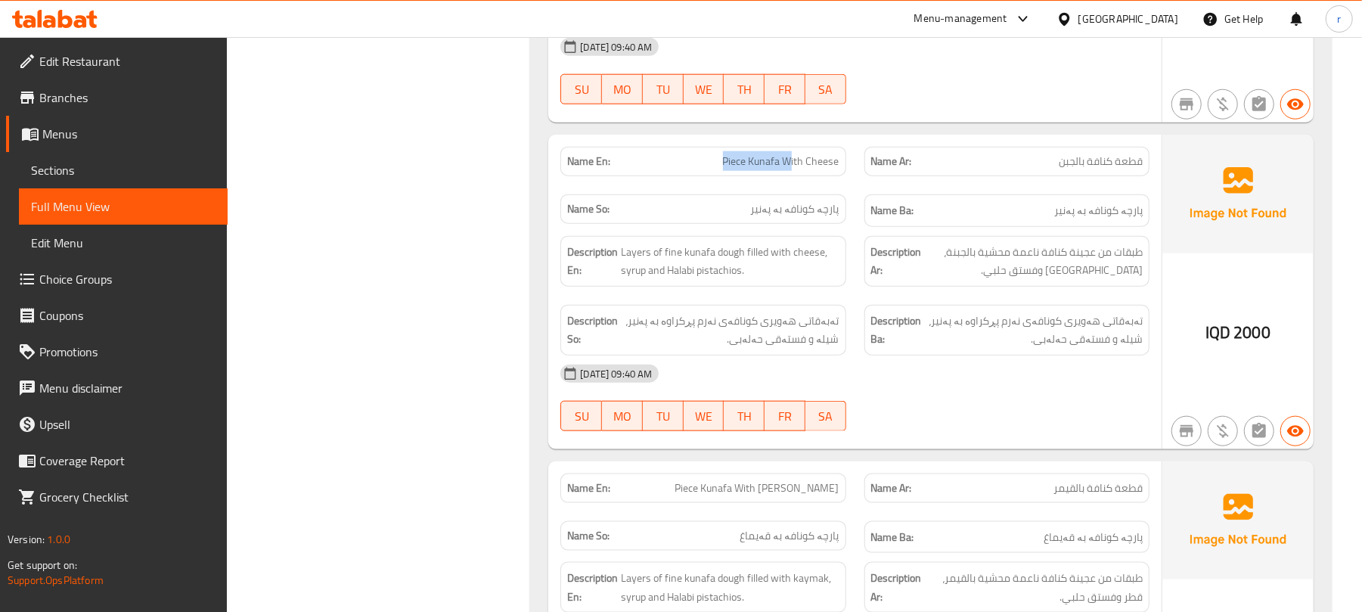
drag, startPoint x: 724, startPoint y: 174, endPoint x: 805, endPoint y: 165, distance: 82.2
click at [799, 160] on span "Piece Kunafa With Cheese" at bounding box center [781, 162] width 116 height 16
drag, startPoint x: 784, startPoint y: 209, endPoint x: 939, endPoint y: 178, distance: 157.2
click at [912, 189] on div "Name En: Piece Kunafa With Cheese Name Ar: قطعة كنافة بالجبن Name So: پارچە کون…" at bounding box center [854, 187] width 607 height 98
click at [1029, 160] on p "Name Ar: قطعة كنافة بالجبن" at bounding box center [1007, 162] width 272 height 16
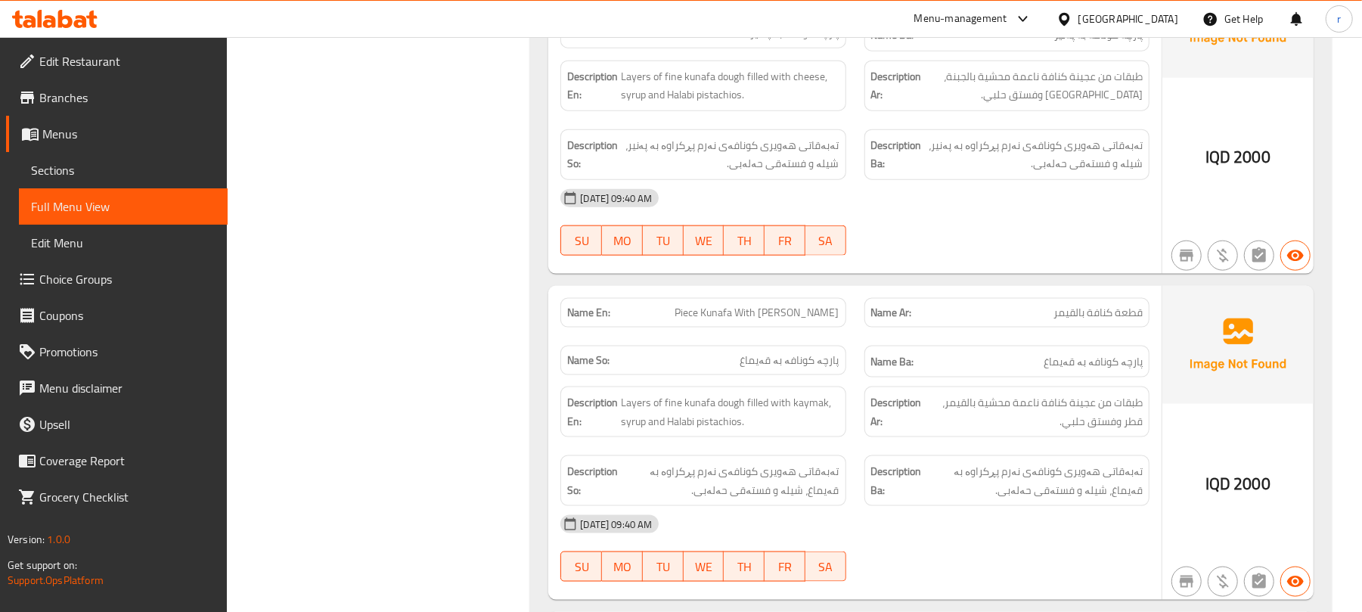
scroll to position [1304, 0]
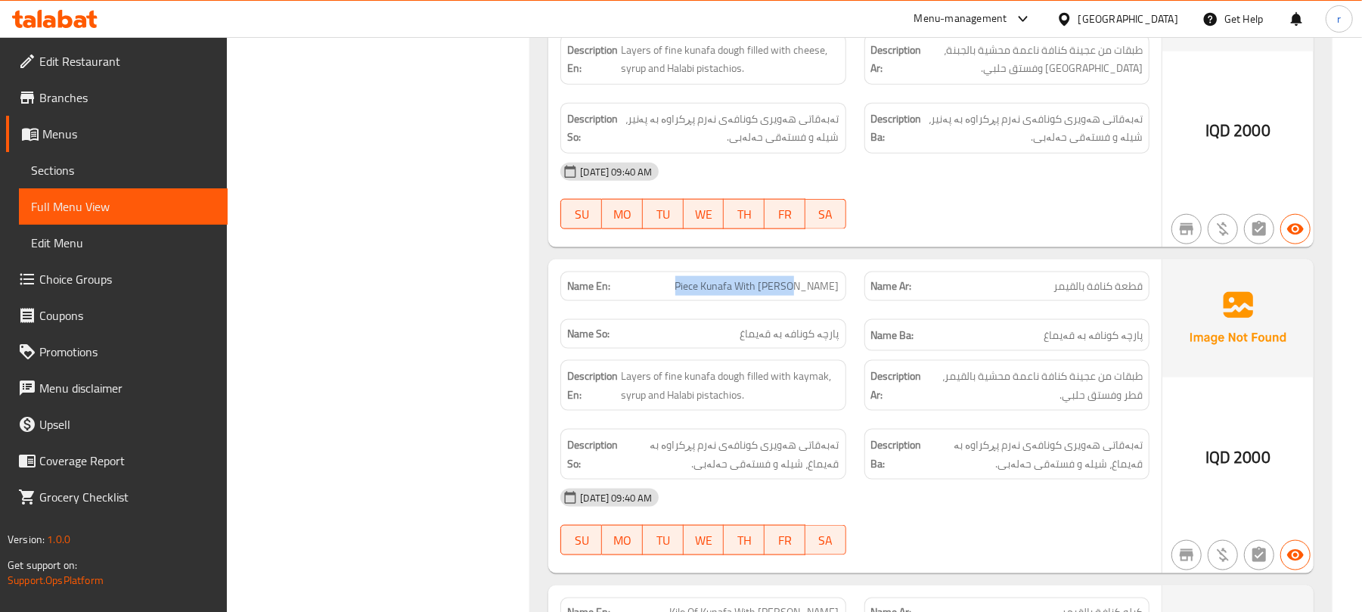
drag, startPoint x: 699, startPoint y: 288, endPoint x: 845, endPoint y: 304, distance: 146.8
click at [870, 288] on div "Name En: Piece Kunafa With Kaymak Name Ar: قطعة كنافة بالقيمر Name So: پارچە کو…" at bounding box center [854, 311] width 607 height 98
drag, startPoint x: 735, startPoint y: 358, endPoint x: 1009, endPoint y: 313, distance: 277.5
click at [923, 327] on div "Name En: Piece Kunafa With Kaymak Name Ar: قطعة كنافة بالقيمر Name So: پارچە کو…" at bounding box center [854, 311] width 607 height 98
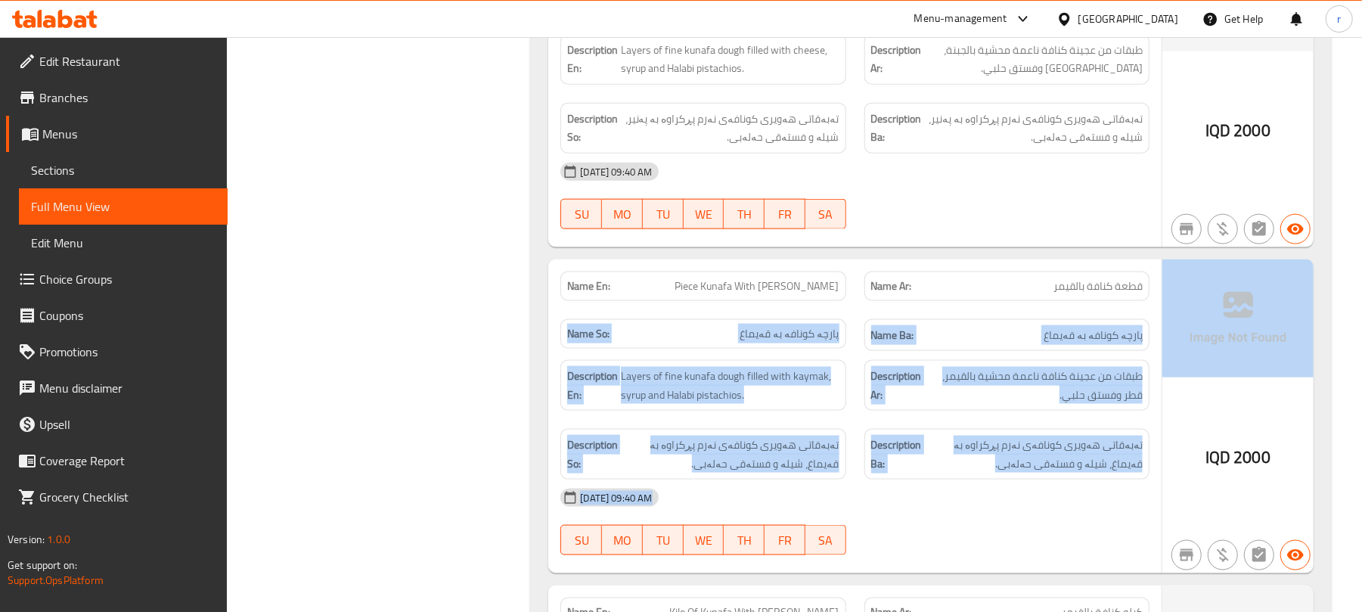
drag, startPoint x: 1048, startPoint y: 279, endPoint x: 1180, endPoint y: 279, distance: 131.6
click at [1178, 279] on div "Name En: Piece Kunafa With Kaymak Name Ar: قطعة كنافة بالقيمر Name So: پارچە کو…" at bounding box center [930, 416] width 765 height 315
click at [891, 345] on strong "Name Ba:" at bounding box center [892, 335] width 43 height 19
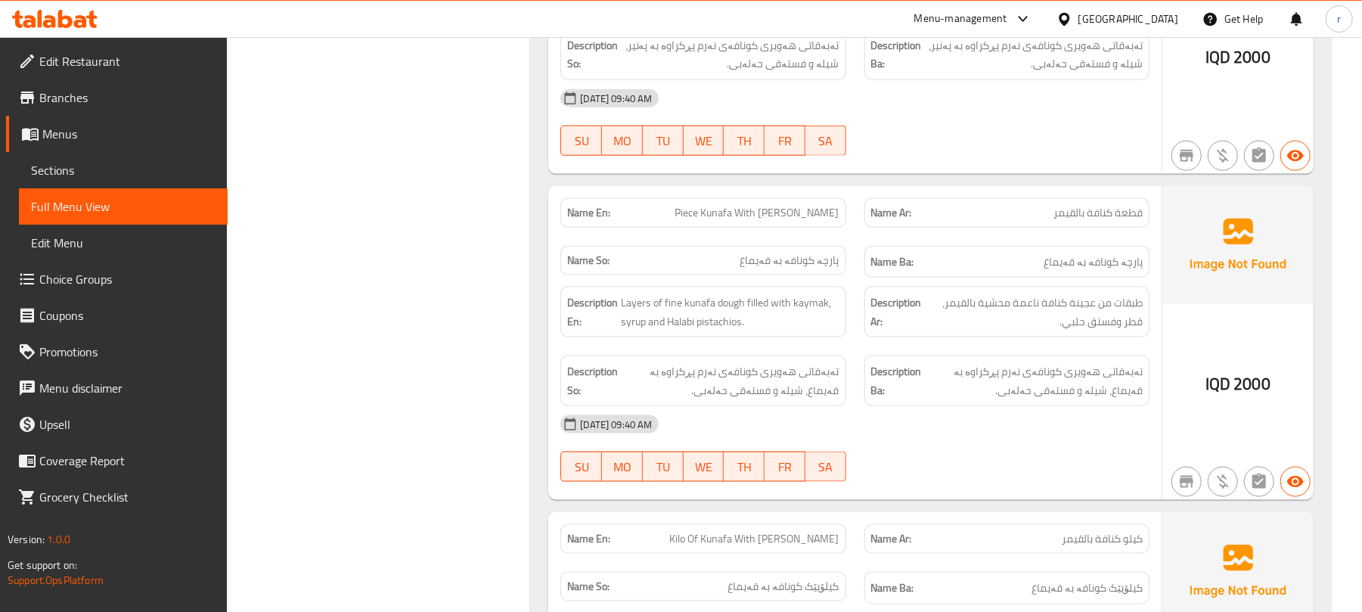
scroll to position [1707, 0]
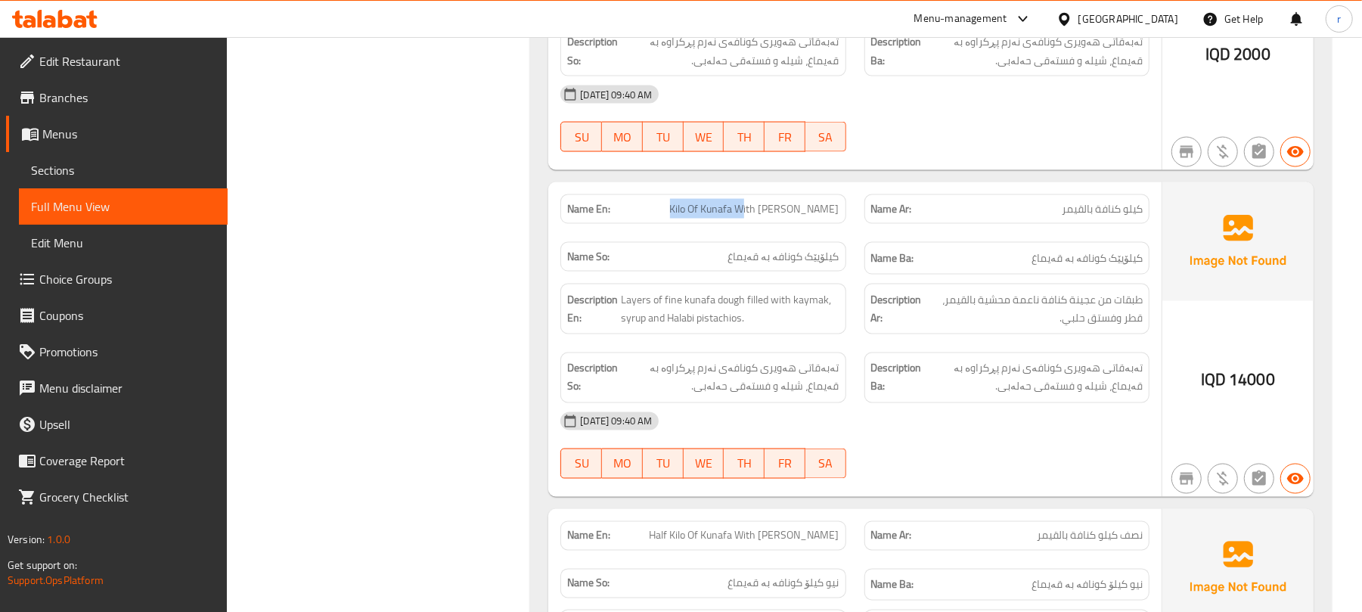
drag, startPoint x: 709, startPoint y: 221, endPoint x: 830, endPoint y: 219, distance: 121.0
click at [829, 217] on p "Name En: Kilo Of Kunafa With Kaymak" at bounding box center [703, 209] width 272 height 16
drag, startPoint x: 738, startPoint y: 267, endPoint x: 915, endPoint y: 241, distance: 178.9
click at [890, 255] on div "Name En: Kilo Of Kunafa With Kaymak Name Ar: كيلو كنافة بالقيمر Name So: کیلۆیێ…" at bounding box center [854, 234] width 607 height 98
drag, startPoint x: 1013, startPoint y: 209, endPoint x: 1151, endPoint y: 206, distance: 137.7
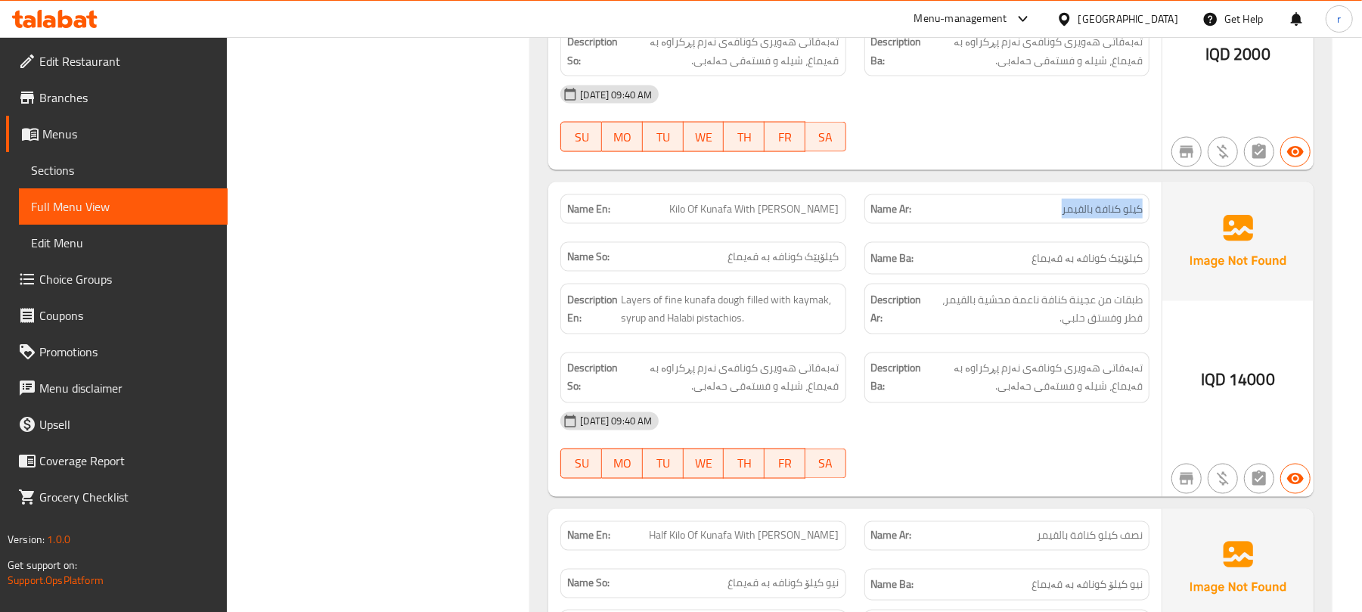
click at [1151, 206] on div "Name Ar: كيلو كنافة بالقيمر" at bounding box center [1006, 209] width 303 height 48
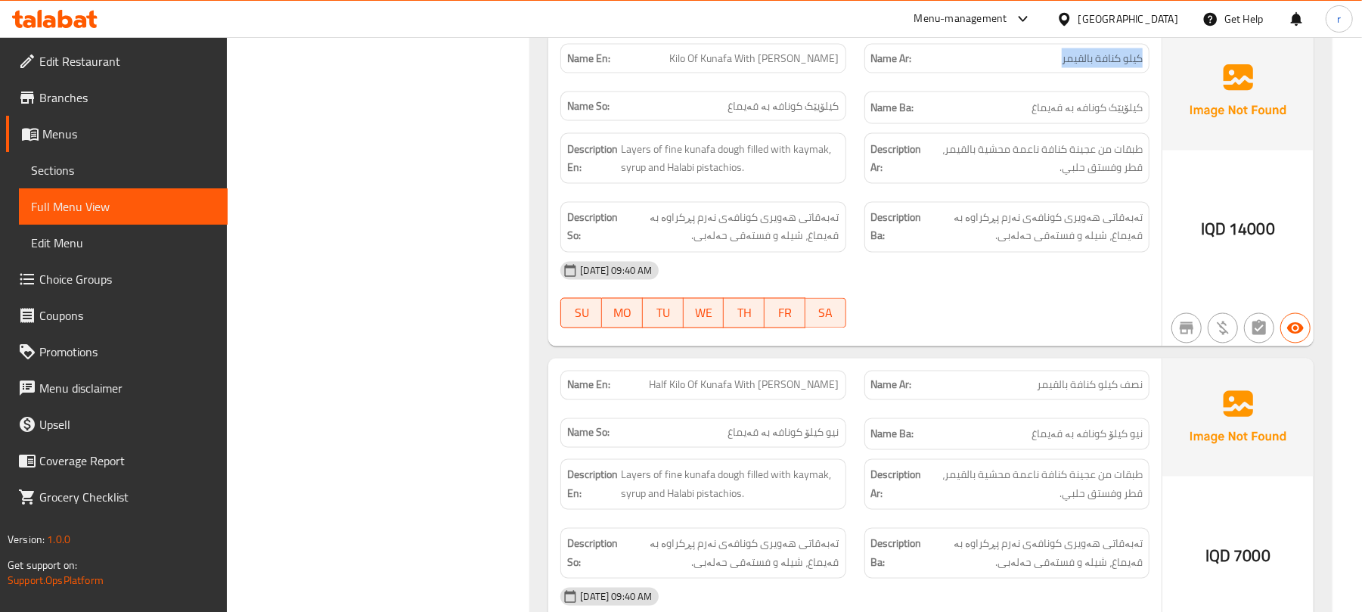
scroll to position [1909, 0]
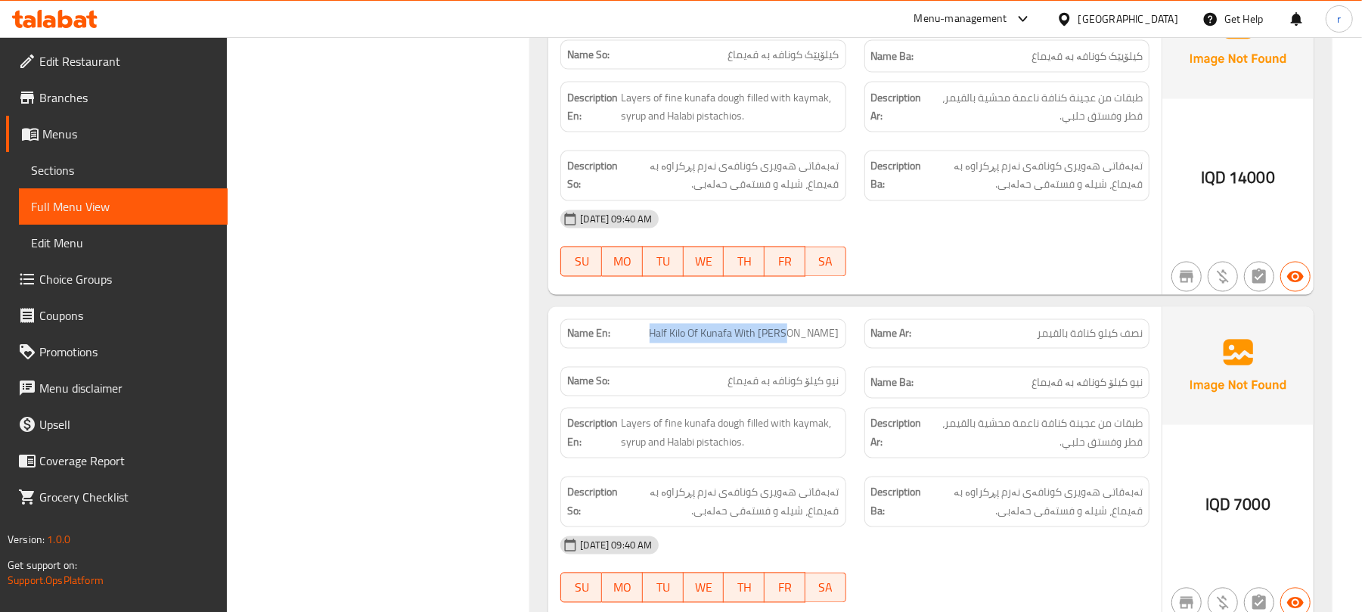
drag, startPoint x: 693, startPoint y: 349, endPoint x: 832, endPoint y: 337, distance: 139.7
click at [832, 337] on p "Name En: Half Kilo Of Kunafa With Kaymak" at bounding box center [703, 334] width 272 height 16
drag, startPoint x: 733, startPoint y: 394, endPoint x: 848, endPoint y: 382, distance: 115.6
click at [840, 383] on div "Name So: نیو کیلۆ کونافە بە قەیماغ" at bounding box center [702, 381] width 285 height 29
drag, startPoint x: 1024, startPoint y: 337, endPoint x: 1144, endPoint y: 342, distance: 120.3
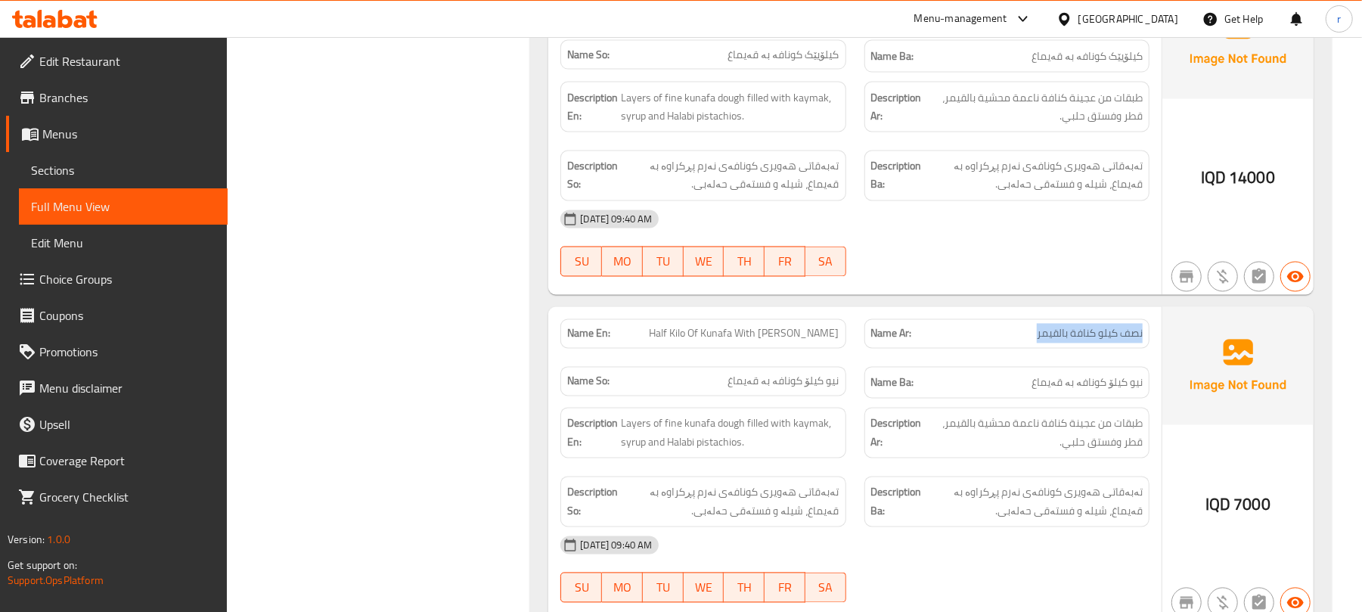
click at [1144, 342] on div "Name Ar: نصف كيلو كنافة بالقيمر" at bounding box center [1006, 333] width 285 height 29
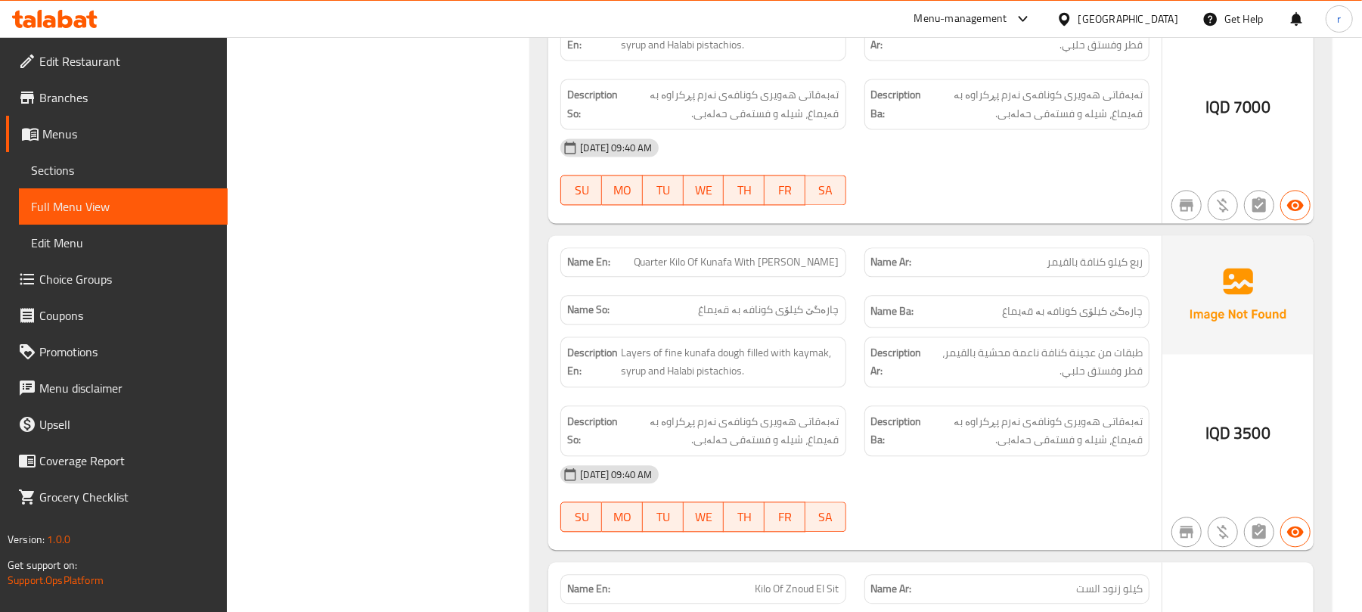
scroll to position [2312, 0]
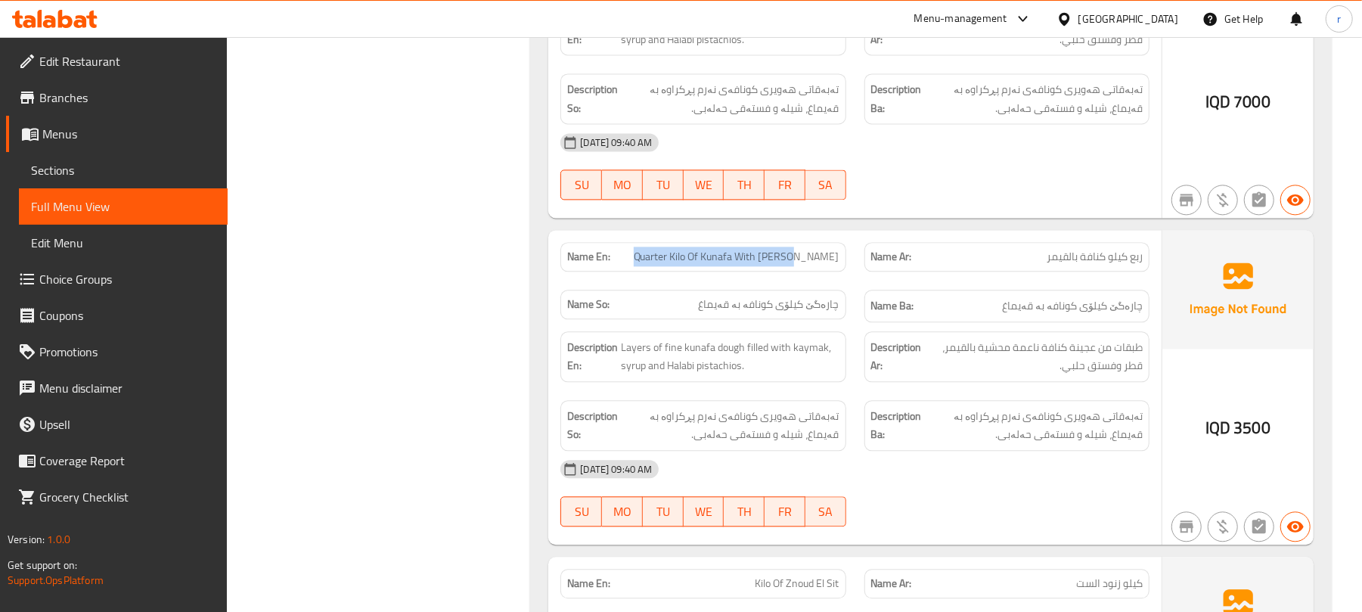
drag, startPoint x: 768, startPoint y: 268, endPoint x: 843, endPoint y: 261, distance: 74.4
click at [843, 261] on div "Name En: Quarter Kilo Of Kunafa With Kaymak" at bounding box center [702, 256] width 285 height 29
drag, startPoint x: 706, startPoint y: 327, endPoint x: 900, endPoint y: 290, distance: 197.0
click at [846, 319] on div "Name So: چارەگێ کیلۆی کونافە بە قەیماغ" at bounding box center [702, 304] width 285 height 29
drag, startPoint x: 1039, startPoint y: 268, endPoint x: 1150, endPoint y: 266, distance: 111.2
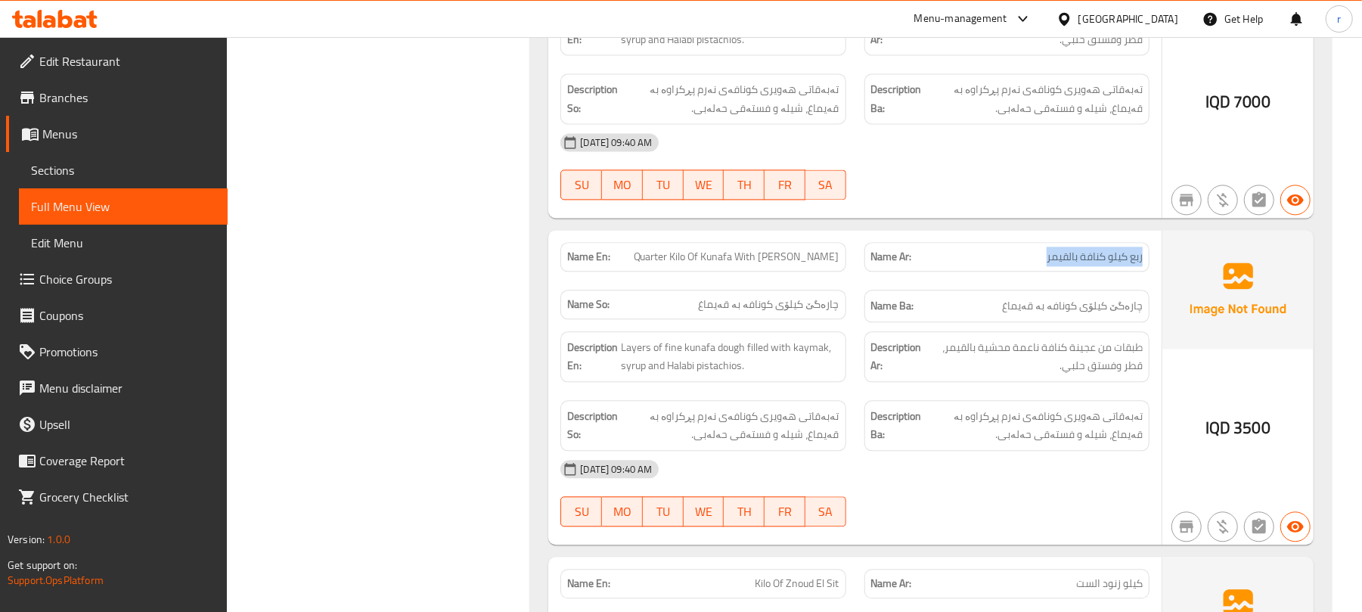
click at [1150, 266] on div "Name Ar: ربع كيلو كنافة بالقيمر" at bounding box center [1006, 257] width 303 height 48
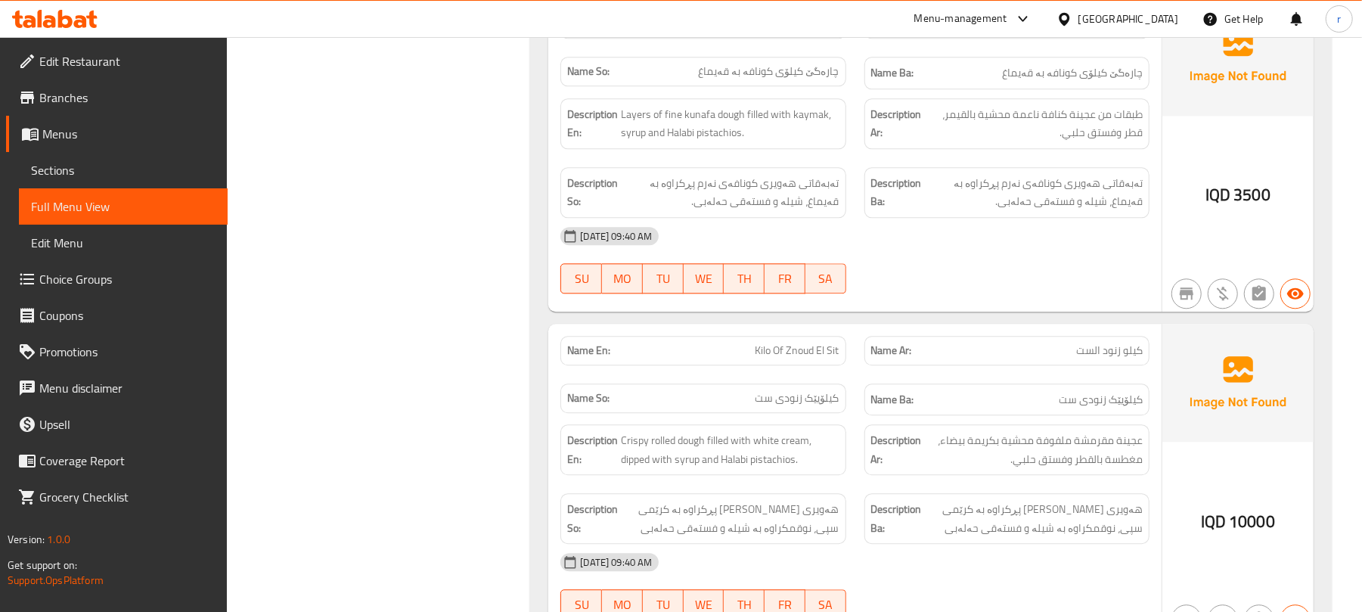
scroll to position [2715, 0]
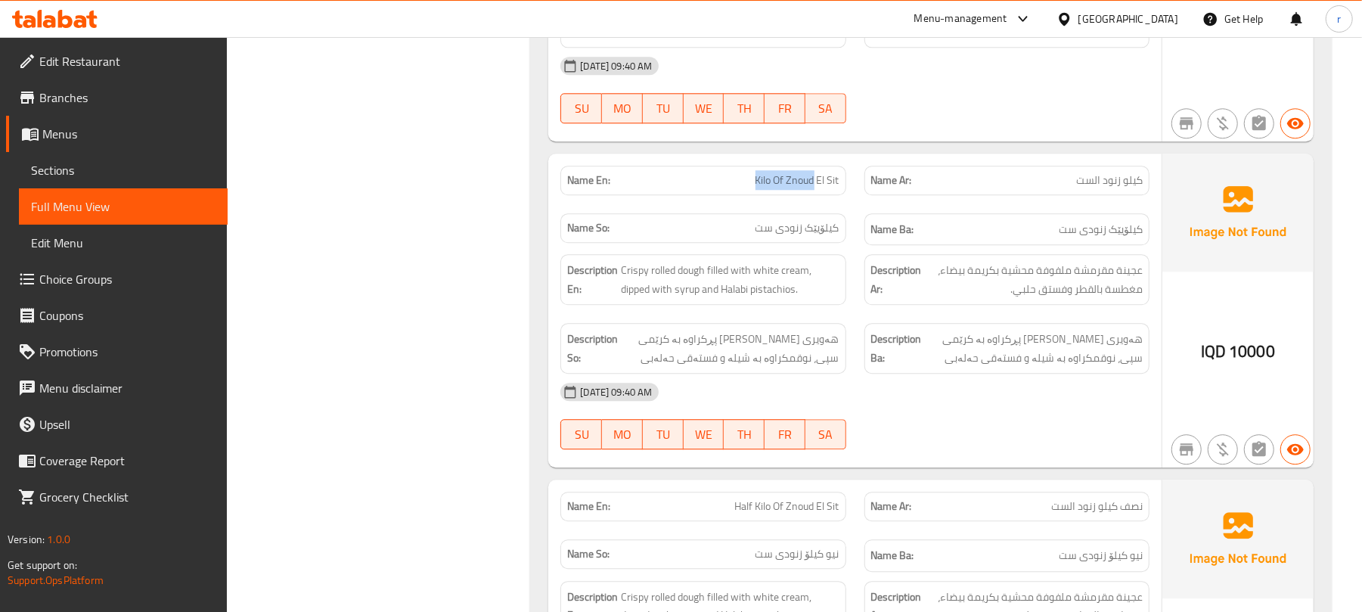
drag, startPoint x: 774, startPoint y: 186, endPoint x: 824, endPoint y: 185, distance: 49.9
click at [821, 183] on div "Name En: Kilo Of Znoud El Sit" at bounding box center [702, 180] width 285 height 29
click at [858, 234] on div "Name En: Kilo Of Znoud El Sit Name Ar: كيلو زنود الست Name So: کیلۆیێک زنودی ست…" at bounding box center [854, 206] width 607 height 98
drag, startPoint x: 1065, startPoint y: 195, endPoint x: 1121, endPoint y: 195, distance: 56.0
click at [1121, 188] on p "Name Ar: كيلو زنود الست" at bounding box center [1007, 180] width 272 height 16
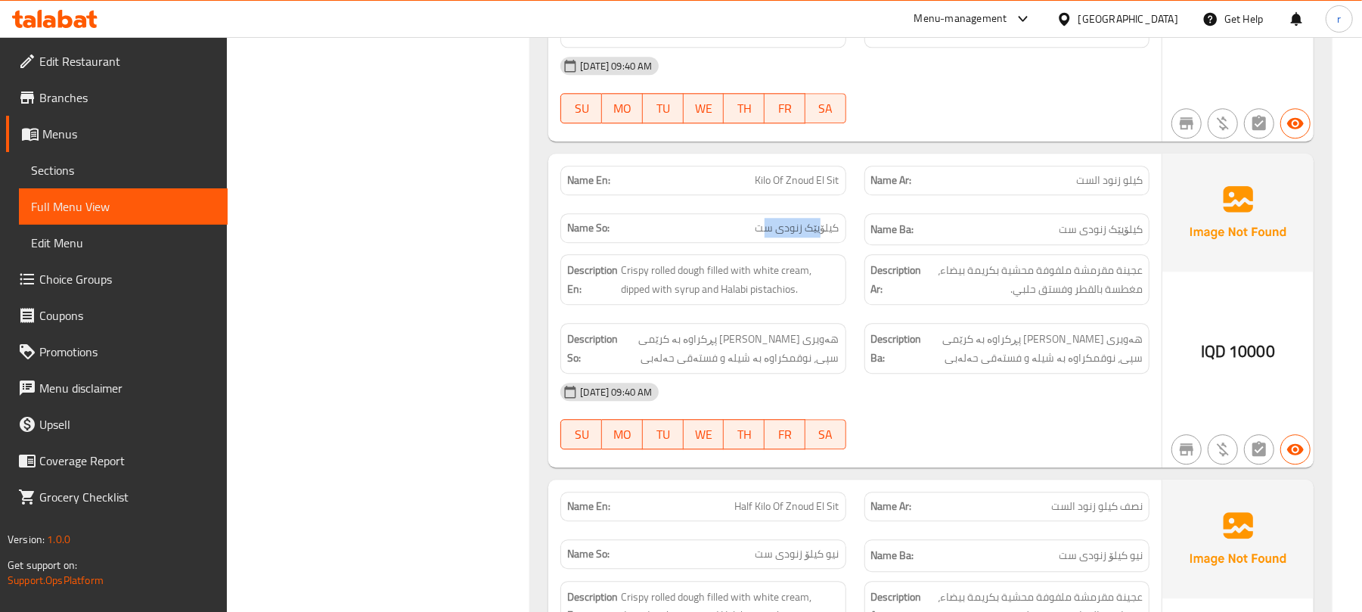
drag, startPoint x: 769, startPoint y: 245, endPoint x: 821, endPoint y: 234, distance: 53.2
click at [821, 234] on span "کیلۆیێک زنودی ست" at bounding box center [798, 228] width 84 height 16
drag, startPoint x: 762, startPoint y: 198, endPoint x: 930, endPoint y: 185, distance: 168.4
click at [832, 188] on span "Kilo Of Znoud El Sit" at bounding box center [798, 180] width 84 height 16
drag, startPoint x: 1118, startPoint y: 191, endPoint x: 1159, endPoint y: 200, distance: 42.4
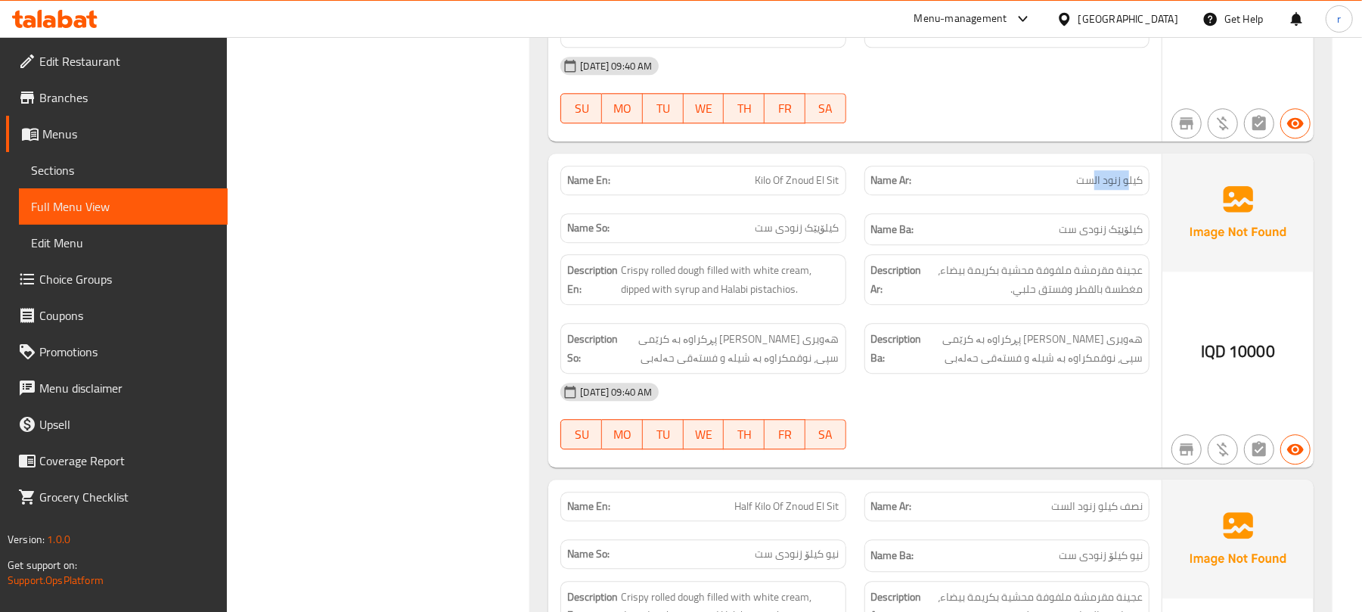
click at [1141, 188] on span "كيلو زنود الست" at bounding box center [1109, 180] width 67 height 16
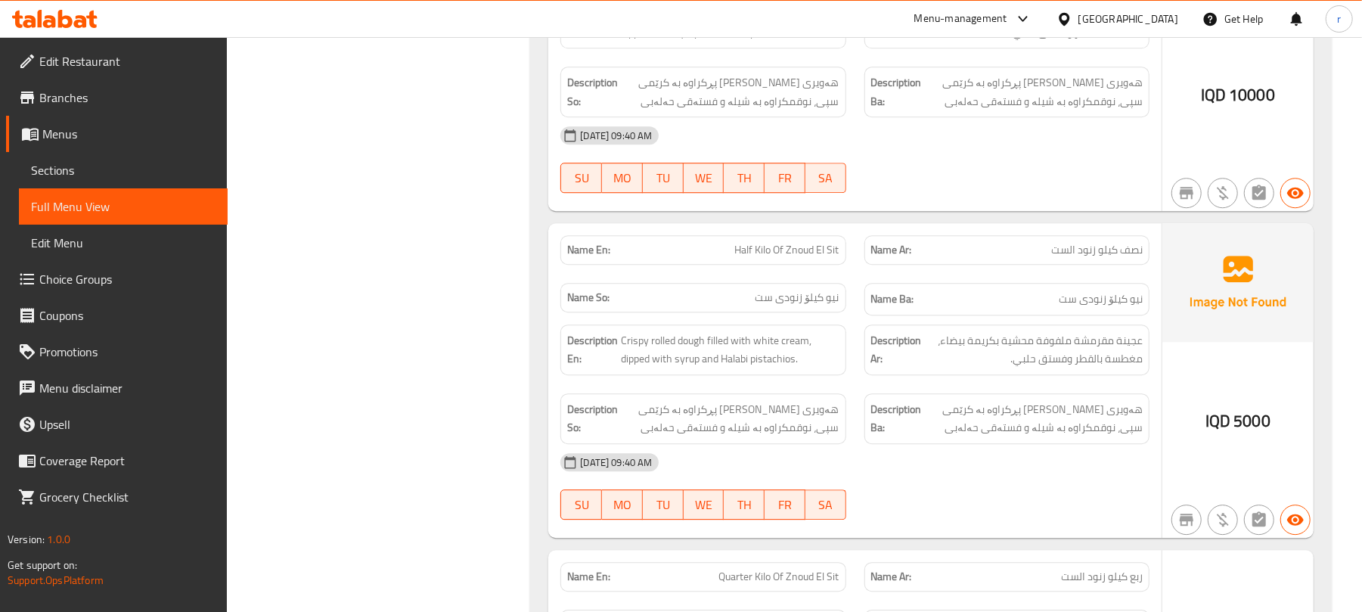
scroll to position [3018, 0]
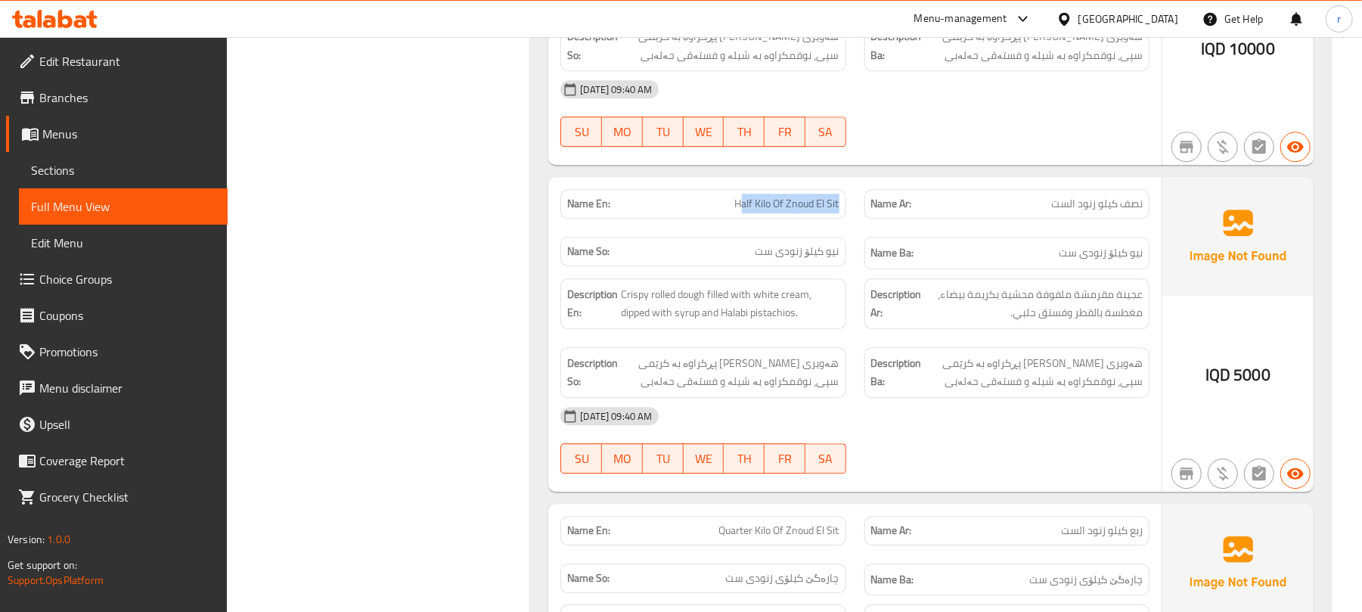
drag, startPoint x: 738, startPoint y: 225, endPoint x: 850, endPoint y: 218, distance: 112.1
click at [850, 218] on div "Name En: Half Kilo Of Znoud El Sit" at bounding box center [702, 204] width 303 height 48
drag, startPoint x: 772, startPoint y: 269, endPoint x: 871, endPoint y: 257, distance: 99.8
click at [847, 260] on div "Name So: نیو کیلۆ زنودی ست" at bounding box center [702, 253] width 303 height 51
drag, startPoint x: 1095, startPoint y: 221, endPoint x: 1156, endPoint y: 216, distance: 60.7
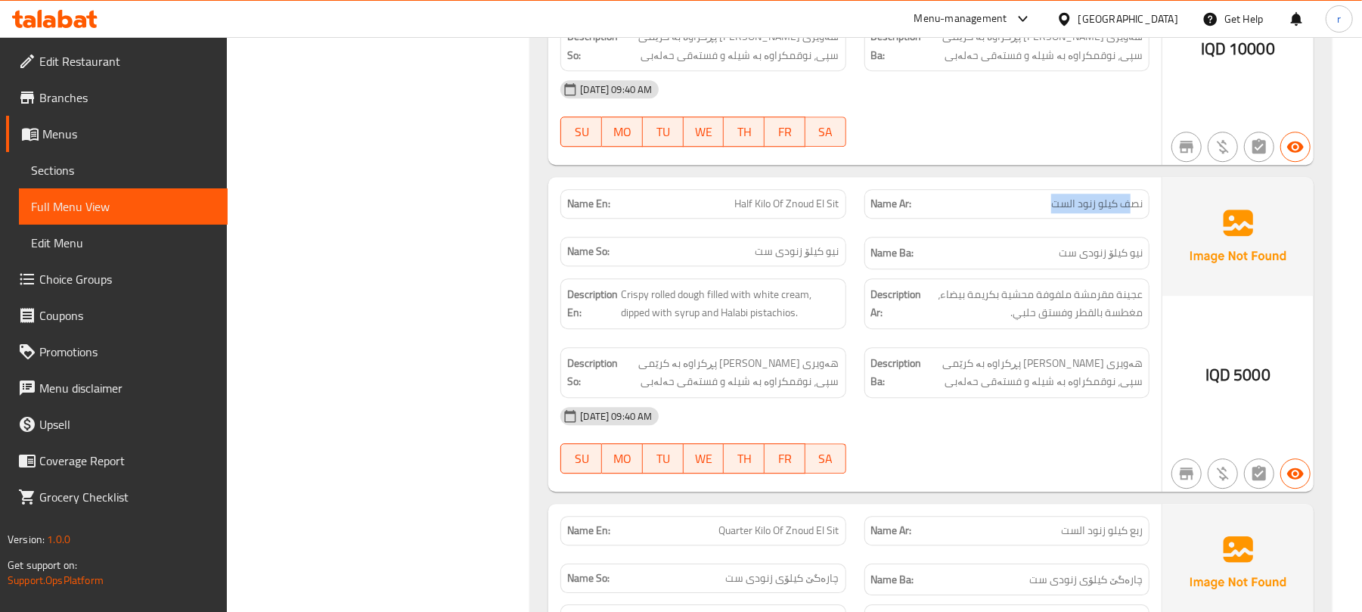
click at [1141, 212] on p "Name Ar: نصف كيلو زنود الست" at bounding box center [1007, 204] width 272 height 16
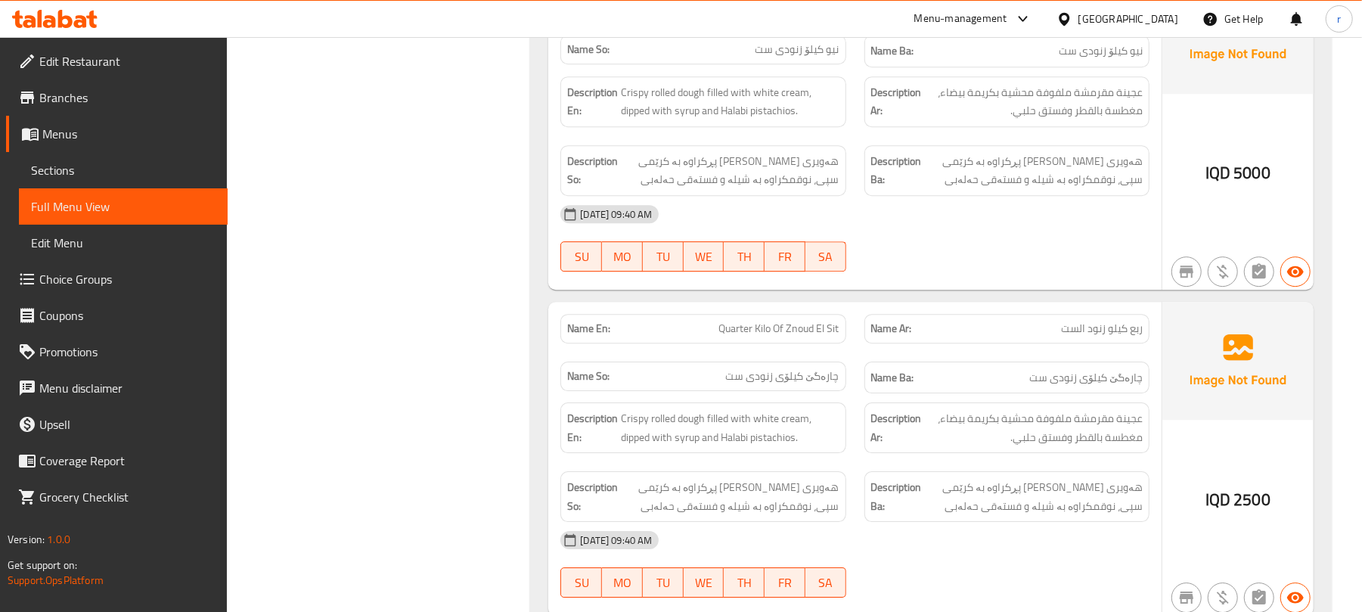
scroll to position [3320, 0]
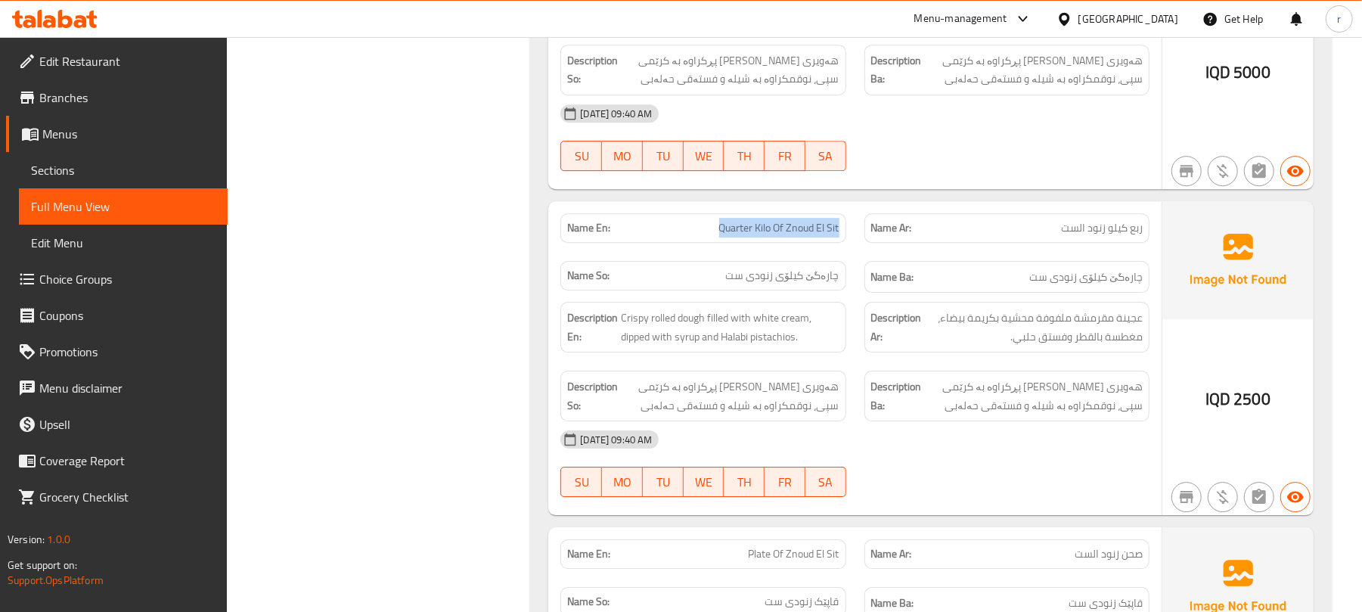
drag, startPoint x: 721, startPoint y: 255, endPoint x: 841, endPoint y: 246, distance: 120.6
click at [841, 243] on div "Name En: Quarter Kilo Of Znoud El Sit" at bounding box center [702, 227] width 285 height 29
drag, startPoint x: 752, startPoint y: 296, endPoint x: 1006, endPoint y: 269, distance: 255.6
click at [936, 281] on div "Name En: Quarter Kilo Of Znoud El Sit Name Ar: ربع كيلو زنود الست Name So: چارە…" at bounding box center [854, 253] width 607 height 98
drag, startPoint x: 1089, startPoint y: 245, endPoint x: 1169, endPoint y: 246, distance: 80.2
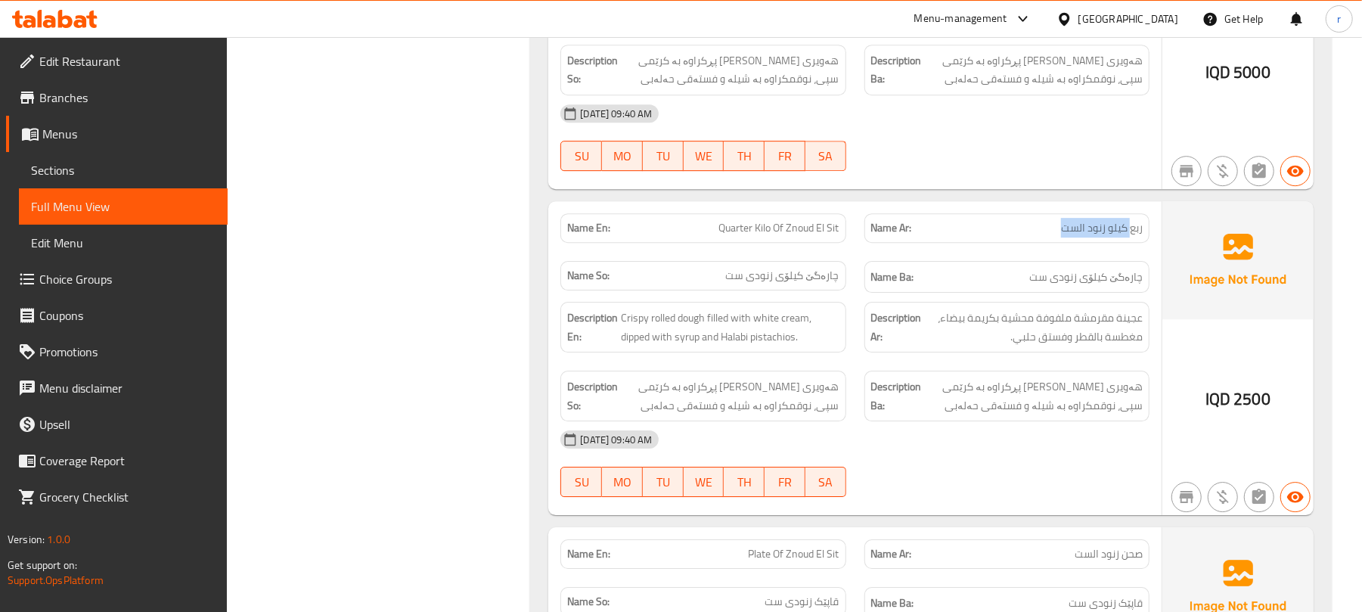
click at [1154, 245] on div "Name Ar: ربع كيلو زنود الست" at bounding box center [1006, 228] width 303 height 48
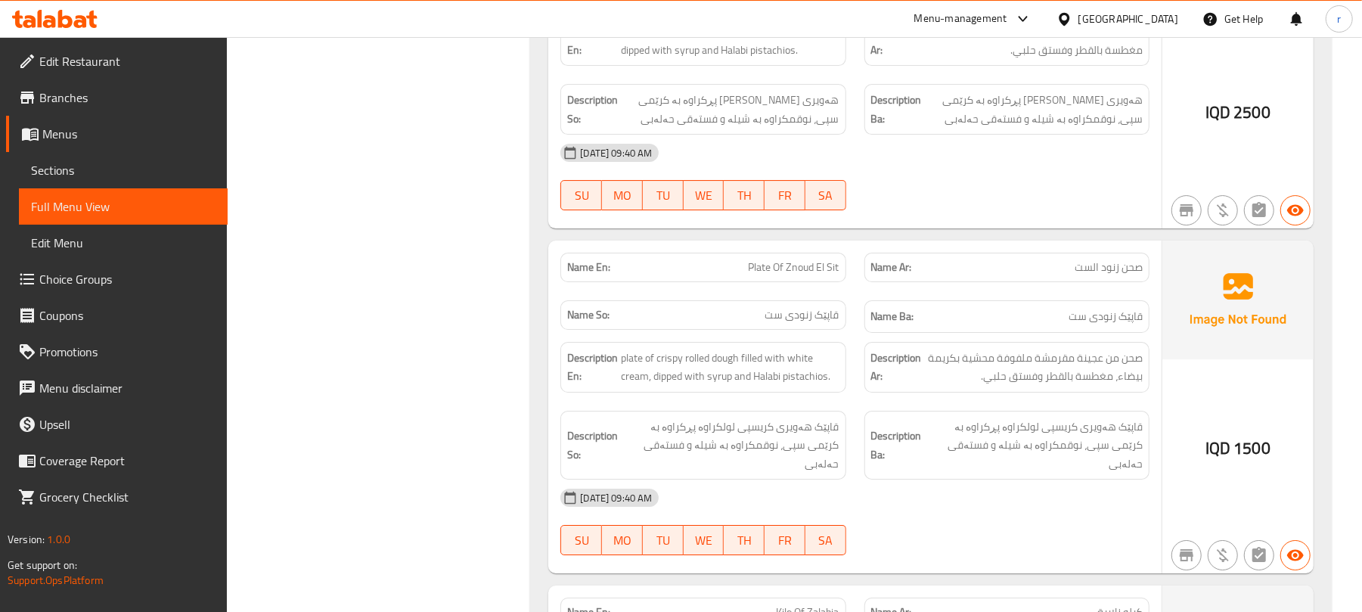
scroll to position [3623, 0]
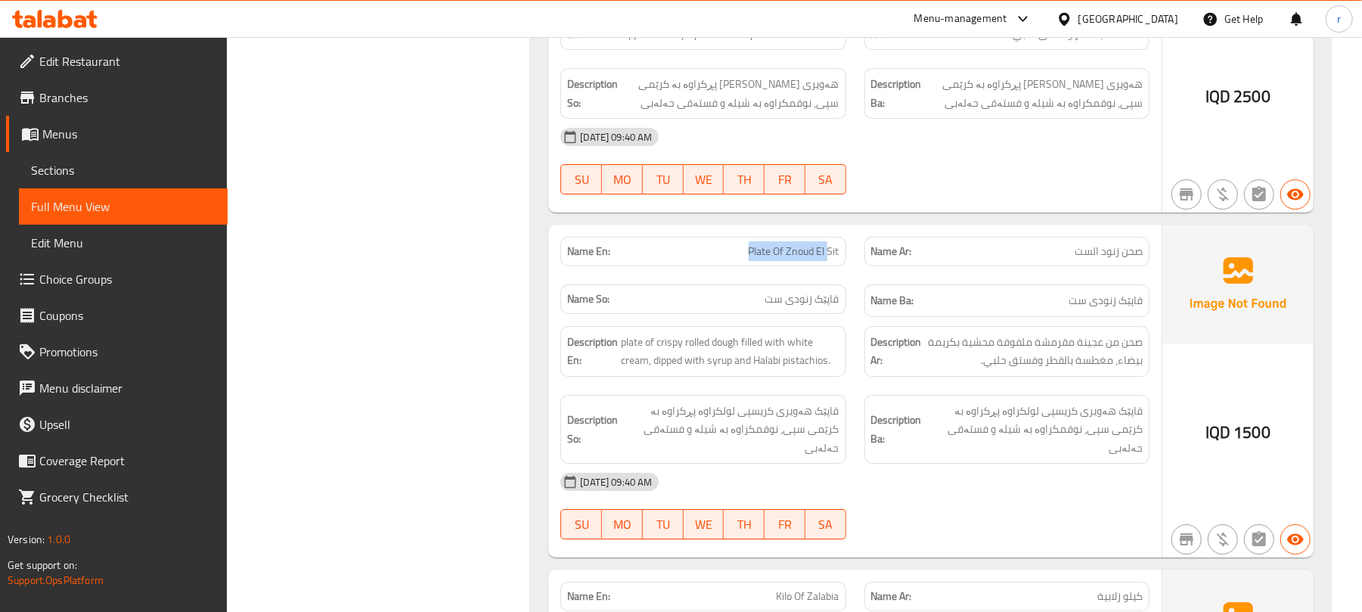
drag, startPoint x: 747, startPoint y: 277, endPoint x: 827, endPoint y: 273, distance: 79.5
click at [829, 259] on span "Plate Of Znoud El Sit" at bounding box center [794, 252] width 91 height 16
drag, startPoint x: 778, startPoint y: 327, endPoint x: 851, endPoint y: 327, distance: 72.6
click at [851, 326] on div "Name So: قاپێک زنودی ست" at bounding box center [702, 300] width 303 height 51
drag, startPoint x: 1083, startPoint y: 276, endPoint x: 1196, endPoint y: 272, distance: 113.5
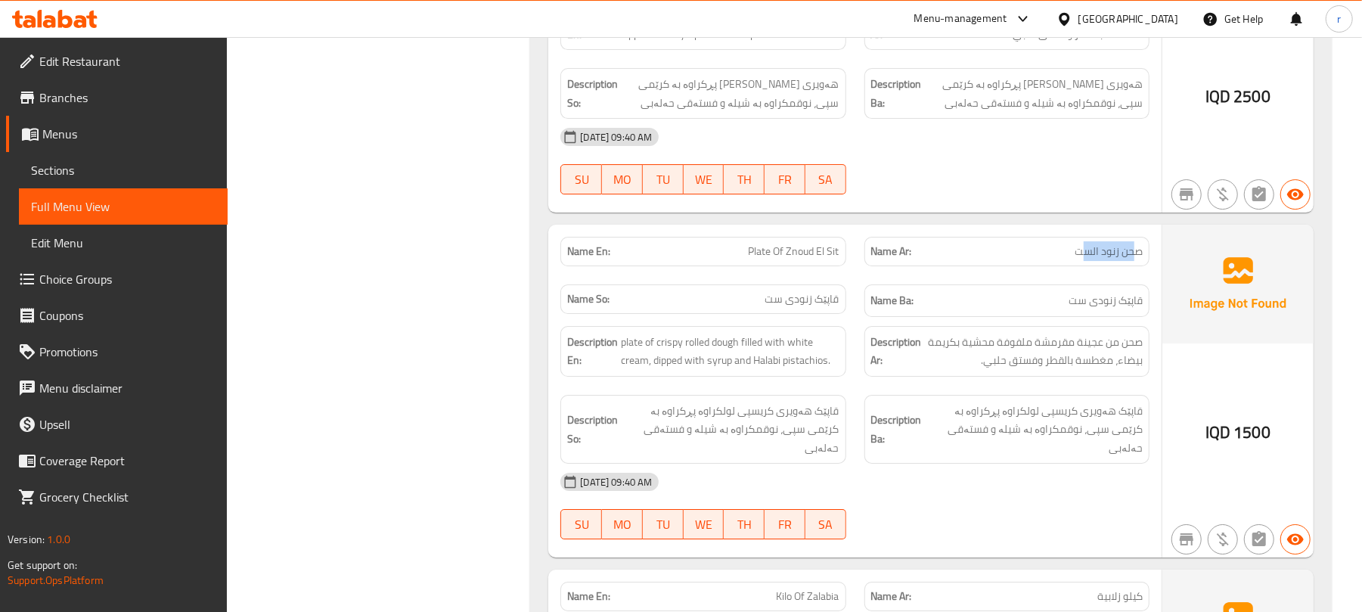
click at [1148, 264] on div "Name Ar: صحن زنود الست" at bounding box center [1006, 251] width 285 height 29
drag, startPoint x: 1262, startPoint y: 448, endPoint x: 1195, endPoint y: 446, distance: 67.3
click at [1235, 447] on span "1500" at bounding box center [1252, 431] width 37 height 29
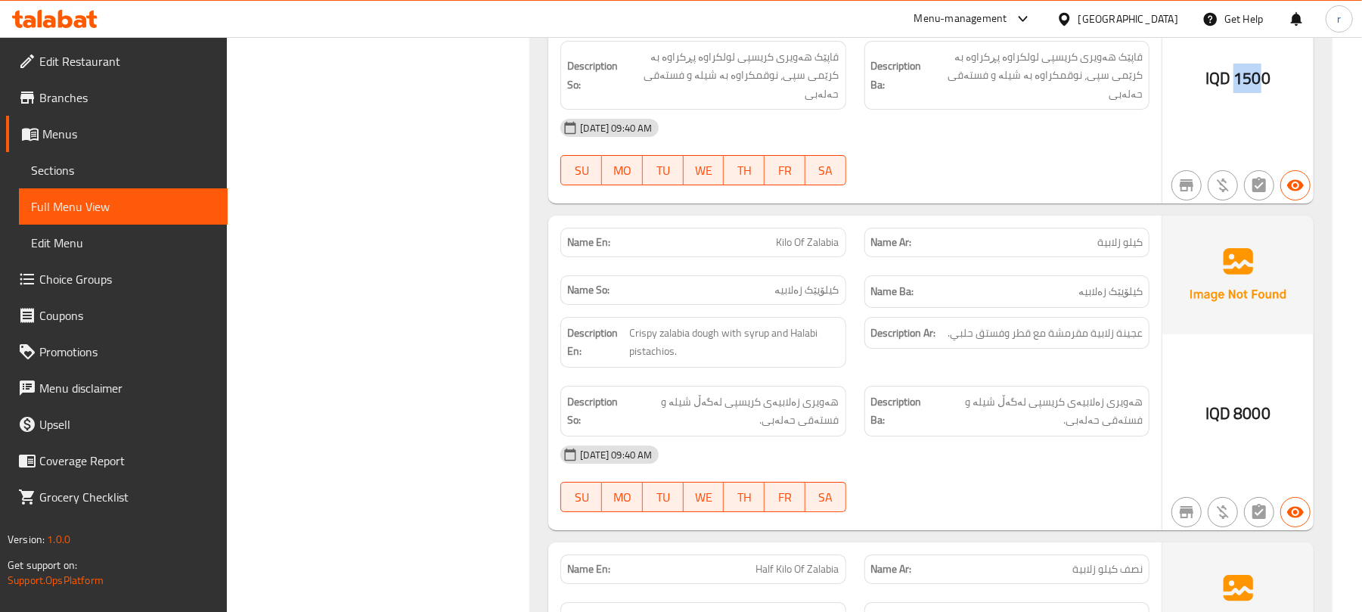
scroll to position [4027, 0]
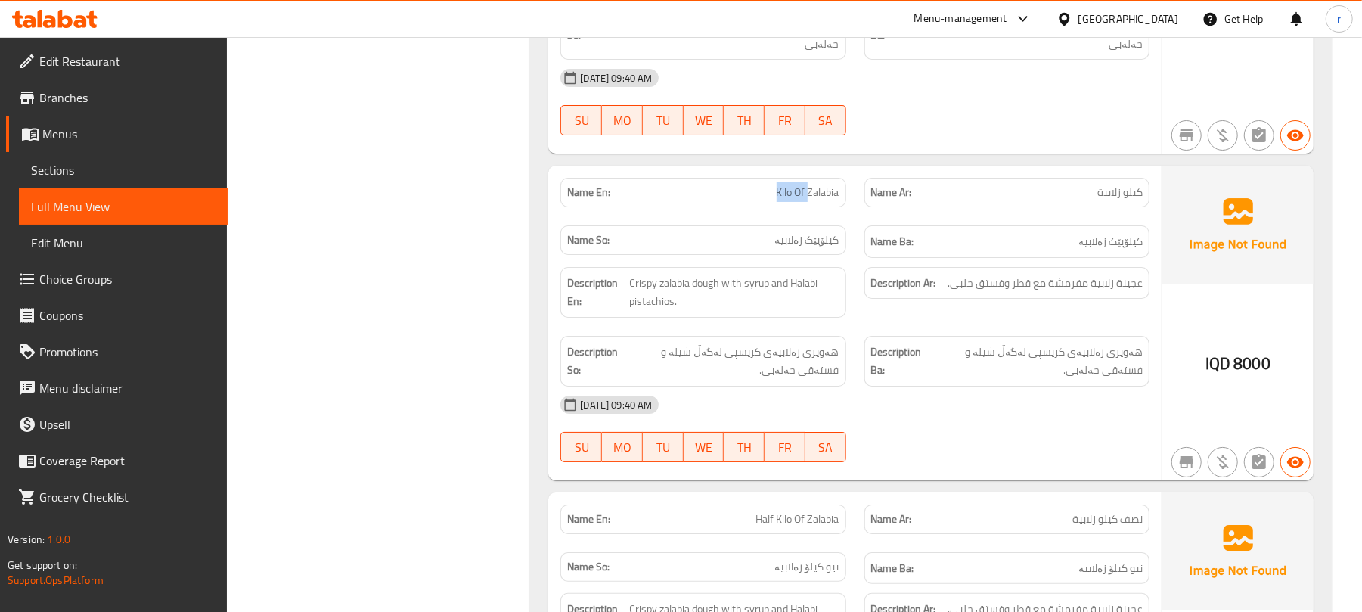
drag, startPoint x: 776, startPoint y: 198, endPoint x: 808, endPoint y: 206, distance: 32.8
click at [808, 200] on p "Name En: Kilo Of Zalabia" at bounding box center [703, 193] width 272 height 16
click at [881, 254] on div "Name En: Kilo Of Zalabia Name Ar: كيلو زلابية Name So: کیلۆیێک زەلابیە Name Ba:…" at bounding box center [854, 323] width 613 height 315
drag, startPoint x: 1110, startPoint y: 213, endPoint x: 1122, endPoint y: 209, distance: 12.9
click at [1117, 207] on div "Name Ar: كيلو زلابية" at bounding box center [1006, 192] width 285 height 29
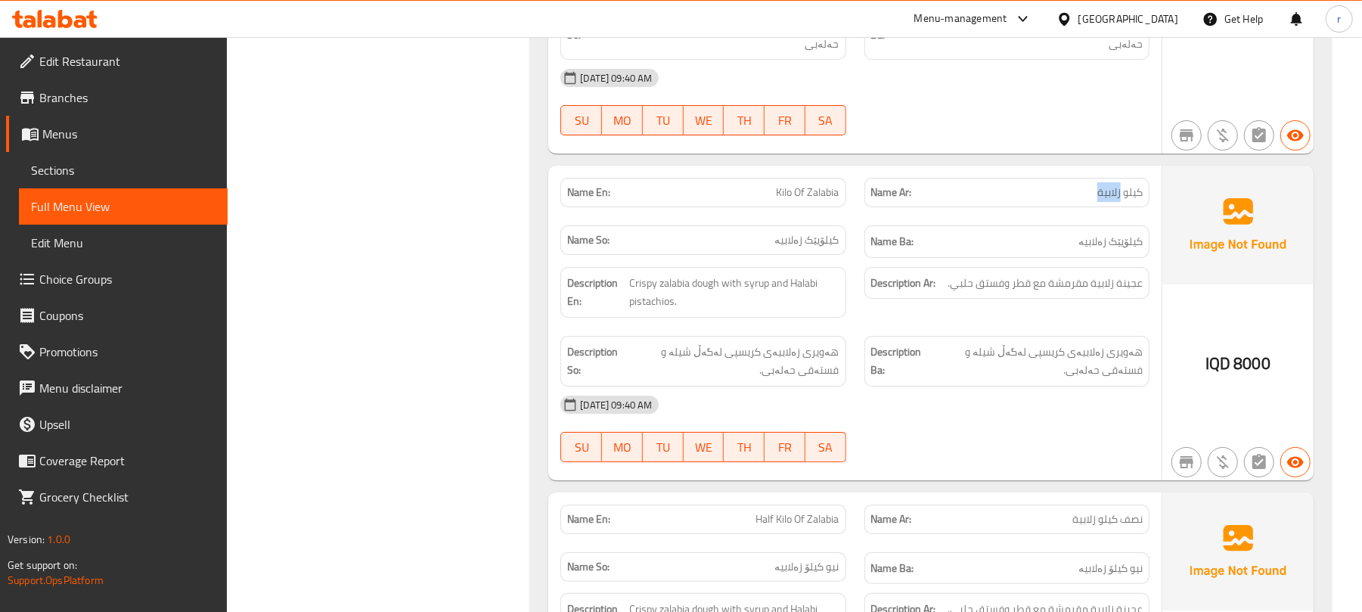
drag, startPoint x: 1107, startPoint y: 192, endPoint x: 1121, endPoint y: 192, distance: 13.6
click at [1120, 192] on span "كيلو زلابية" at bounding box center [1119, 193] width 45 height 16
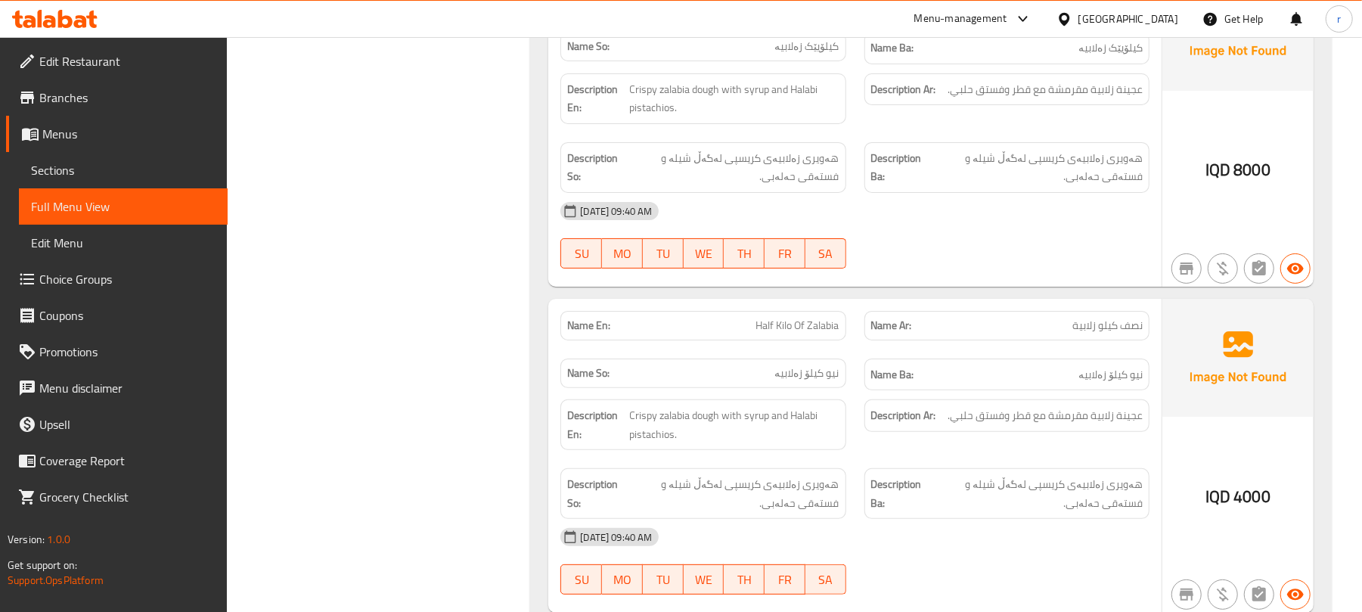
scroll to position [4228, 0]
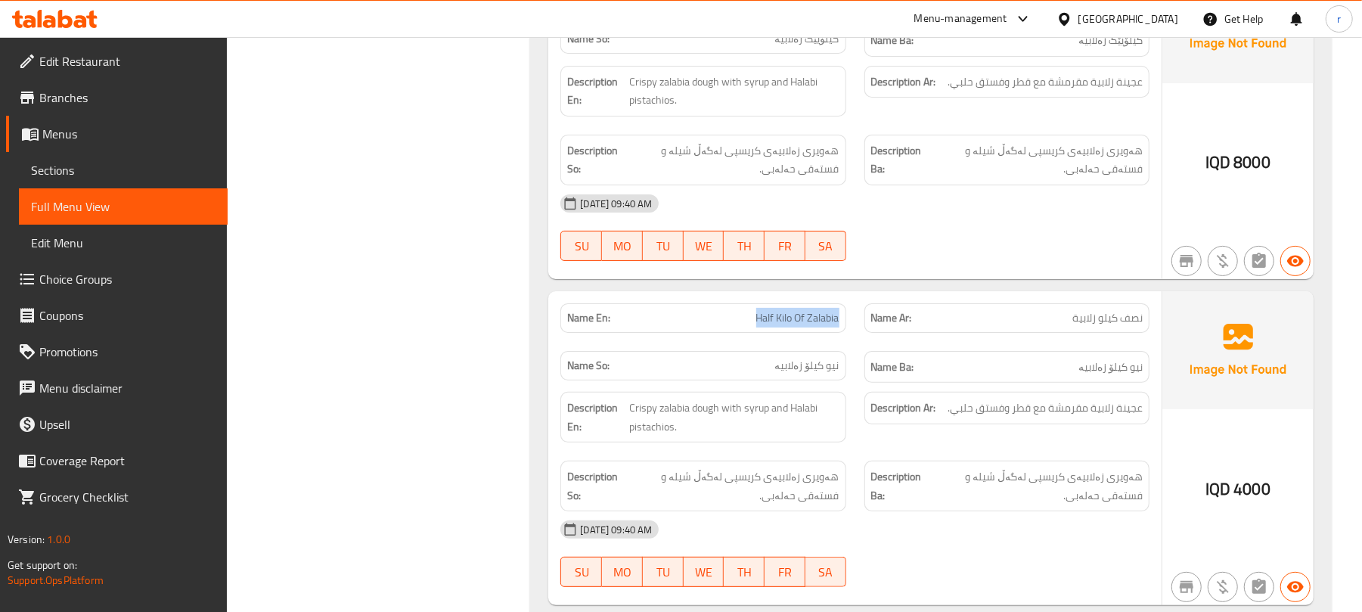
drag, startPoint x: 755, startPoint y: 334, endPoint x: 843, endPoint y: 331, distance: 87.8
click at [843, 331] on div "Name En: Half Kilo Of Zalabia" at bounding box center [702, 317] width 285 height 29
drag, startPoint x: 1094, startPoint y: 324, endPoint x: 1137, endPoint y: 319, distance: 44.2
click at [1137, 319] on span "نصف كيلو زلابية" at bounding box center [1107, 318] width 70 height 16
drag, startPoint x: 793, startPoint y: 383, endPoint x: 841, endPoint y: 381, distance: 48.4
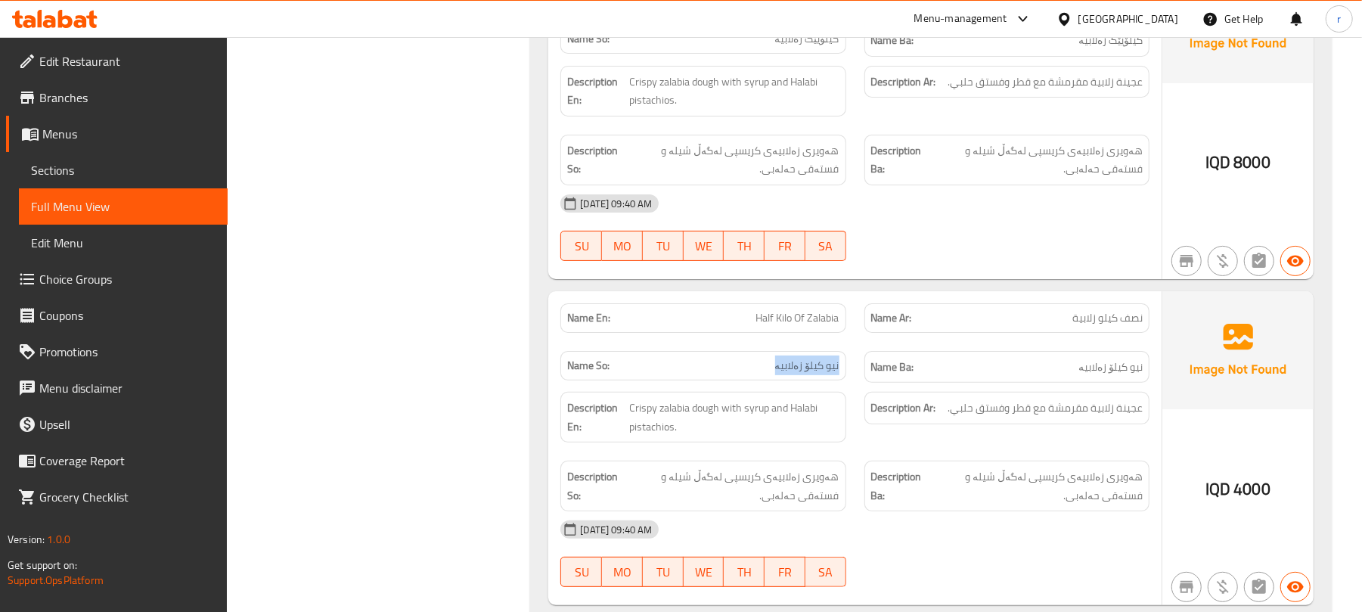
click at [841, 380] on div "Name So: نیو کیلۆ زەلابیە" at bounding box center [702, 365] width 285 height 29
drag, startPoint x: 1274, startPoint y: 501, endPoint x: 1080, endPoint y: 475, distance: 196.1
click at [1195, 496] on div "IQD 4000" at bounding box center [1237, 448] width 151 height 315
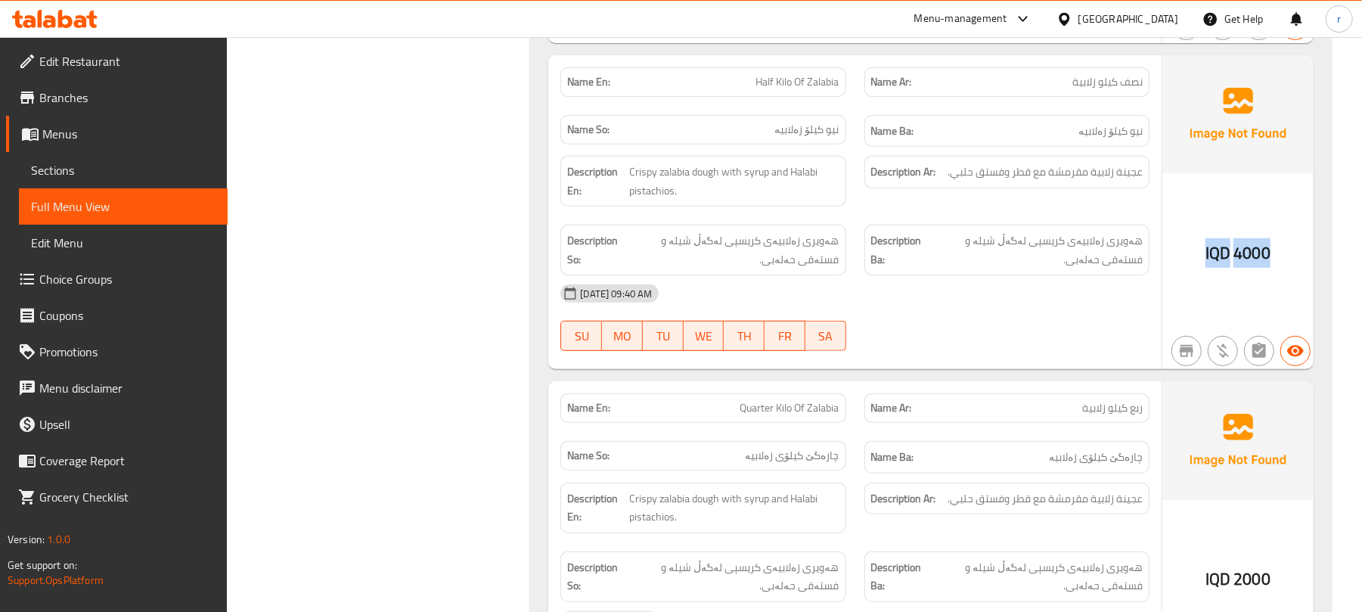
scroll to position [4530, 0]
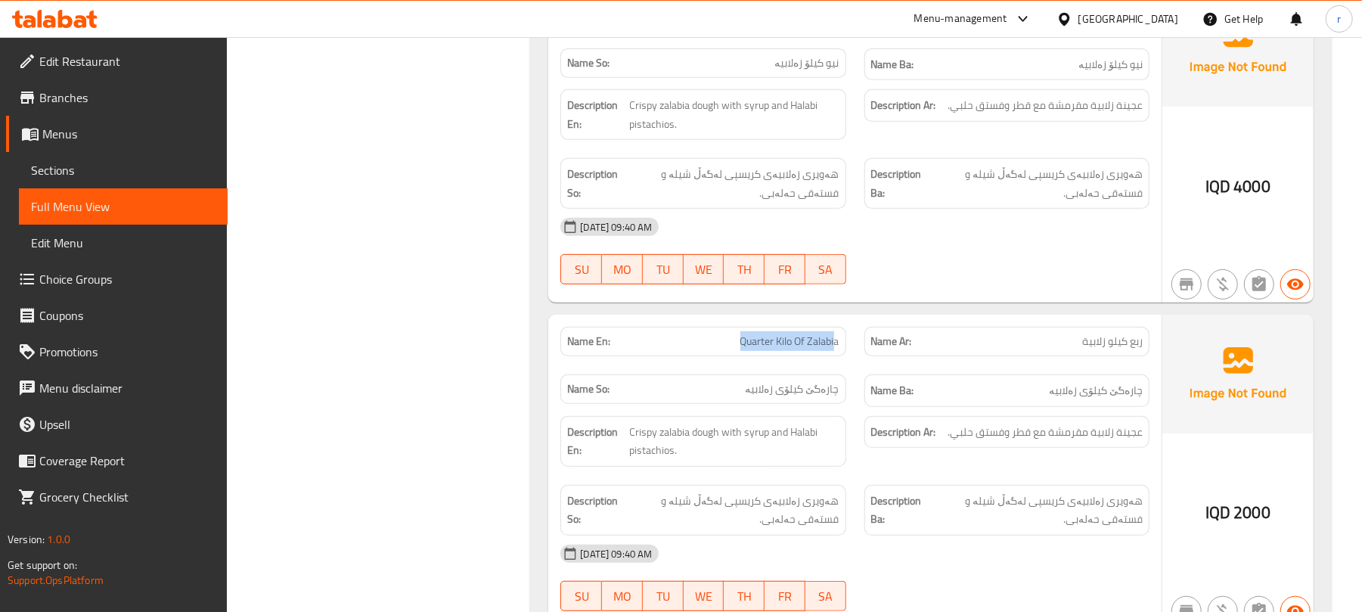
drag, startPoint x: 730, startPoint y: 358, endPoint x: 833, endPoint y: 352, distance: 103.8
click at [833, 349] on p "Name En: Quarter Kilo Of Zalabia" at bounding box center [703, 342] width 272 height 16
drag, startPoint x: 766, startPoint y: 398, endPoint x: 924, endPoint y: 396, distance: 158.1
click at [871, 396] on div "Name En: Quarter Kilo Of Zalabia Name Ar: ربع كيلو زلابية Name So: چارەگێ کیلۆی…" at bounding box center [854, 367] width 607 height 98
drag, startPoint x: 1126, startPoint y: 349, endPoint x: 1139, endPoint y: 351, distance: 13.1
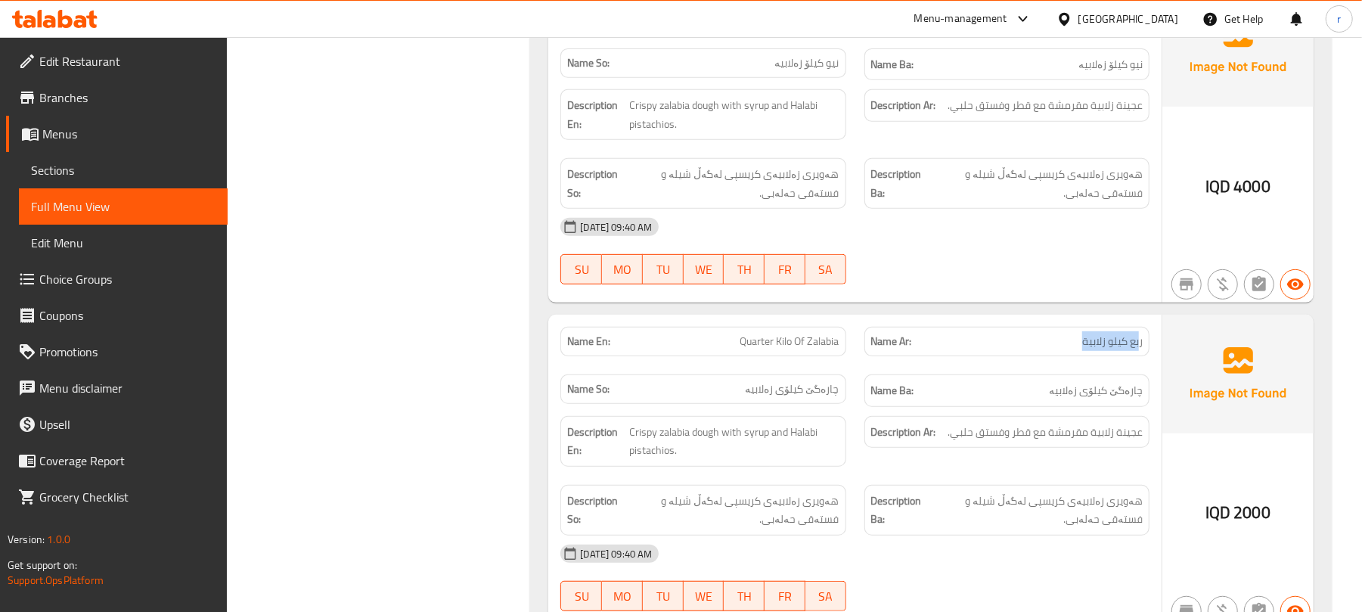
click at [1138, 349] on p "Name Ar: ربع كيلو زلابية" at bounding box center [1007, 342] width 272 height 16
click at [104, 165] on span "Sections" at bounding box center [123, 170] width 185 height 18
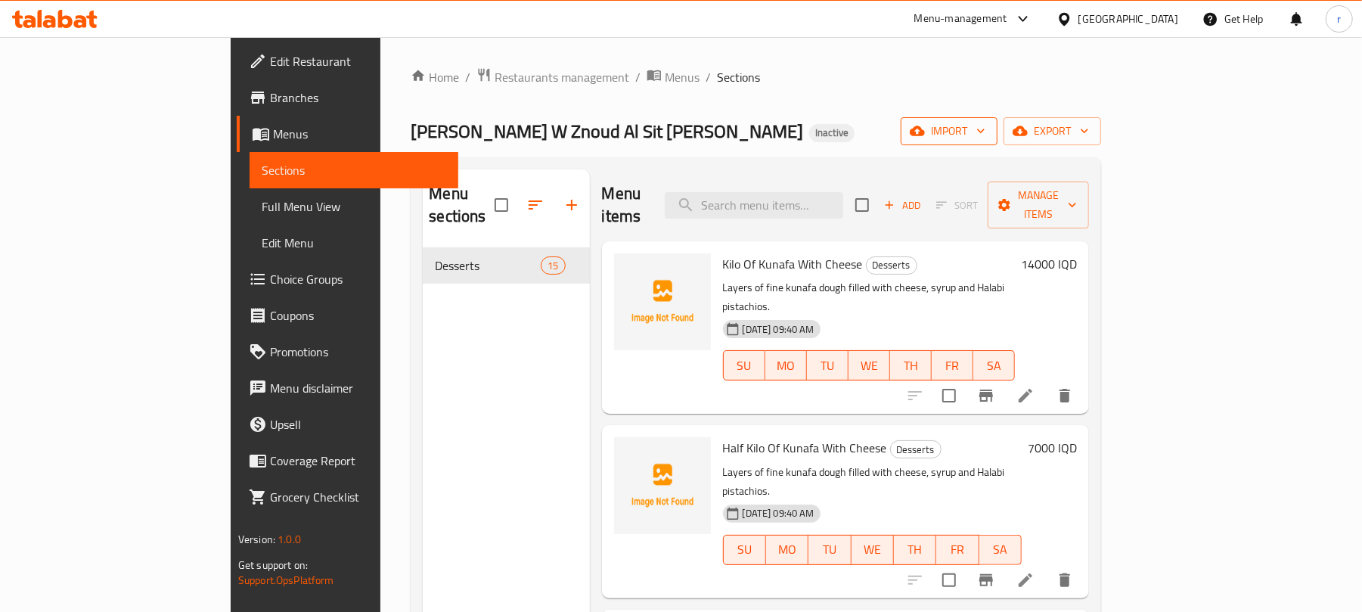
click at [985, 129] on span "import" at bounding box center [949, 131] width 73 height 19
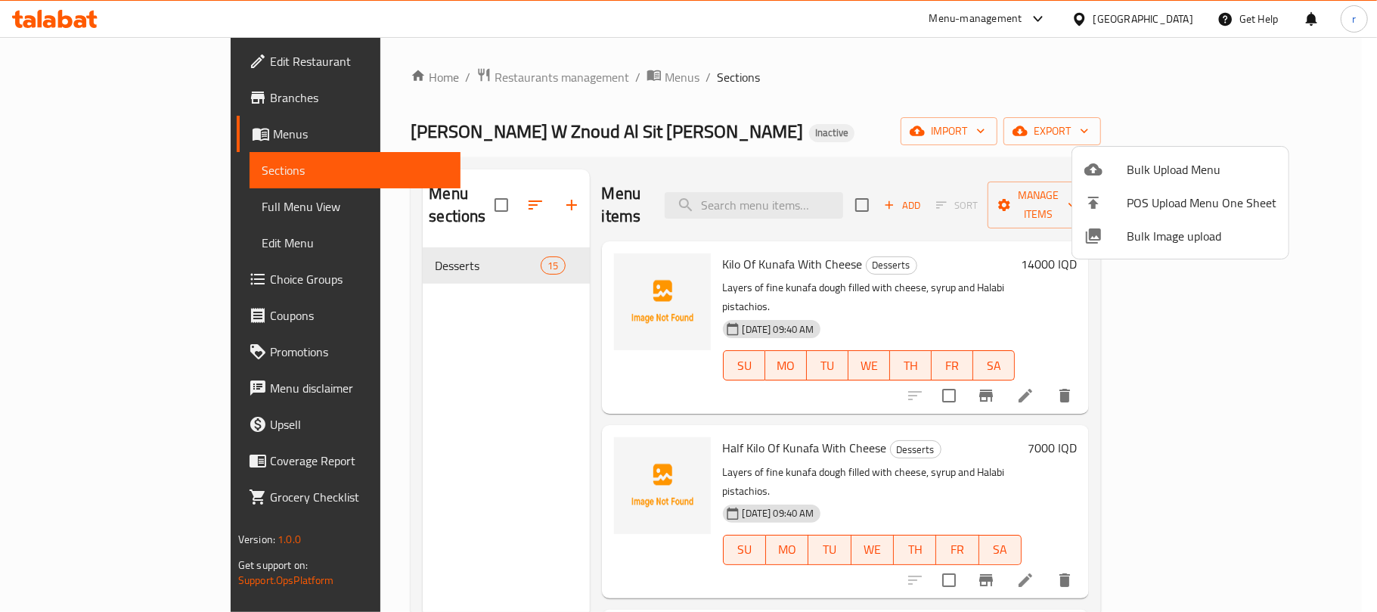
click at [1190, 245] on span "Bulk Image upload" at bounding box center [1202, 236] width 150 height 18
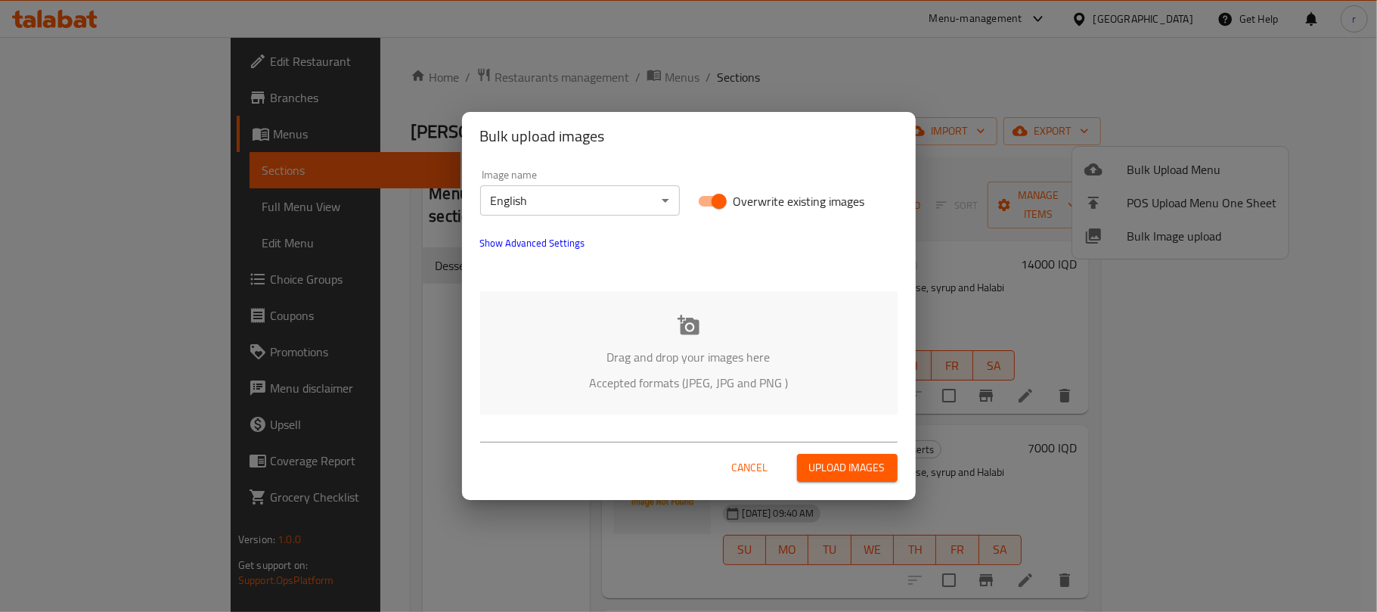
click at [596, 183] on div "Image name English ​" at bounding box center [580, 192] width 200 height 46
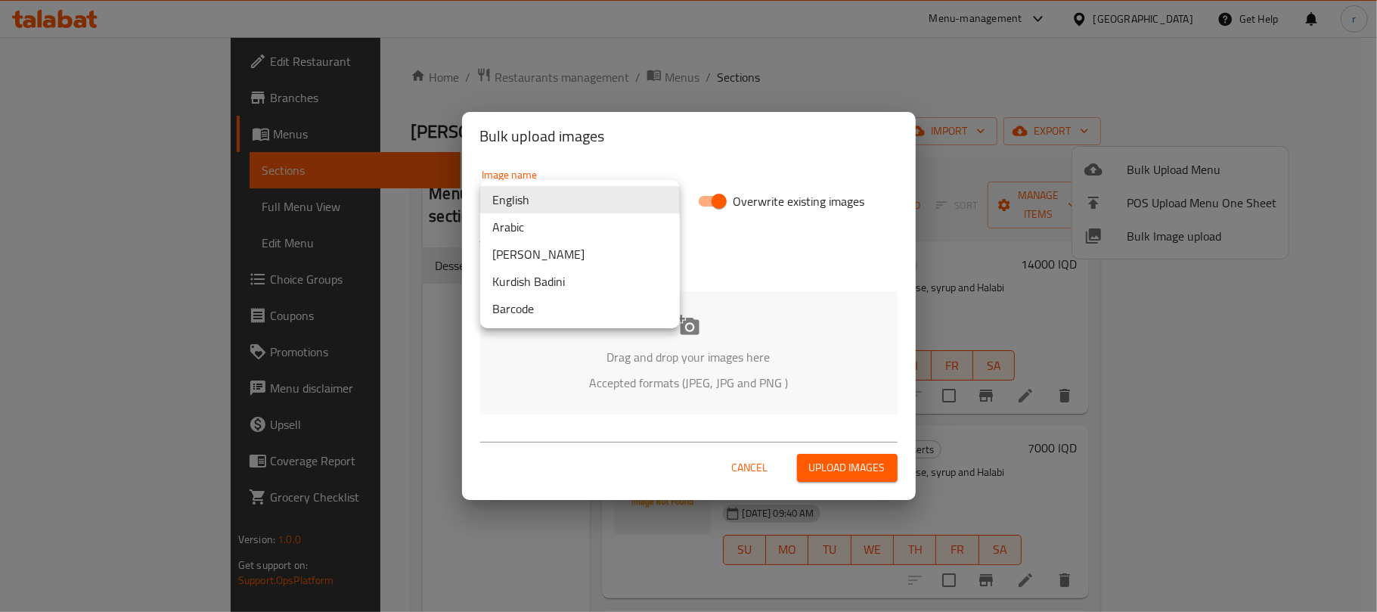
click at [594, 200] on body "​ Menu-management Iraq Get Help r Edit Restaurant Branches Menus Sections Full …" at bounding box center [688, 324] width 1377 height 575
click at [520, 231] on li "Arabic" at bounding box center [580, 226] width 200 height 27
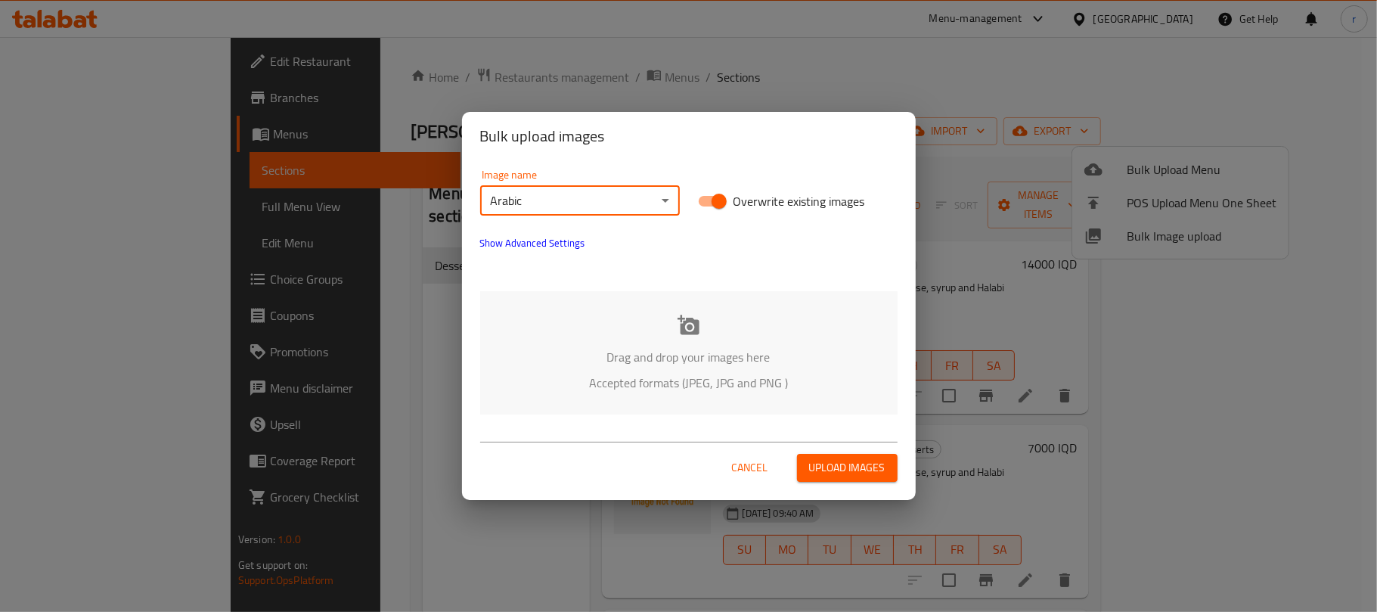
click at [696, 324] on icon at bounding box center [689, 325] width 22 height 20
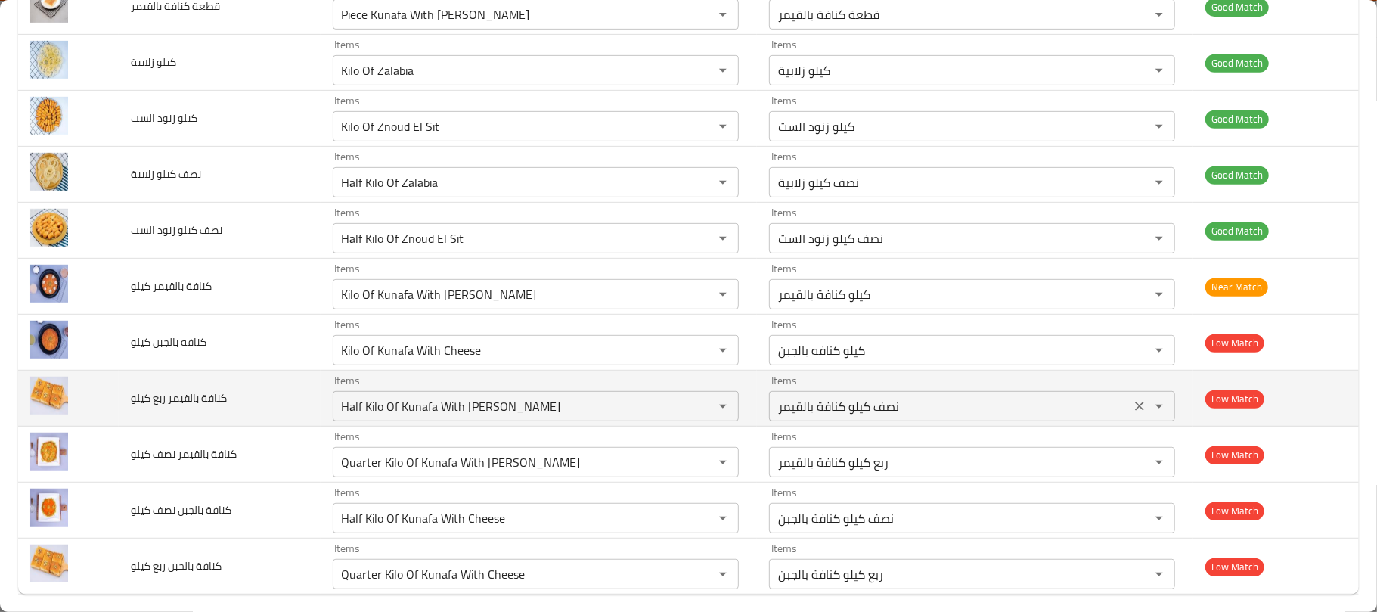
scroll to position [494, 0]
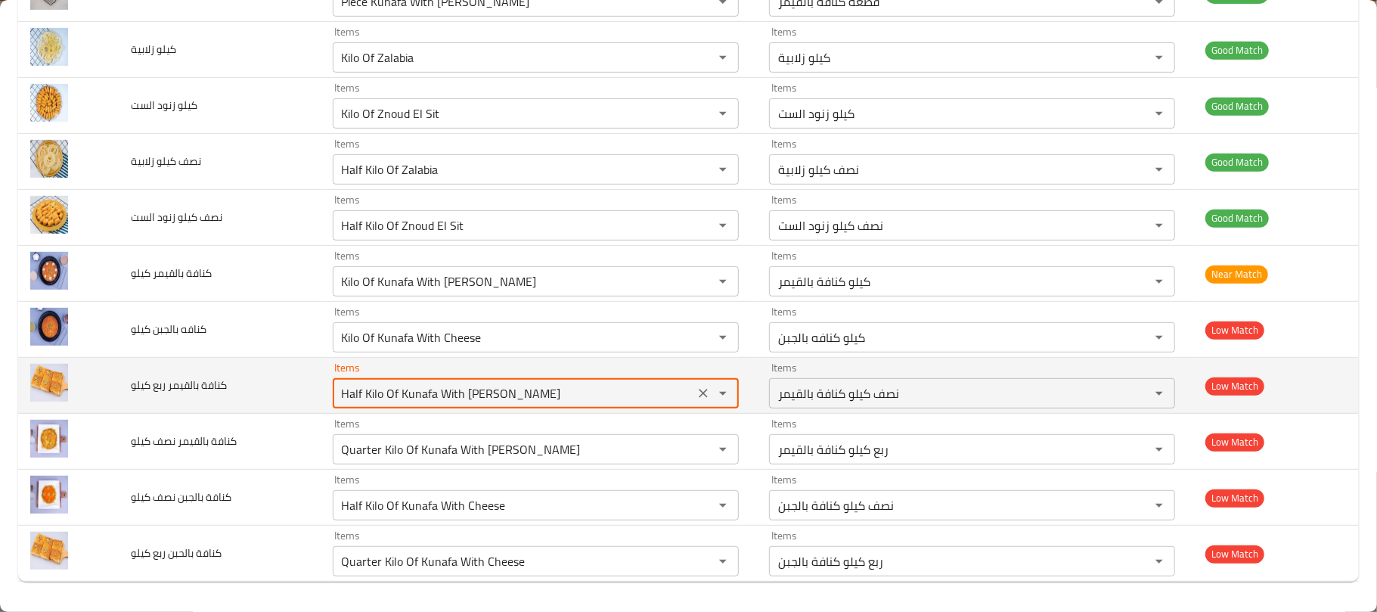
click at [594, 396] on كيلو "Half Kilo Of Kunafa With Kaymak" at bounding box center [513, 393] width 352 height 21
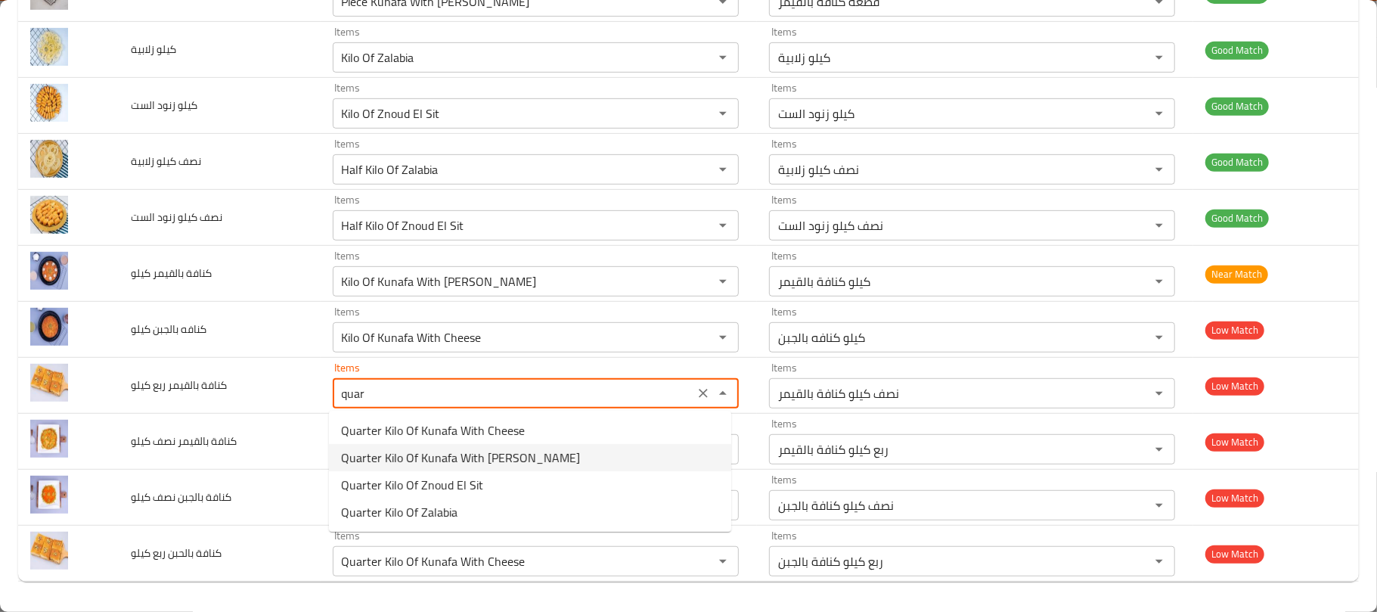
click at [523, 458] on span "Quarter Kilo Of Kunafa With Kaymak" at bounding box center [460, 457] width 239 height 18
type كيلو "Quarter Kilo Of Kunafa With Kaymak"
type كيلو-ar "ربع كيلو كنافة بالقيمر"
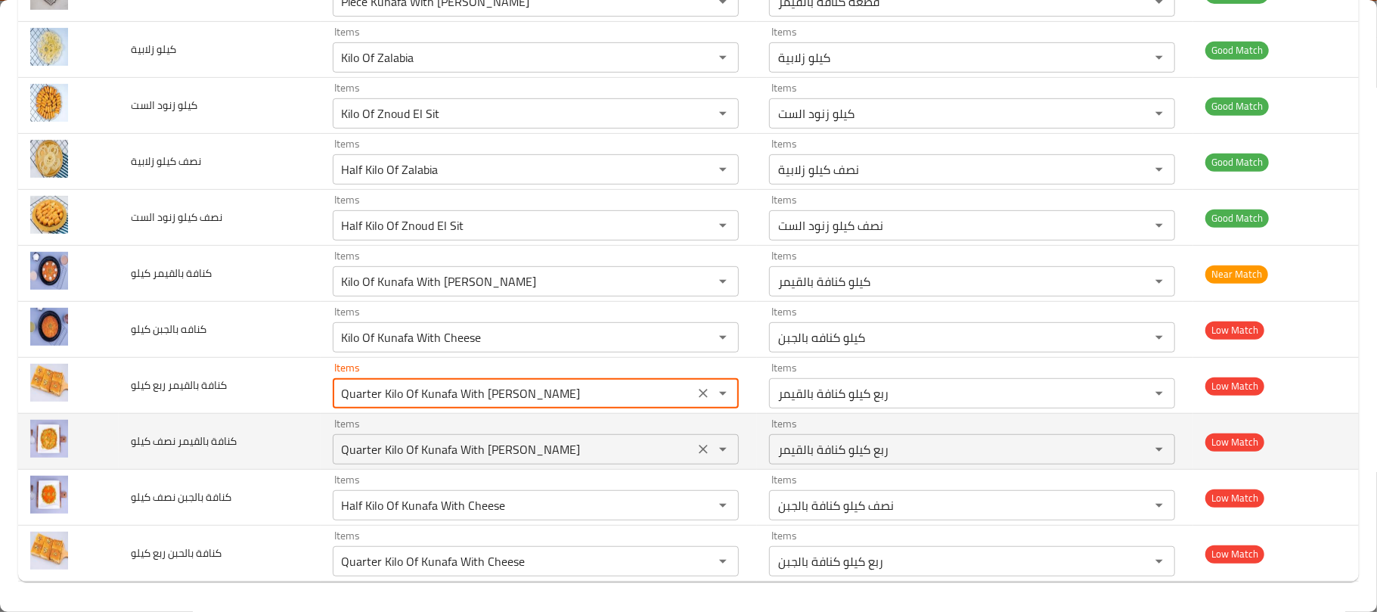
type كيلو "Quarter Kilo Of Kunafa With Kaymak"
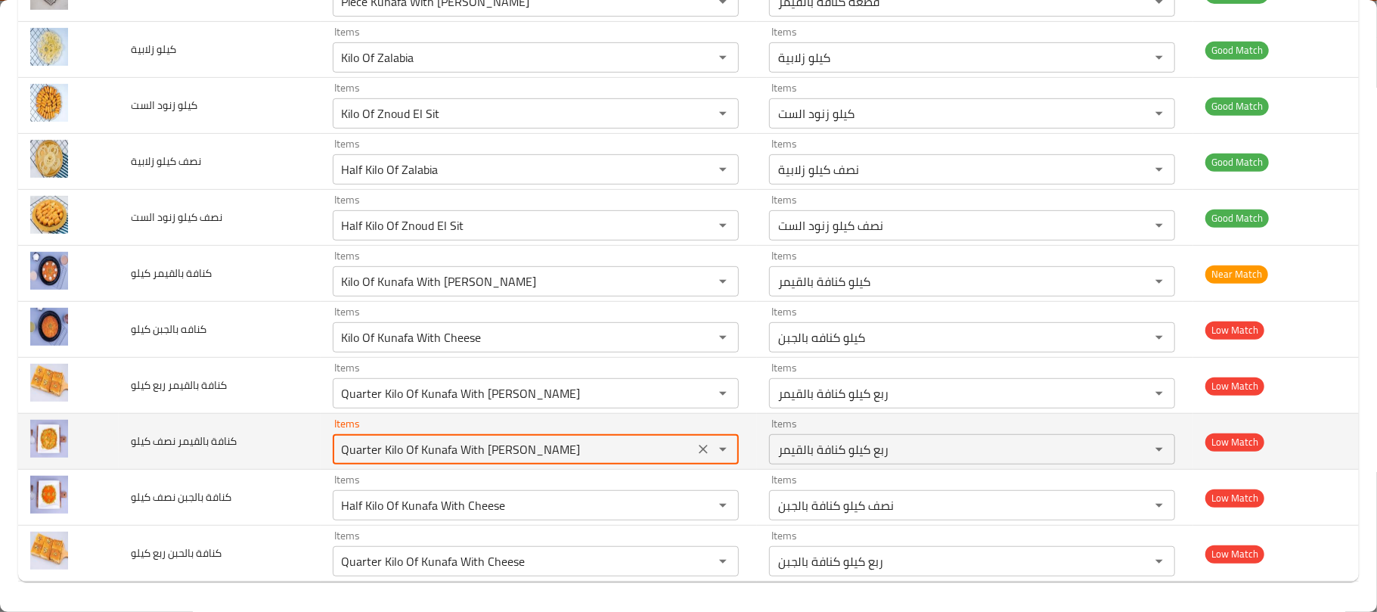
click at [554, 458] on كيلو "Quarter Kilo Of Kunafa With Kaymak" at bounding box center [513, 449] width 352 height 21
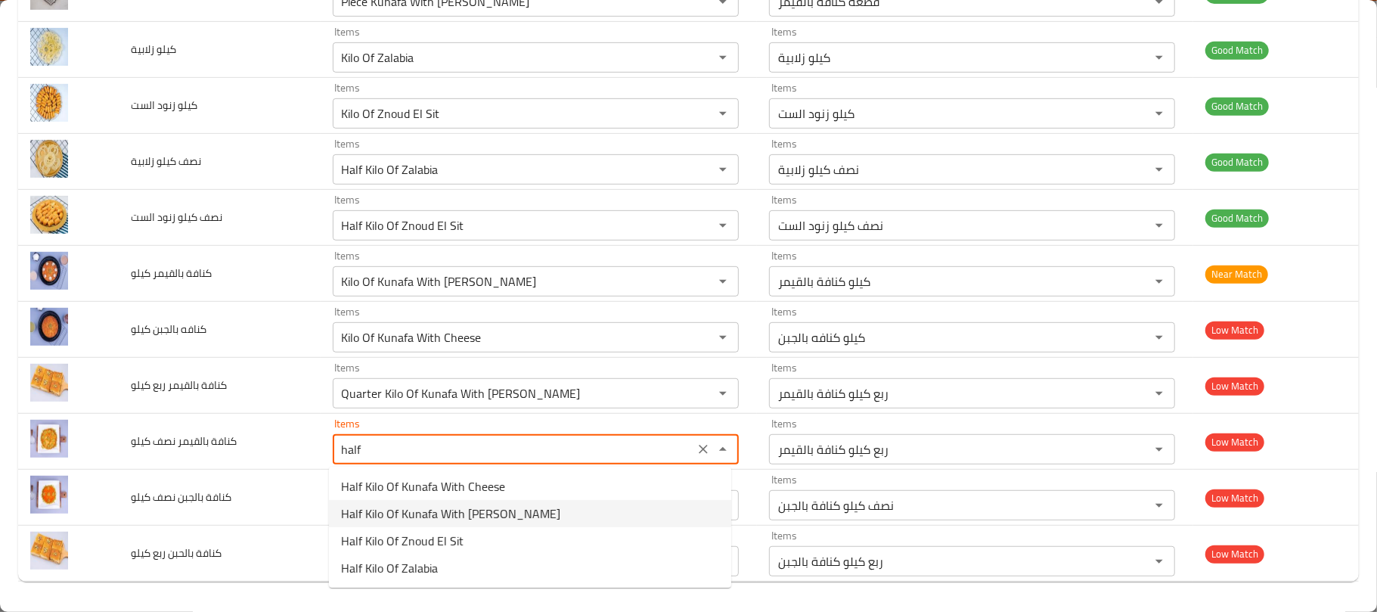
click at [506, 517] on span "Half Kilo Of Kunafa With Kaymak" at bounding box center [450, 513] width 219 height 18
type كيلو "Half Kilo Of Kunafa With Kaymak"
type كيلو-ar "نصف كيلو كنافة بالقيمر"
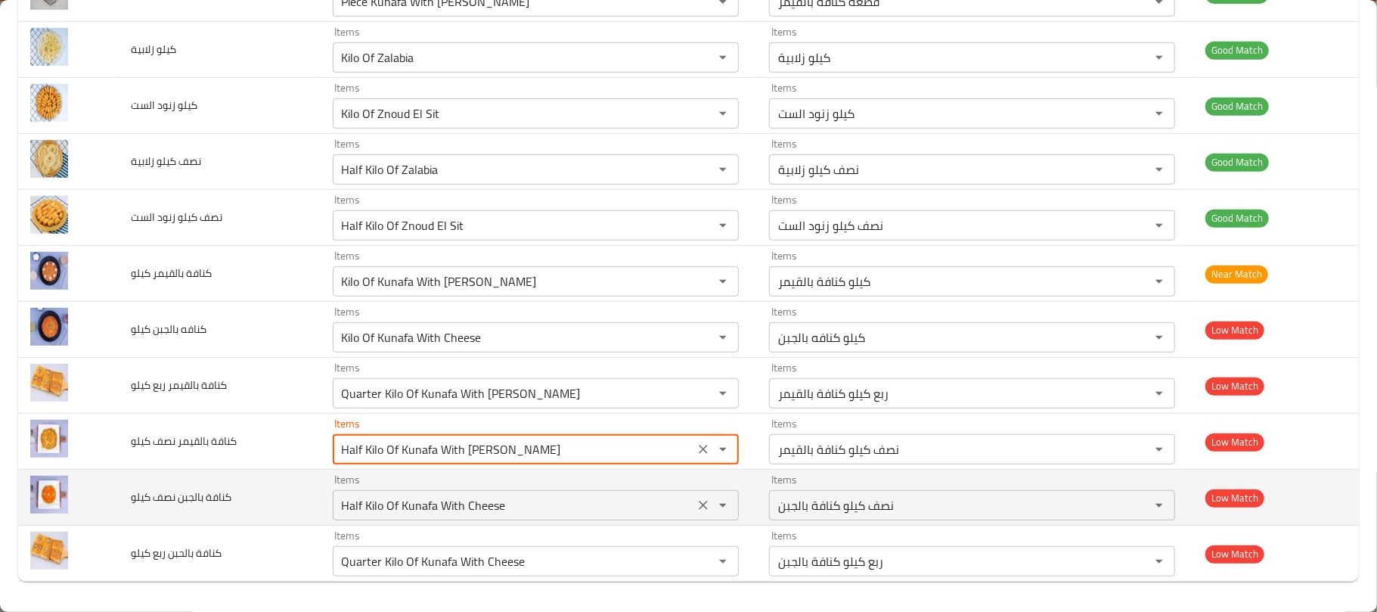
type كيلو "Half Kilo Of Kunafa With Kaymak"
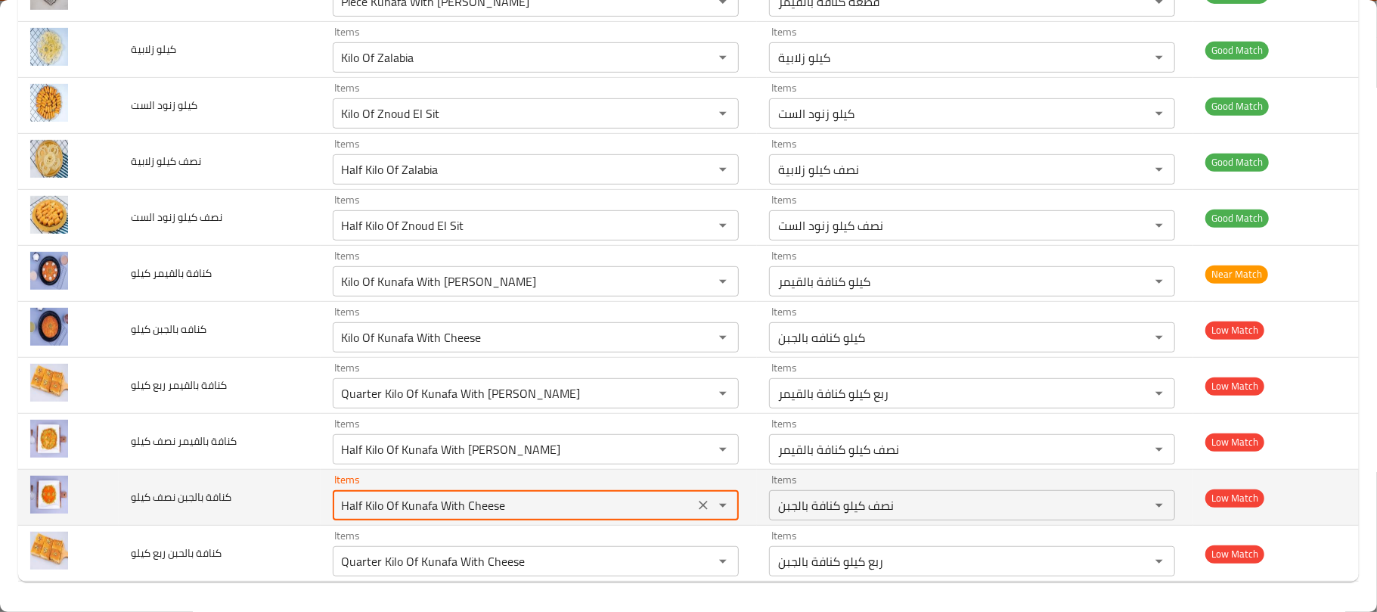
click at [502, 507] on كيلو "Half Kilo Of Kunafa With Cheese" at bounding box center [513, 505] width 352 height 21
click at [283, 512] on td "كنافة بالجبن نصف كيلو" at bounding box center [219, 498] width 201 height 56
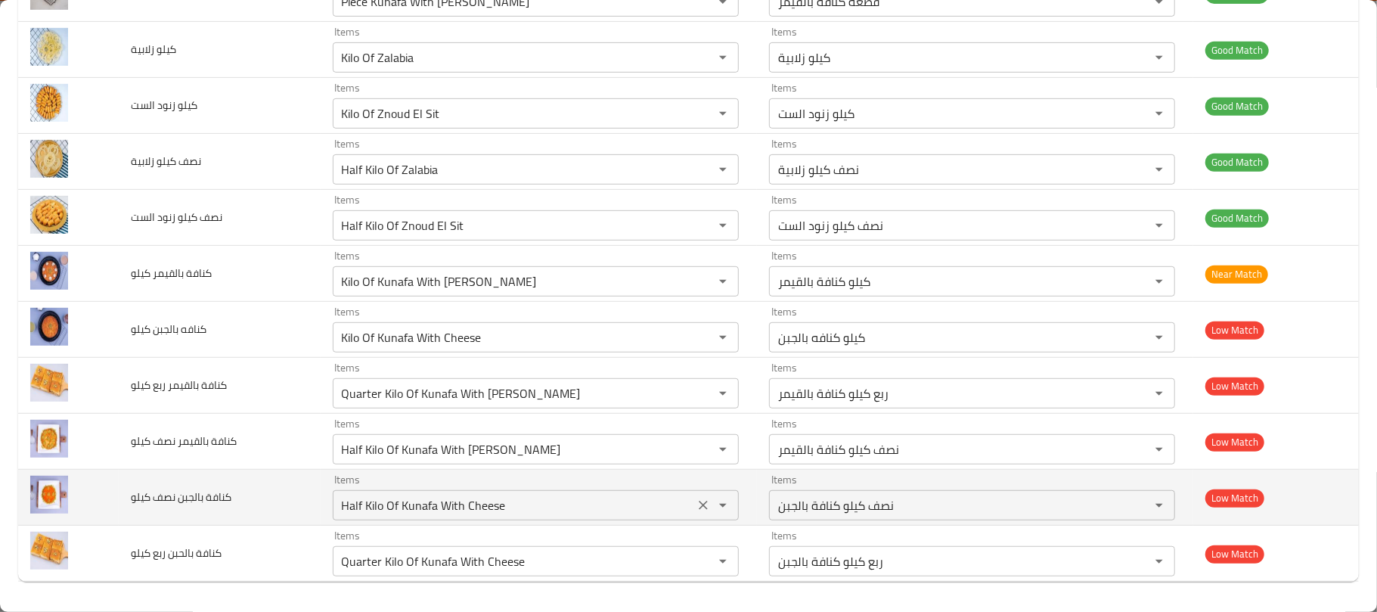
click at [464, 509] on كيلو "Half Kilo Of Kunafa With Cheese" at bounding box center [513, 505] width 352 height 21
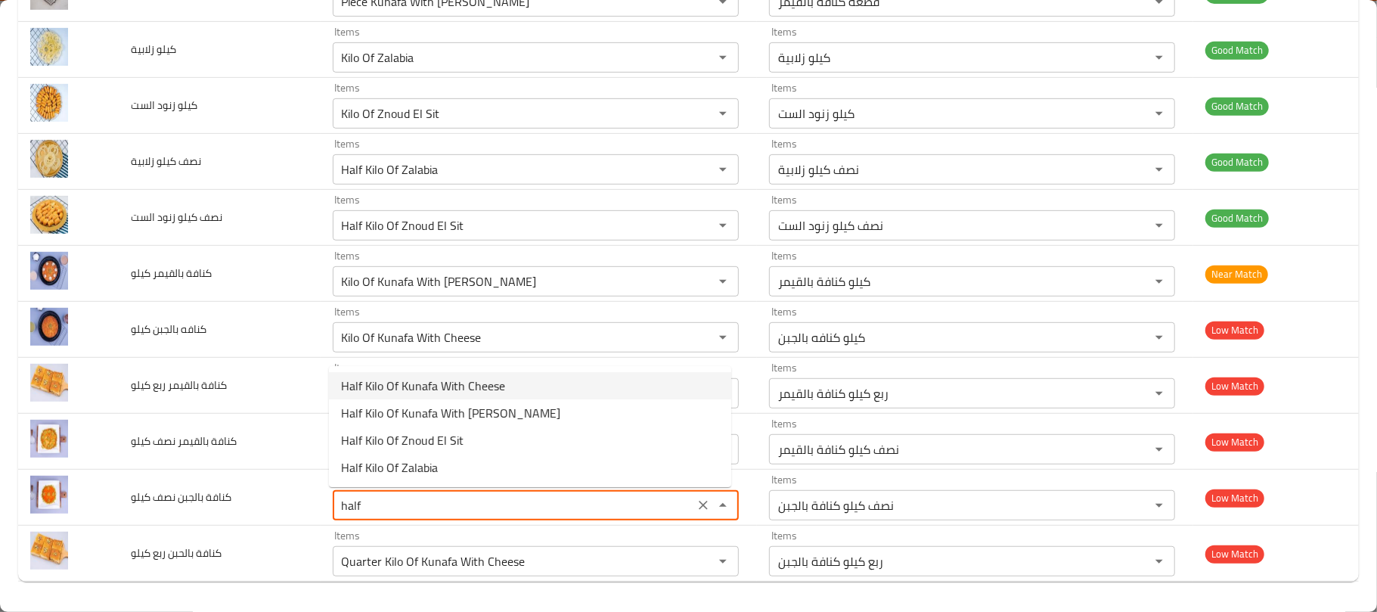
click at [482, 386] on span "Half Kilo Of Kunafa With Cheese" at bounding box center [423, 386] width 164 height 18
type كيلو "Half Kilo Of Kunafa With Cheese"
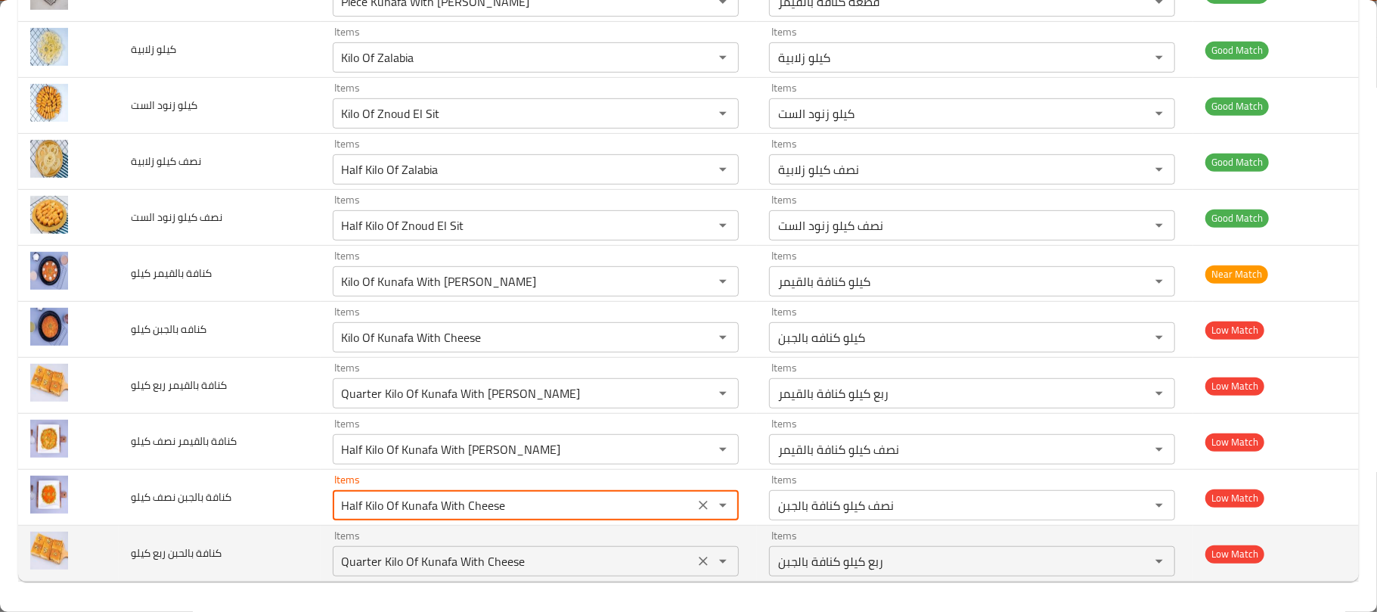
click at [560, 566] on كيلو "Quarter Kilo Of Kunafa With Cheese" at bounding box center [513, 561] width 352 height 21
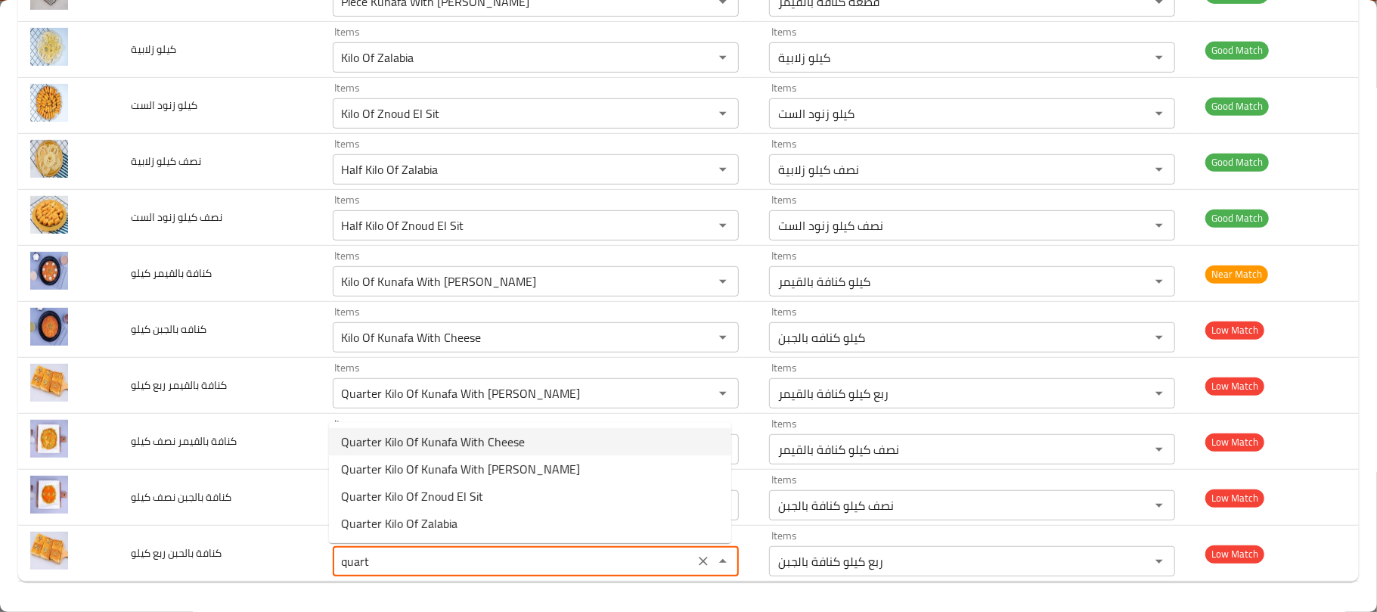
click at [488, 446] on span "Quarter Kilo Of Kunafa With Cheese" at bounding box center [433, 442] width 184 height 18
type كيلو "Quarter Kilo Of Kunafa With Cheese"
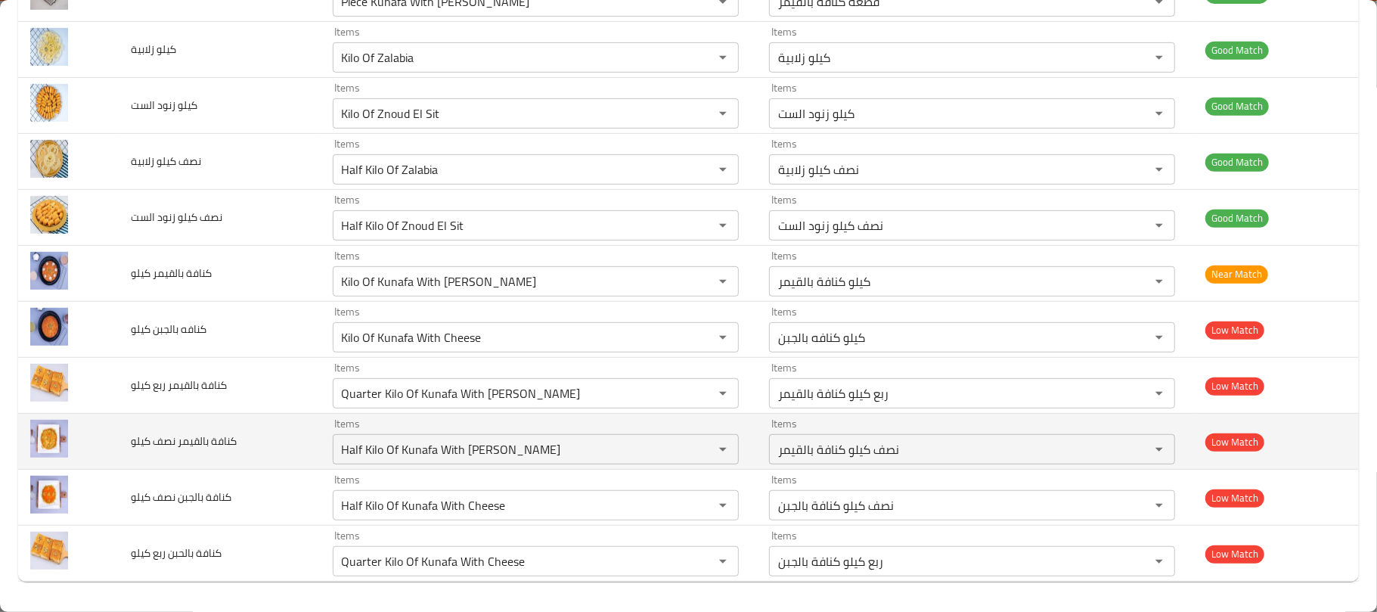
click at [757, 452] on td "Items نصف كيلو كنافة بالقيمر Items" at bounding box center [975, 442] width 436 height 56
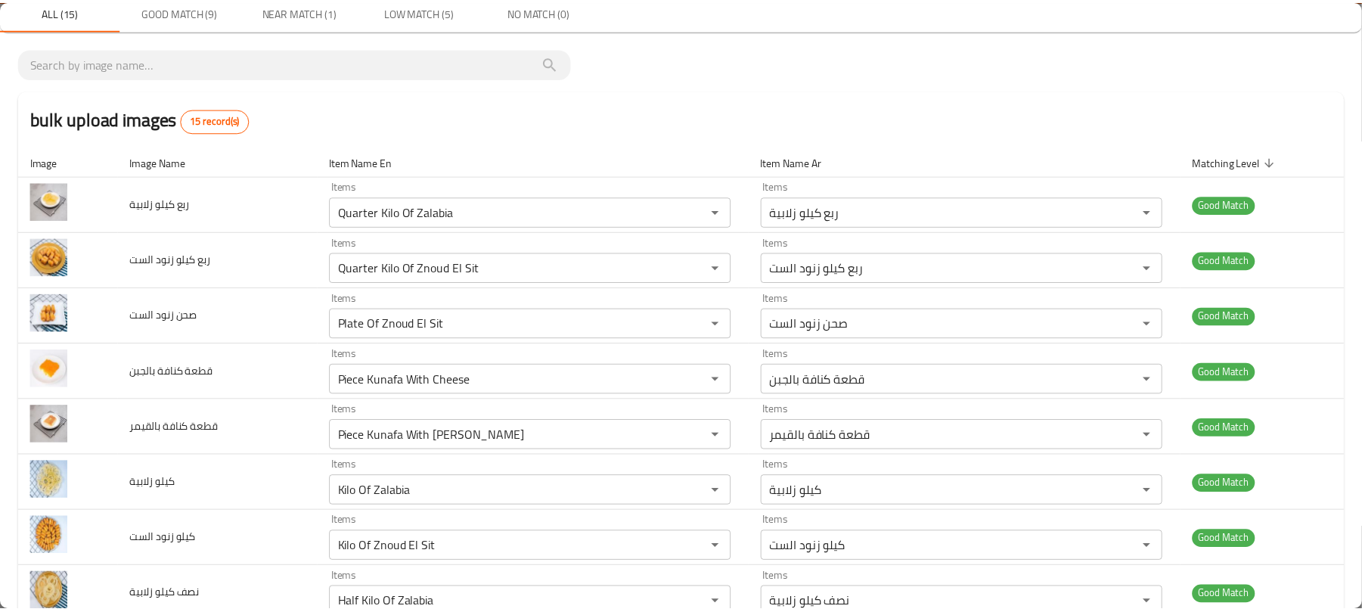
scroll to position [0, 0]
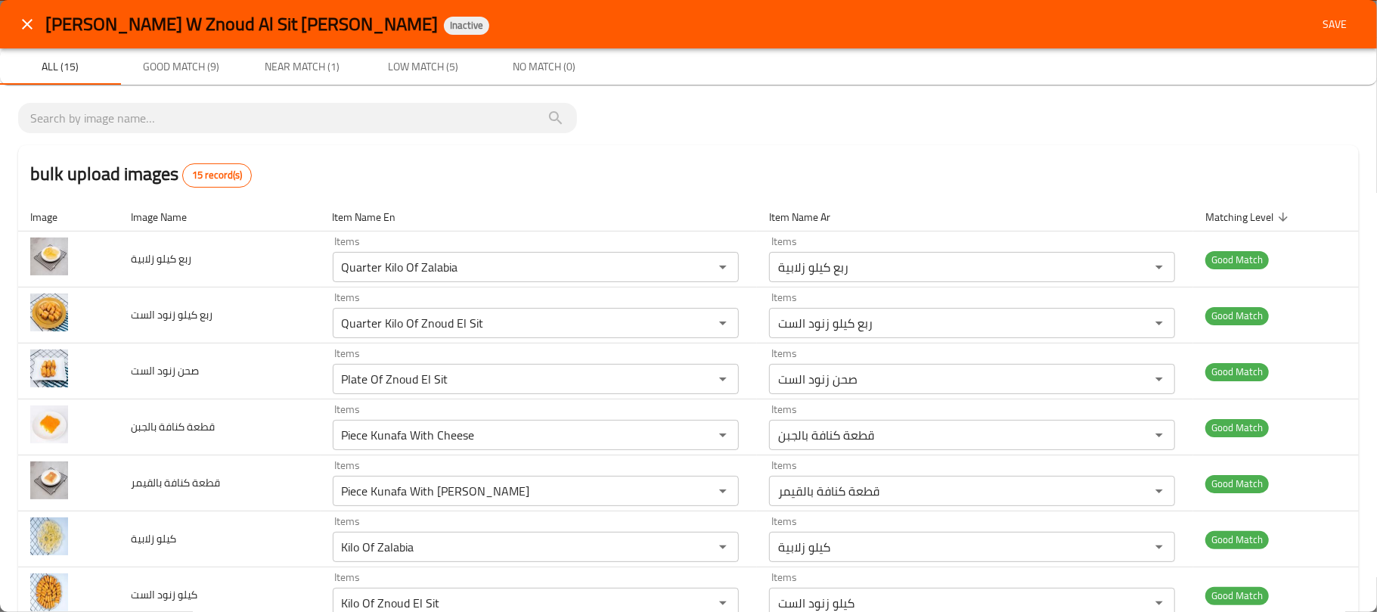
click at [1314, 42] on div "Kunafa W Znoud Al Sit Ali Alagha Inactive Save" at bounding box center [688, 24] width 1377 height 48
click at [1317, 31] on span "Save" at bounding box center [1335, 24] width 36 height 19
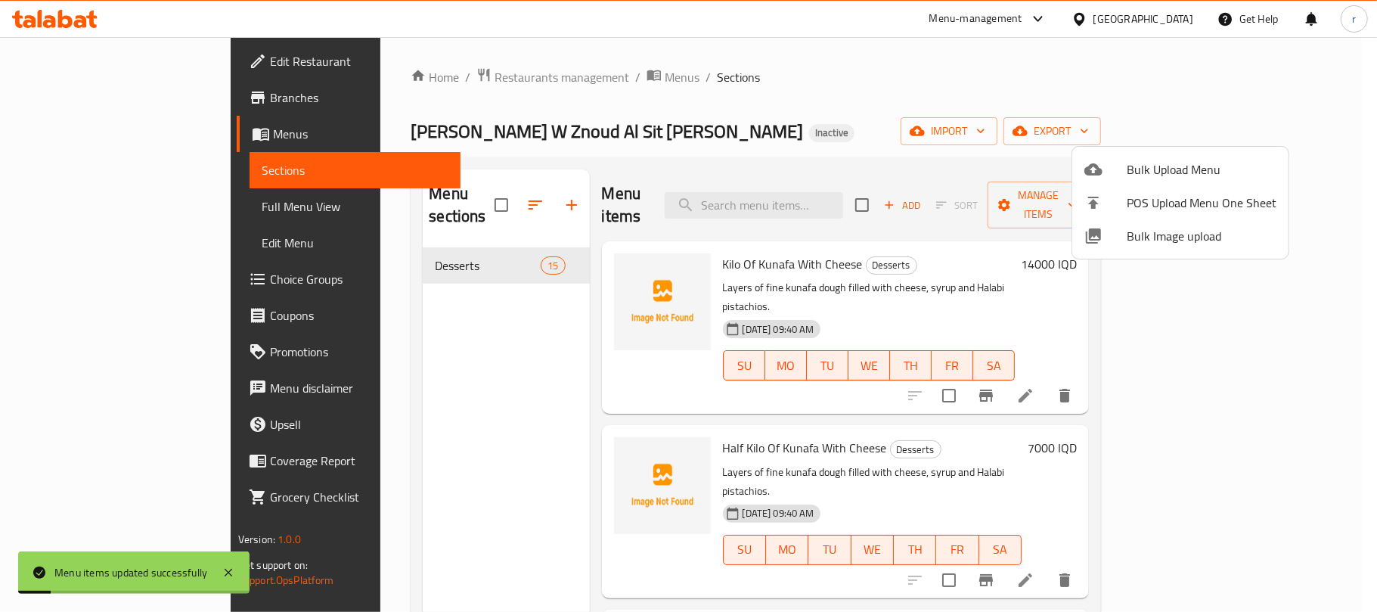
click at [591, 95] on div at bounding box center [688, 306] width 1377 height 612
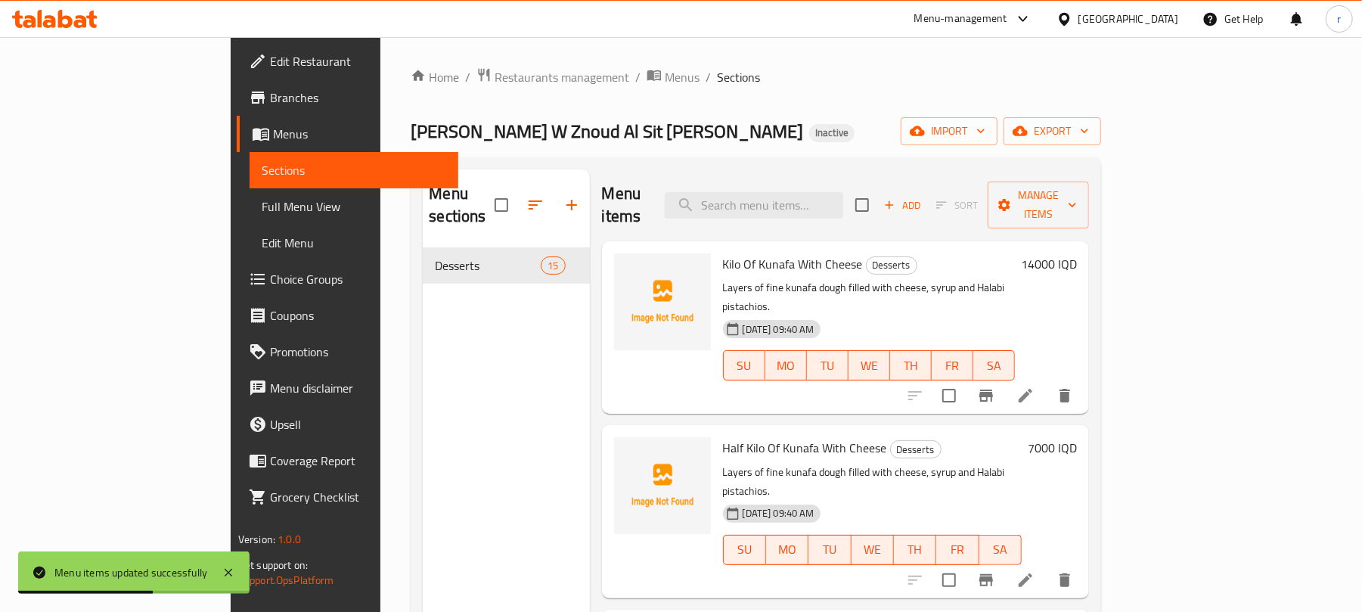
click at [763, 88] on div "Home / Restaurants management / Menus / Sections Kunafa W Znoud Al Sit Ali Alag…" at bounding box center [756, 430] width 691 height 726
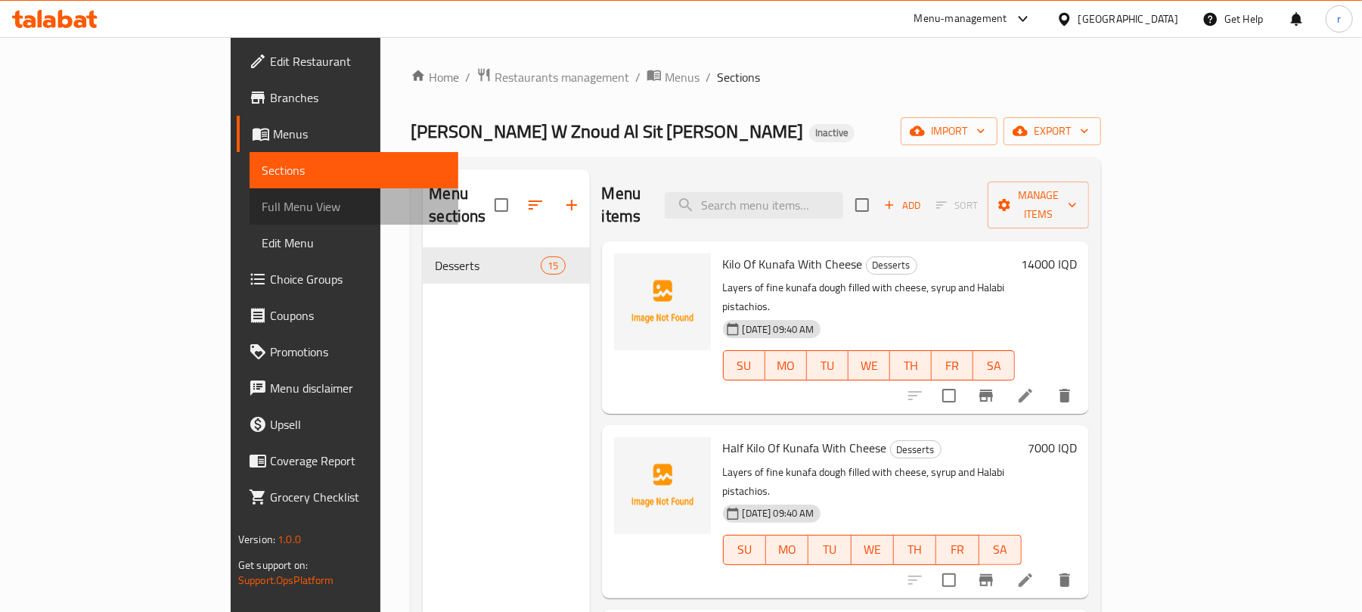
click at [262, 200] on span "Full Menu View" at bounding box center [354, 206] width 185 height 18
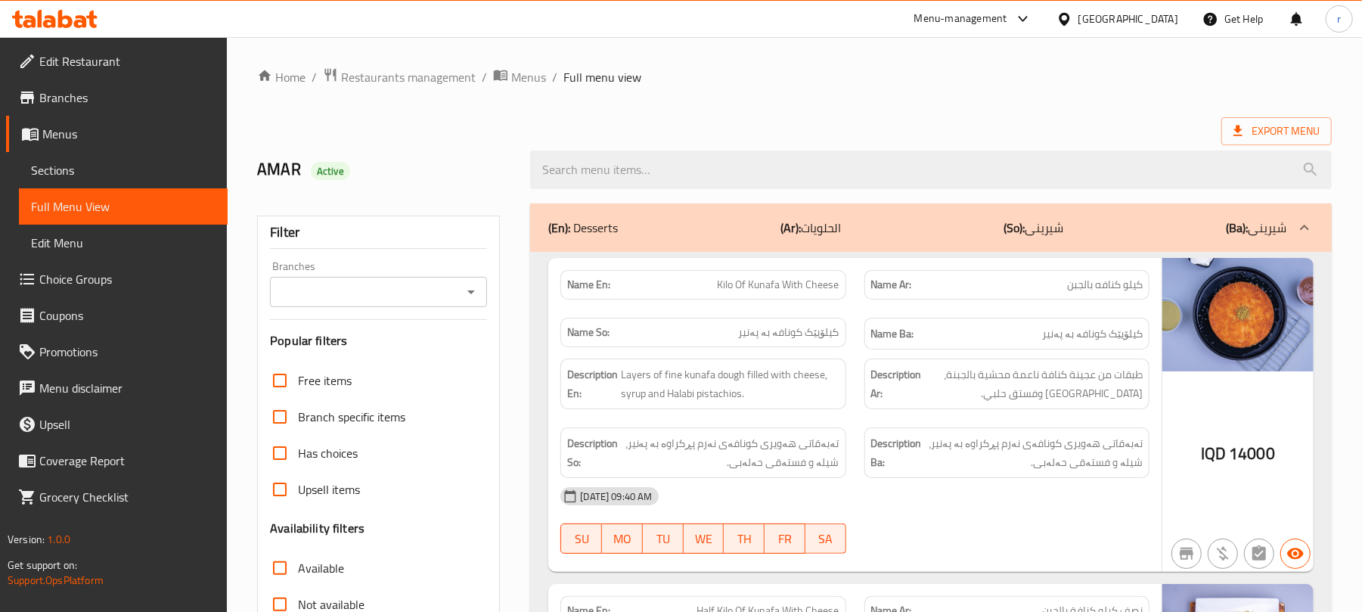
click at [467, 293] on icon "Open" at bounding box center [471, 292] width 18 height 18
click at [470, 251] on div "Filter Branches Branches Popular filters Free items Branch specific items Has c…" at bounding box center [378, 495] width 243 height 559
click at [473, 293] on icon "Open" at bounding box center [471, 292] width 8 height 4
click at [467, 282] on button "Close" at bounding box center [471, 291] width 21 height 21
click at [473, 291] on icon "Open" at bounding box center [471, 292] width 18 height 18
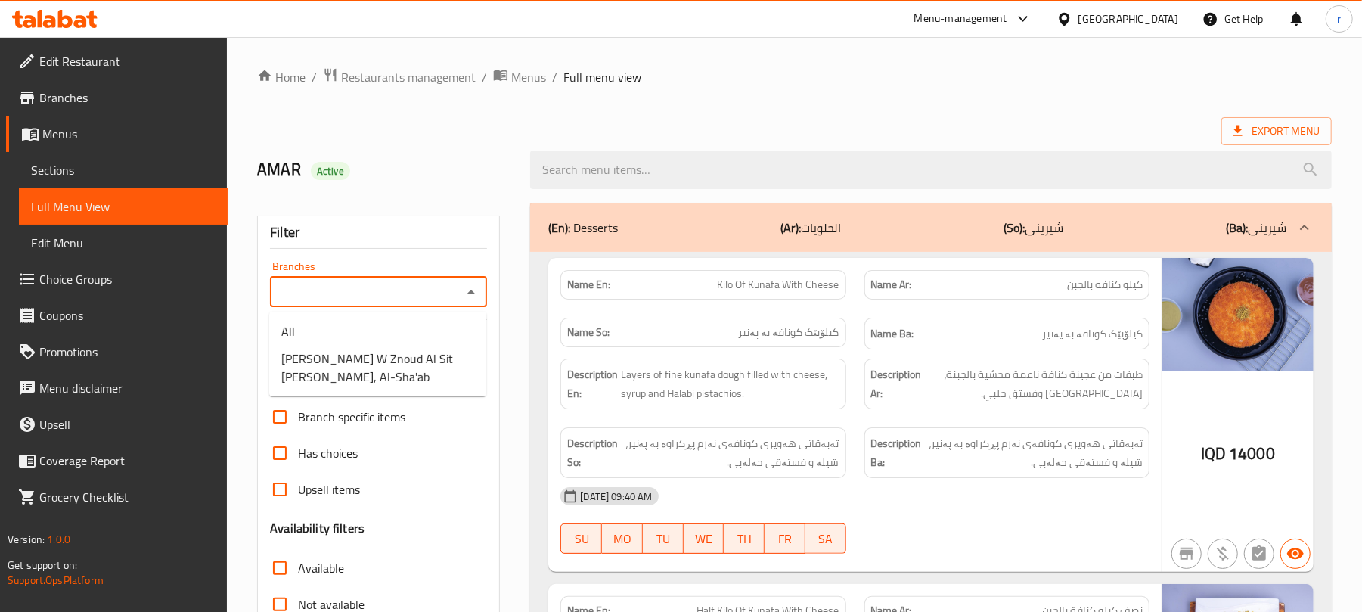
click at [473, 291] on icon "Close" at bounding box center [471, 292] width 18 height 18
click at [473, 291] on icon "Open" at bounding box center [471, 292] width 18 height 18
click at [413, 360] on span "Kunafa W Znoud Al Sit Ali Alagha, Al-Sha'ab" at bounding box center [377, 367] width 193 height 36
type input "Kunafa W Znoud Al Sit Ali Alagha, Al-Sha'ab"
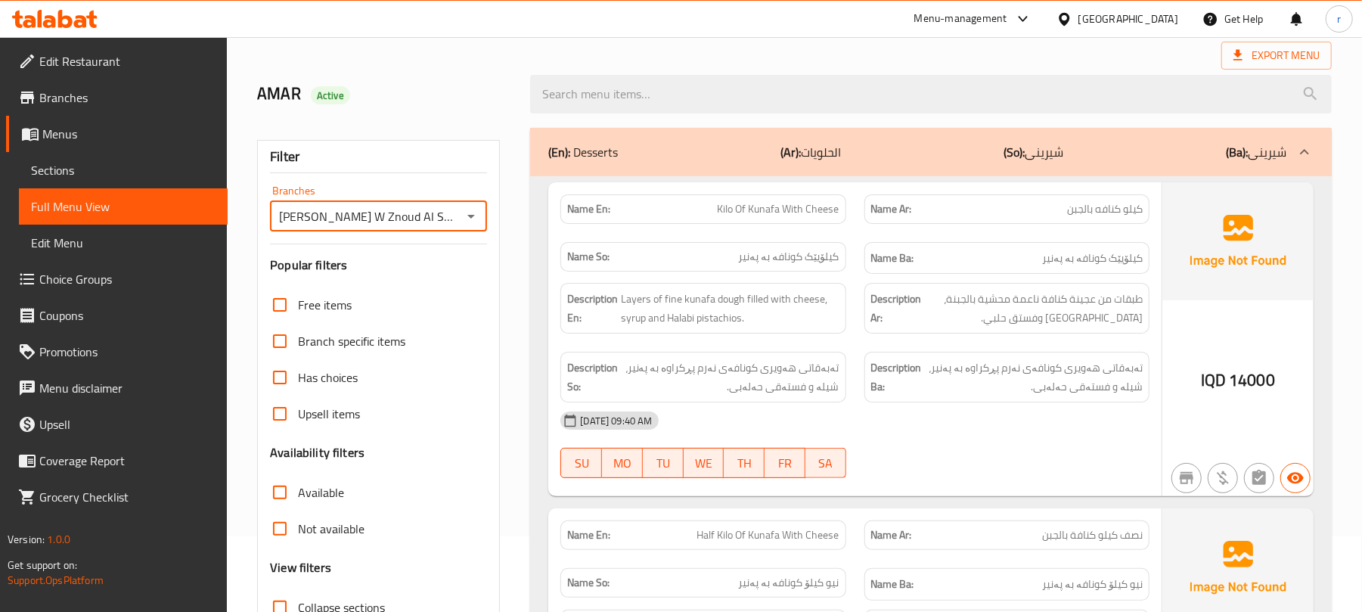
scroll to position [201, 0]
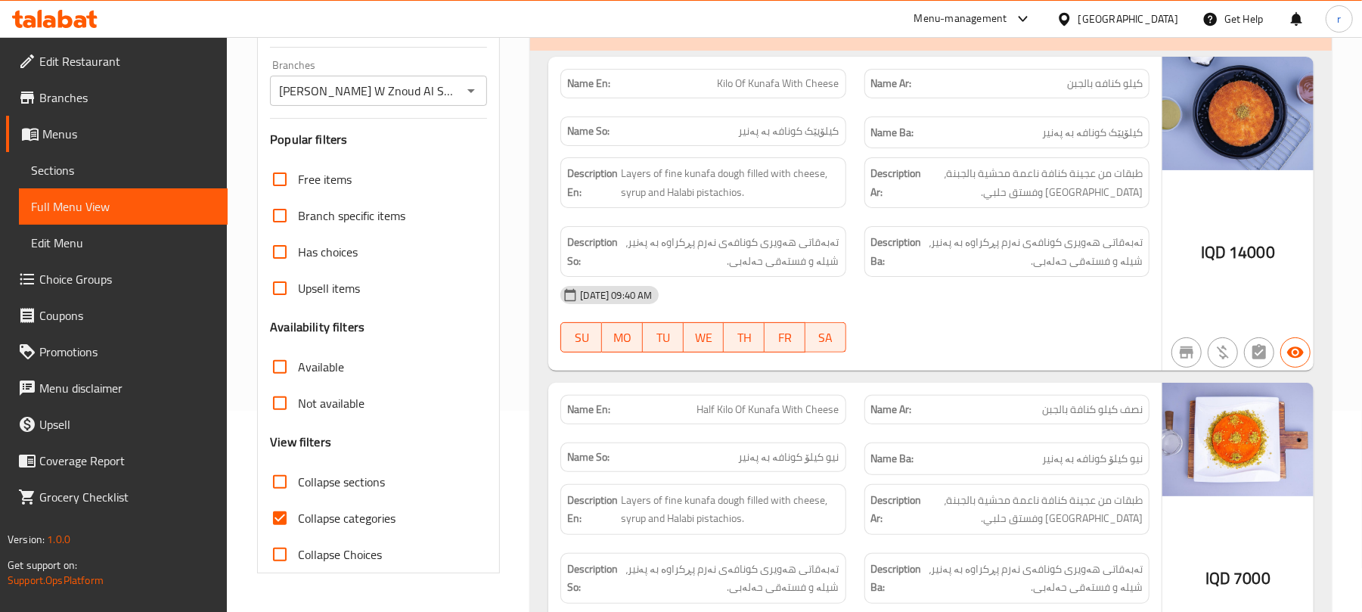
click at [315, 513] on span "Collapse categories" at bounding box center [347, 518] width 98 height 18
click at [298, 513] on input "Collapse categories" at bounding box center [280, 518] width 36 height 36
checkbox input "false"
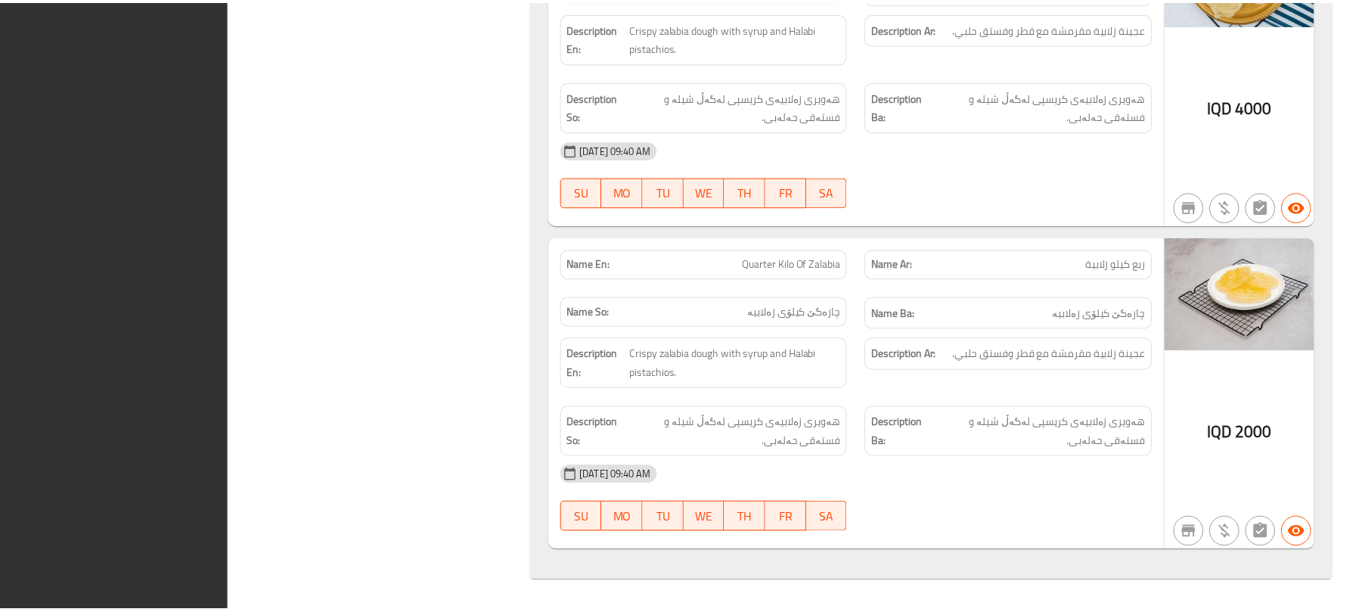
scroll to position [4620, 0]
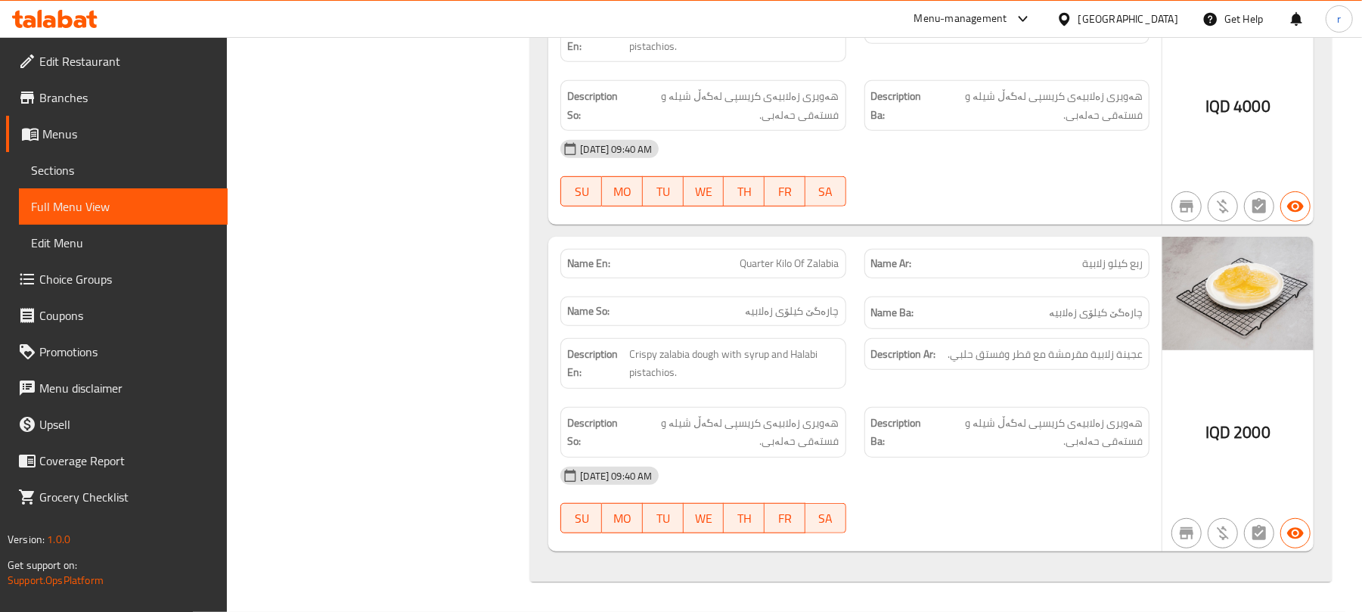
click at [101, 59] on span "Edit Restaurant" at bounding box center [127, 61] width 176 height 18
